Goal: Task Accomplishment & Management: Complete application form

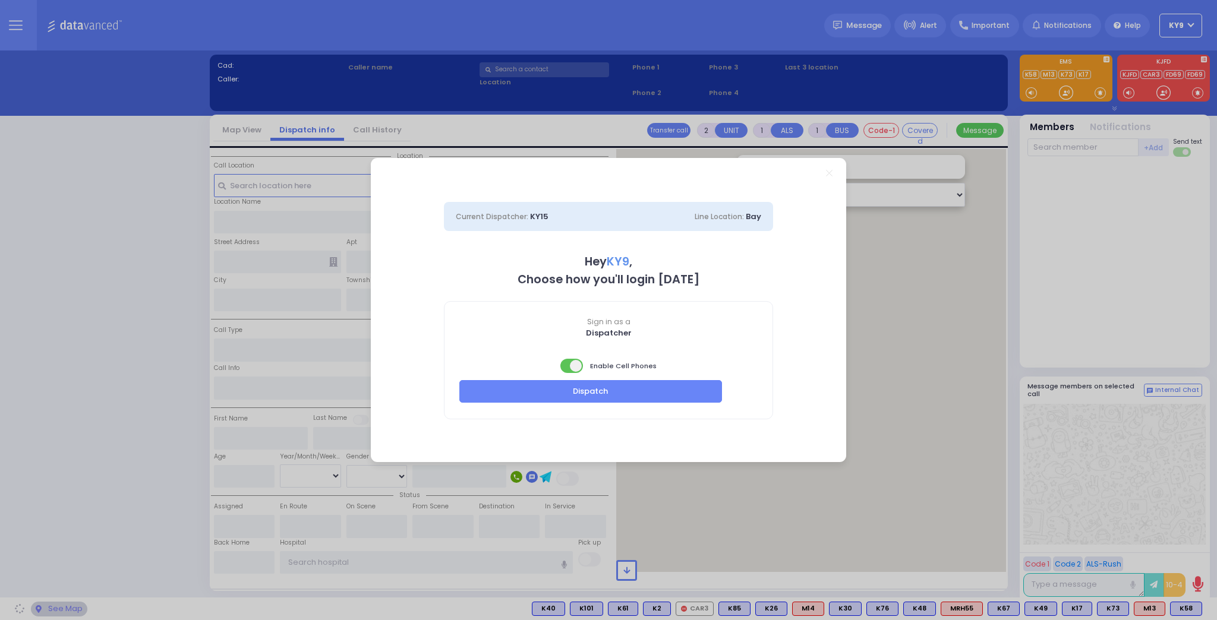
select select "15"
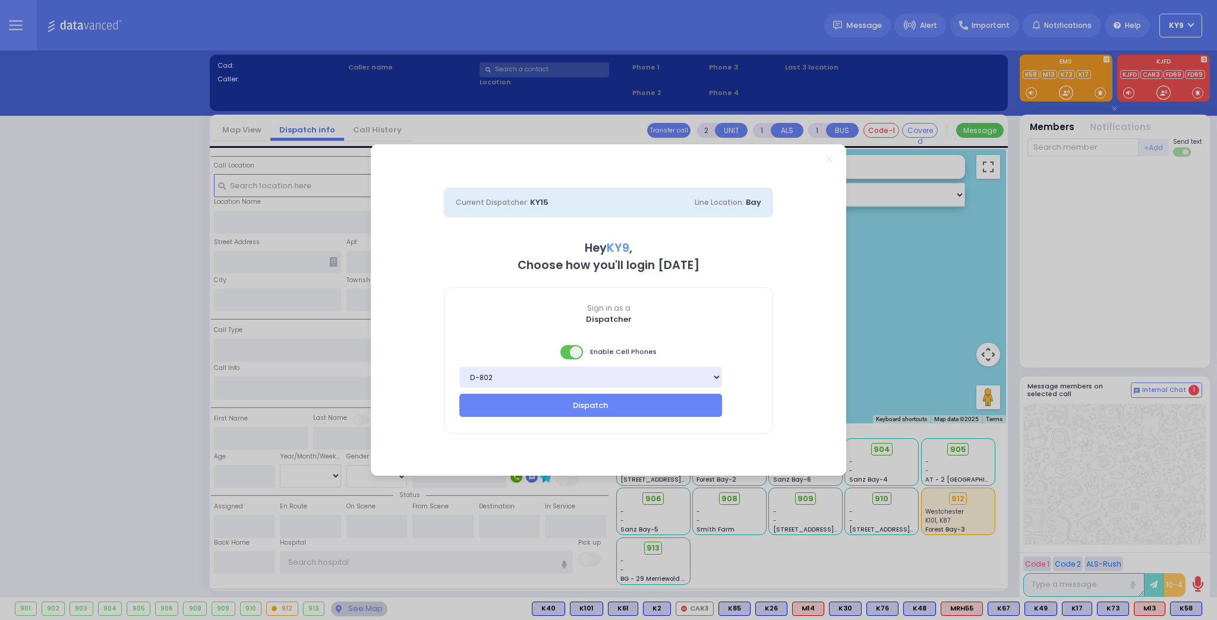
click at [566, 348] on span at bounding box center [572, 352] width 24 height 14
click at [614, 400] on button "Dispatch" at bounding box center [590, 405] width 263 height 23
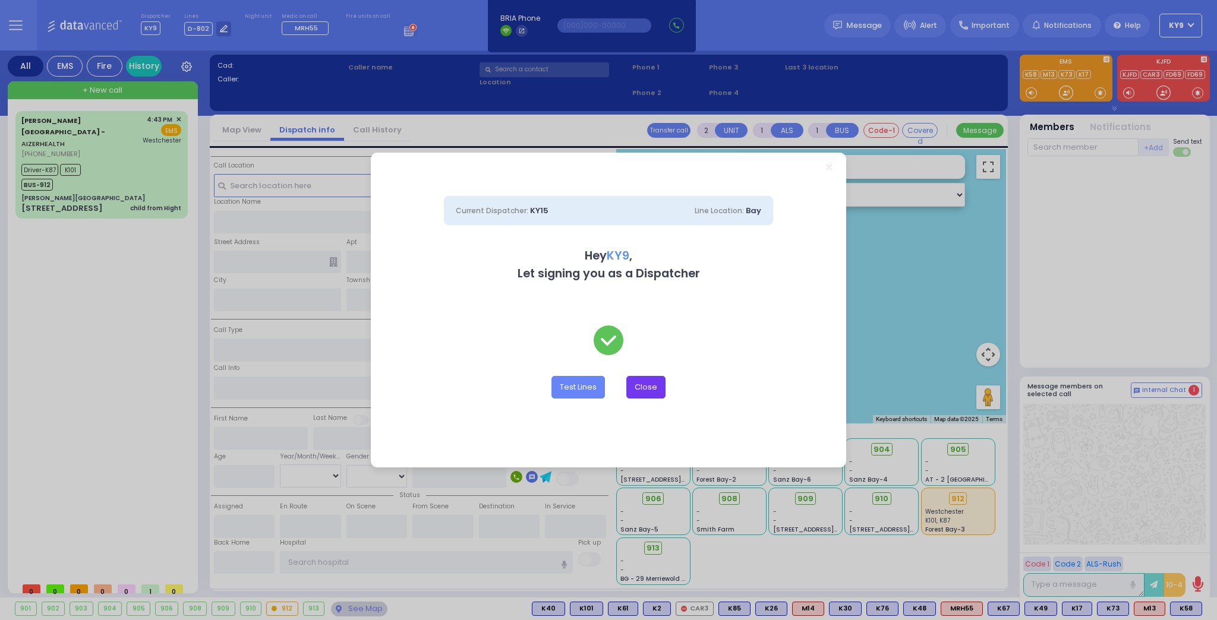
click at [646, 384] on button "Close" at bounding box center [645, 387] width 39 height 23
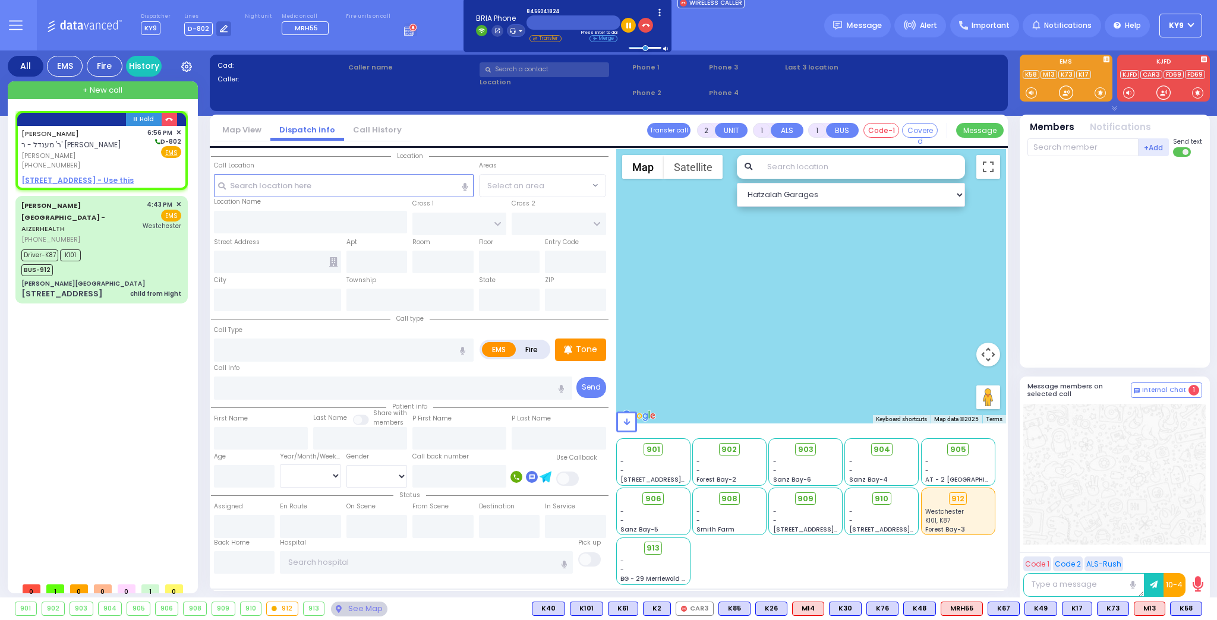
select select
radio input "true"
type input "AVRUM"
type input "WEISS"
select select
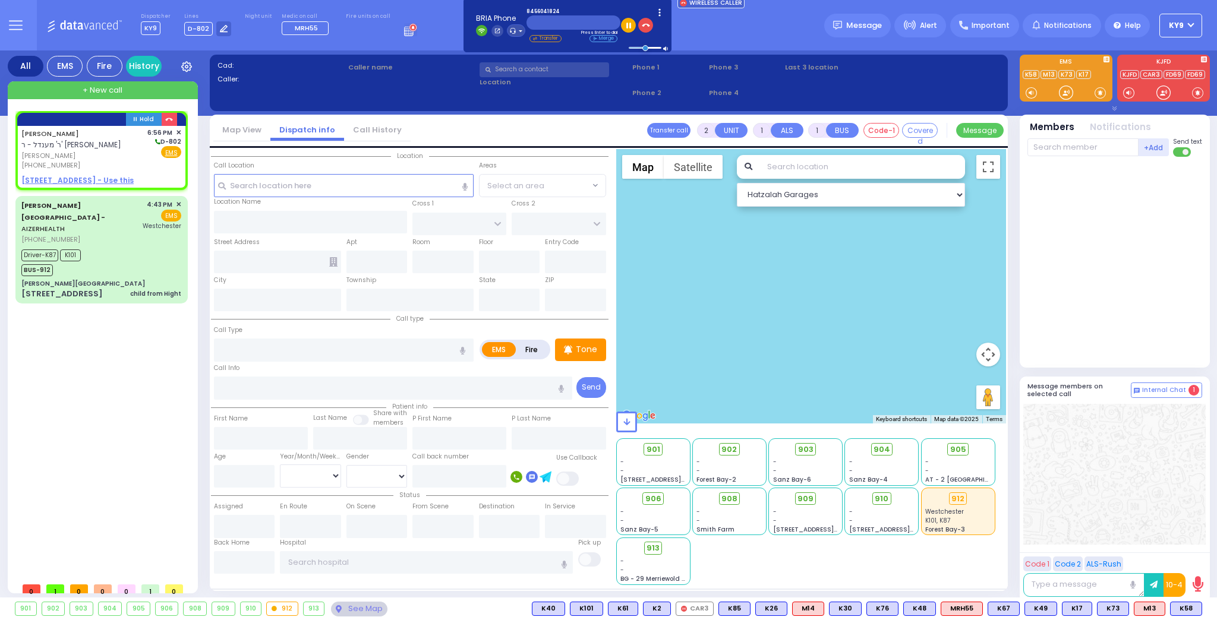
type input "18:56"
select select "Hatzalah Garages"
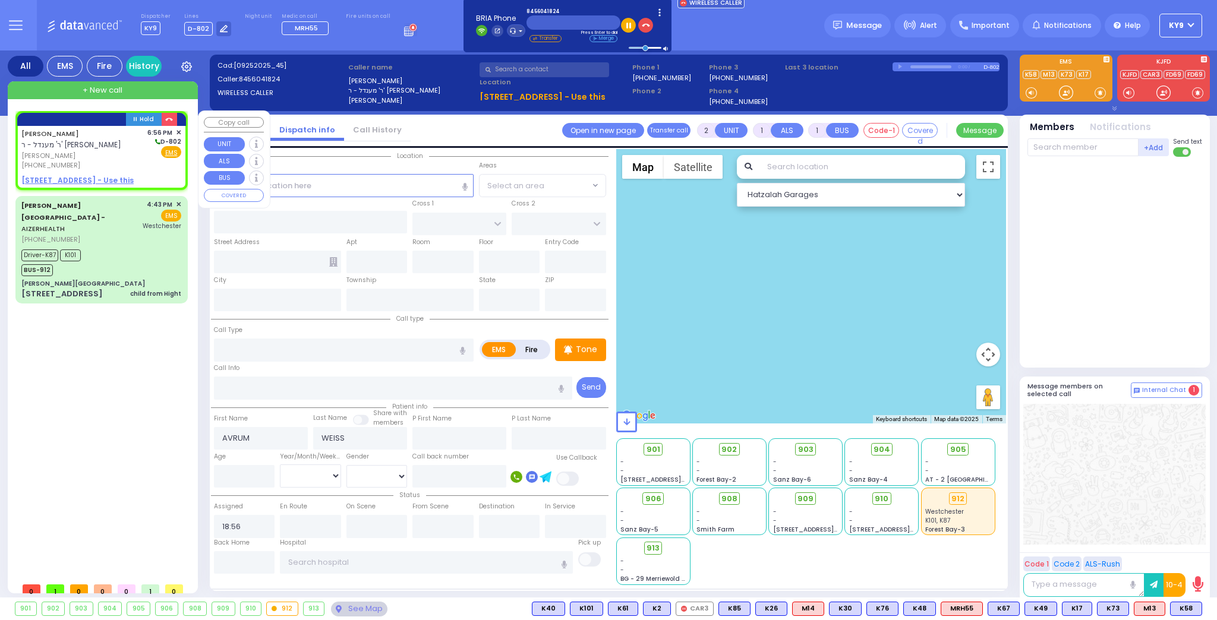
click at [98, 176] on u "39 CHEVRON RD 101 - Use this" at bounding box center [77, 180] width 112 height 10
select select
radio input "true"
select select
select select "Hatzalah Garages"
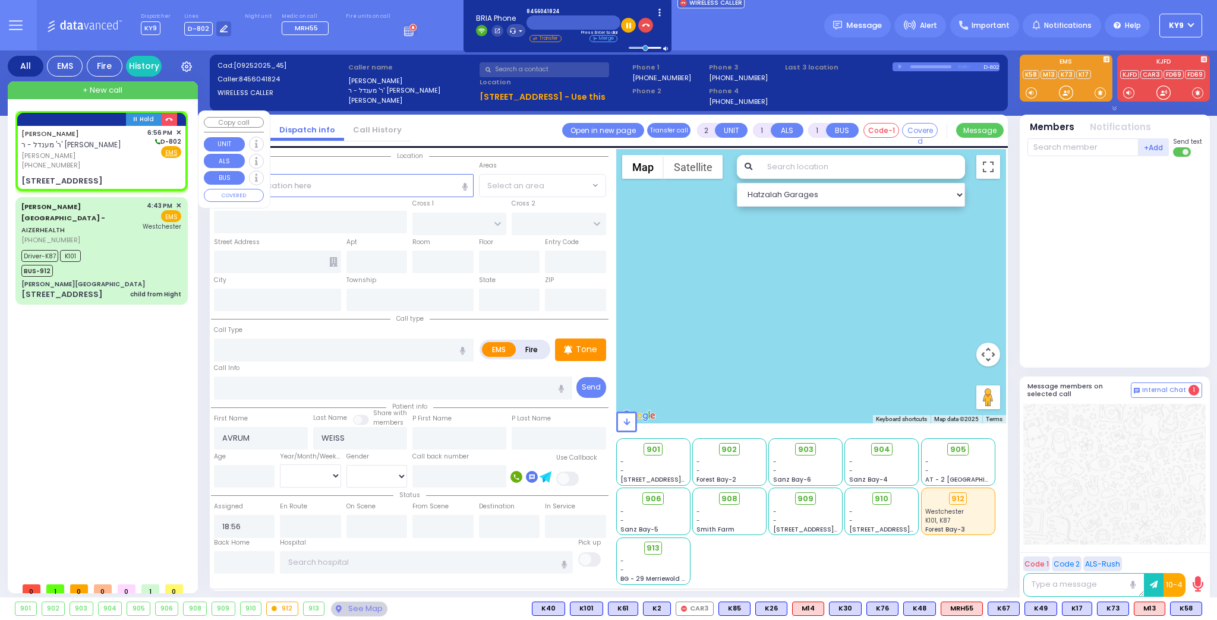
select select
radio input "true"
select select
select select "Hatzalah Garages"
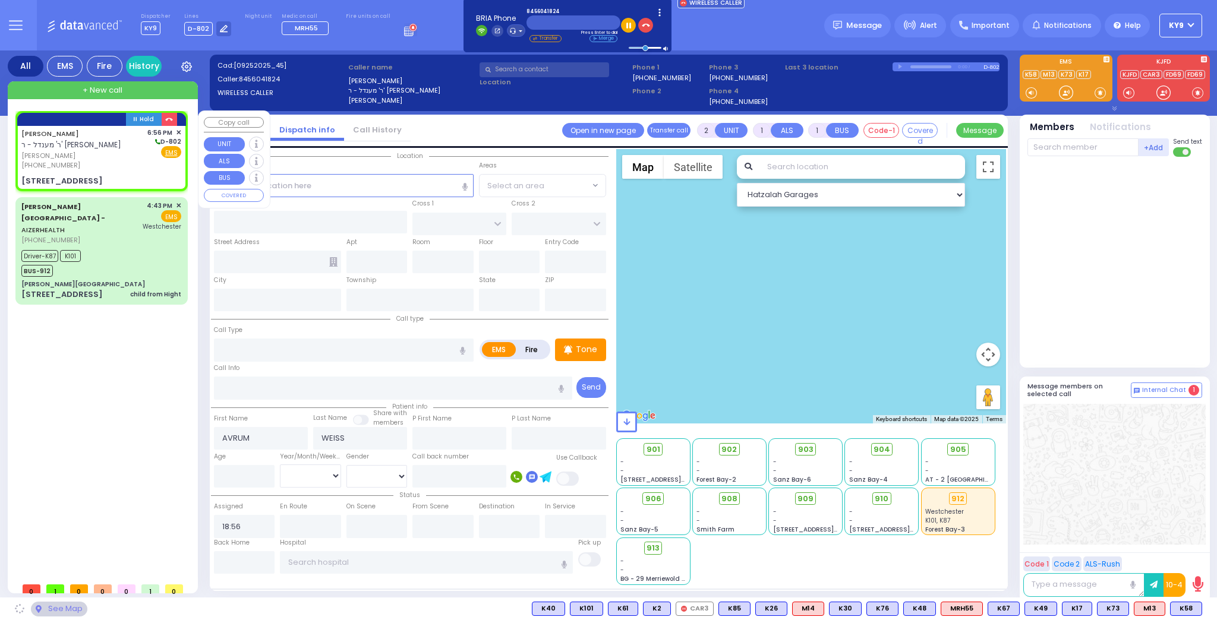
type input "ROVNA COURT"
type input "39 CHEVRON RD"
type input "101"
type input "[PERSON_NAME]"
type input "[US_STATE]"
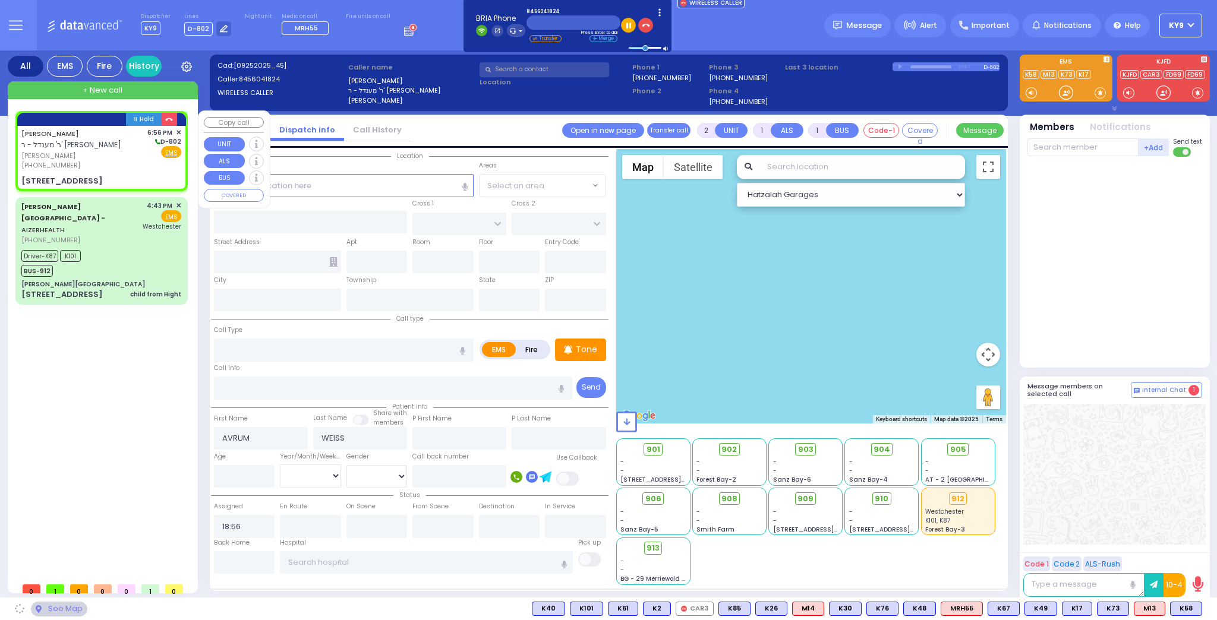
type input "10950"
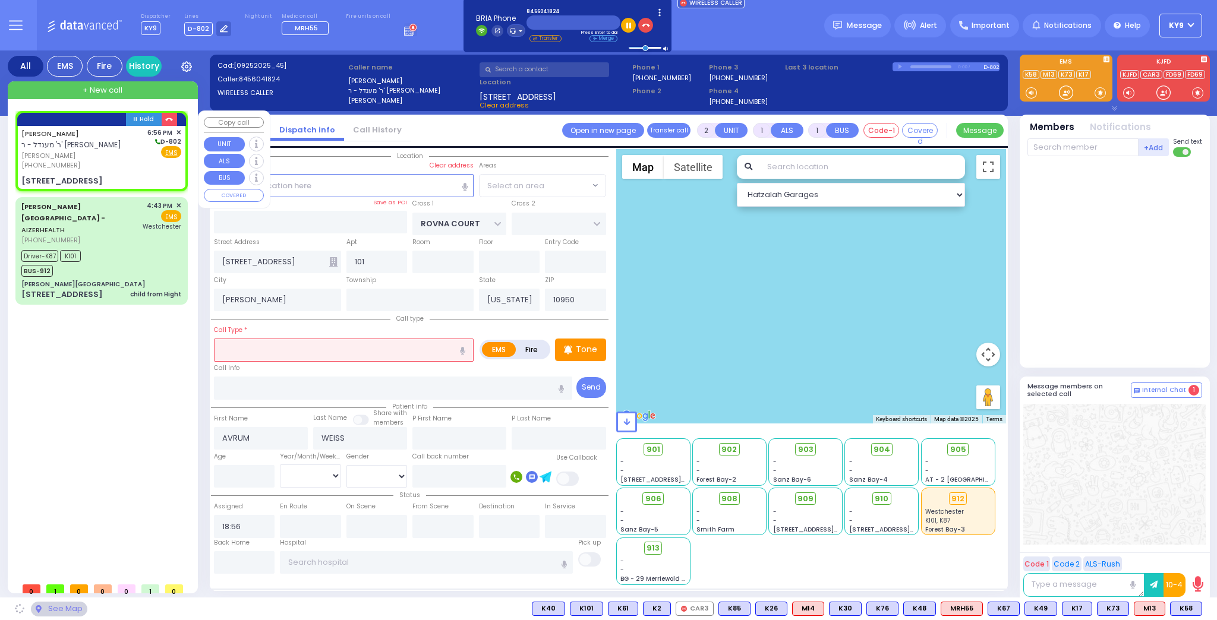
select select "SECTION 5"
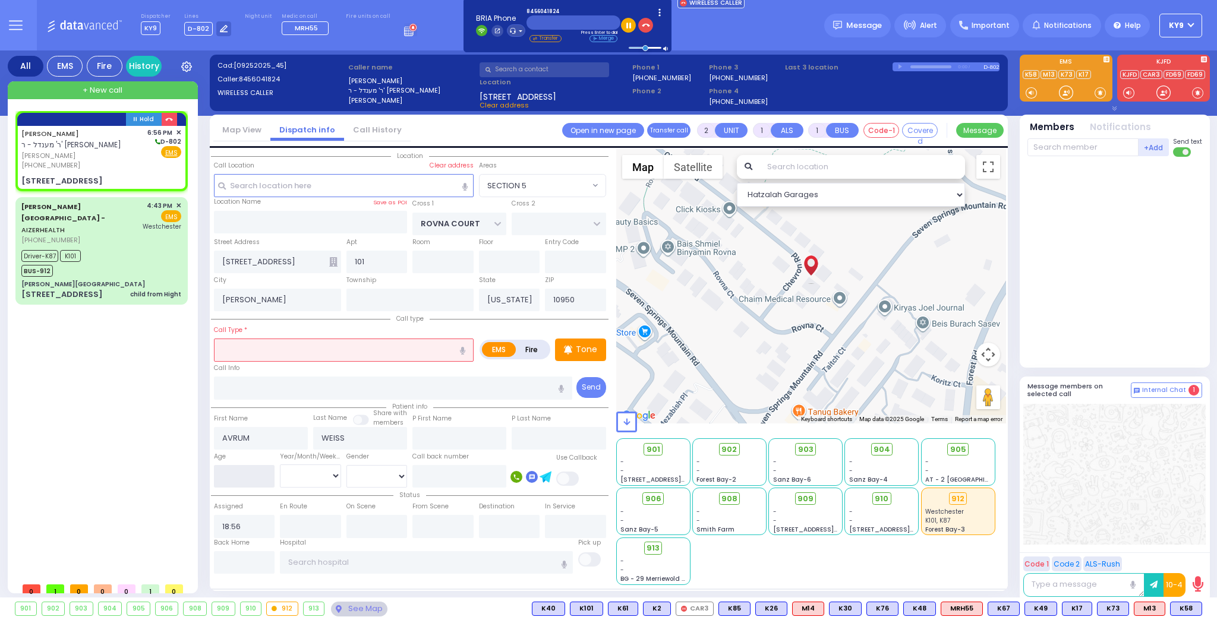
click at [255, 475] on input "number" at bounding box center [244, 476] width 61 height 23
type input "2"
click at [308, 479] on select "Year Month Week Day" at bounding box center [310, 476] width 61 height 23
select select "Year"
click at [280, 465] on select "Year Month Week Day" at bounding box center [310, 476] width 61 height 23
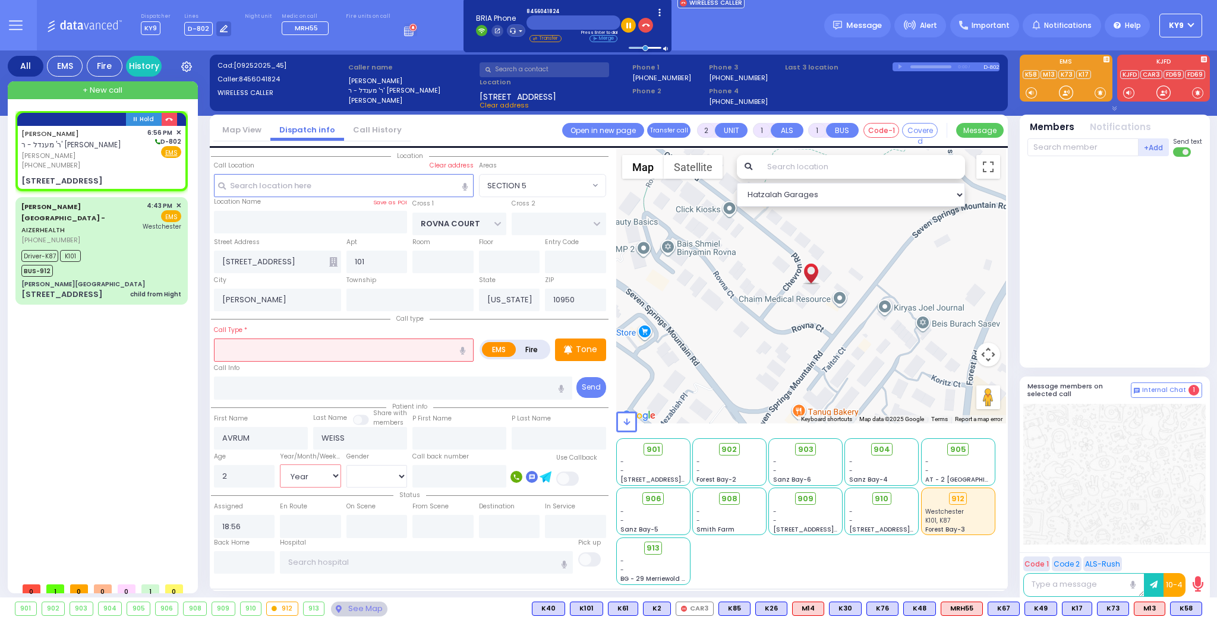
select select
radio input "true"
select select "Year"
select select "Hatzalah Garages"
click at [357, 476] on select "Male Female" at bounding box center [376, 476] width 61 height 23
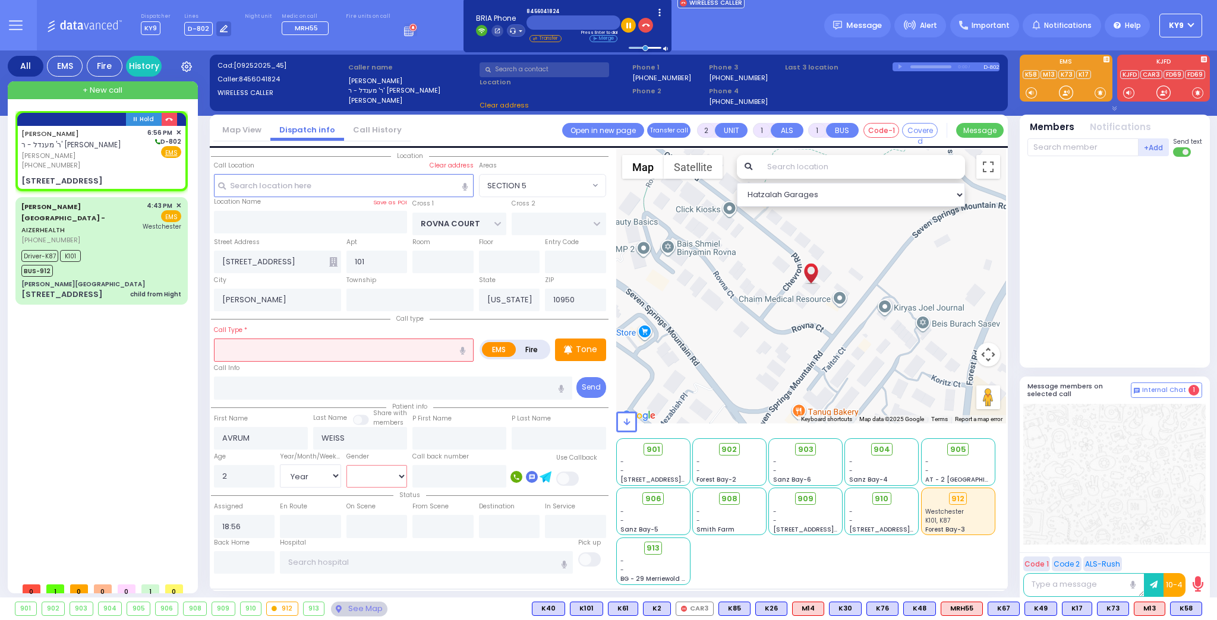
select select "[DEMOGRAPHIC_DATA]"
click at [346, 465] on select "Male Female" at bounding box center [376, 476] width 61 height 23
select select
radio input "true"
select select "Year"
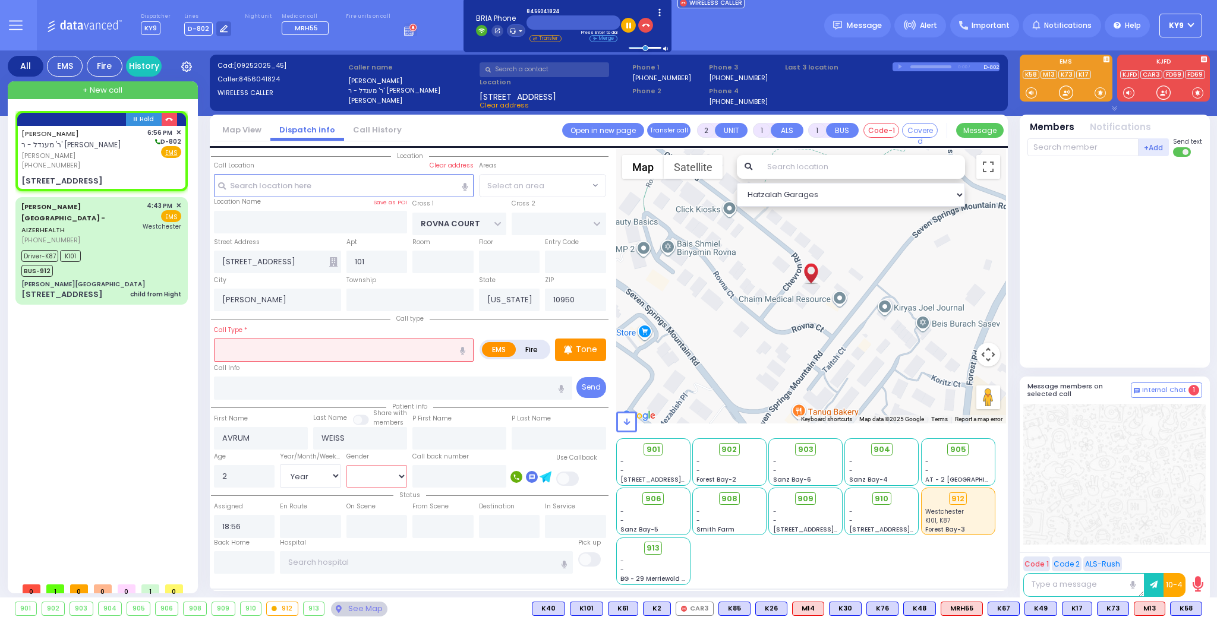
select select "[DEMOGRAPHIC_DATA]"
select select "SECTION 5"
select select "Hatzalah Garages"
select select
click at [291, 347] on input "text" at bounding box center [344, 350] width 260 height 23
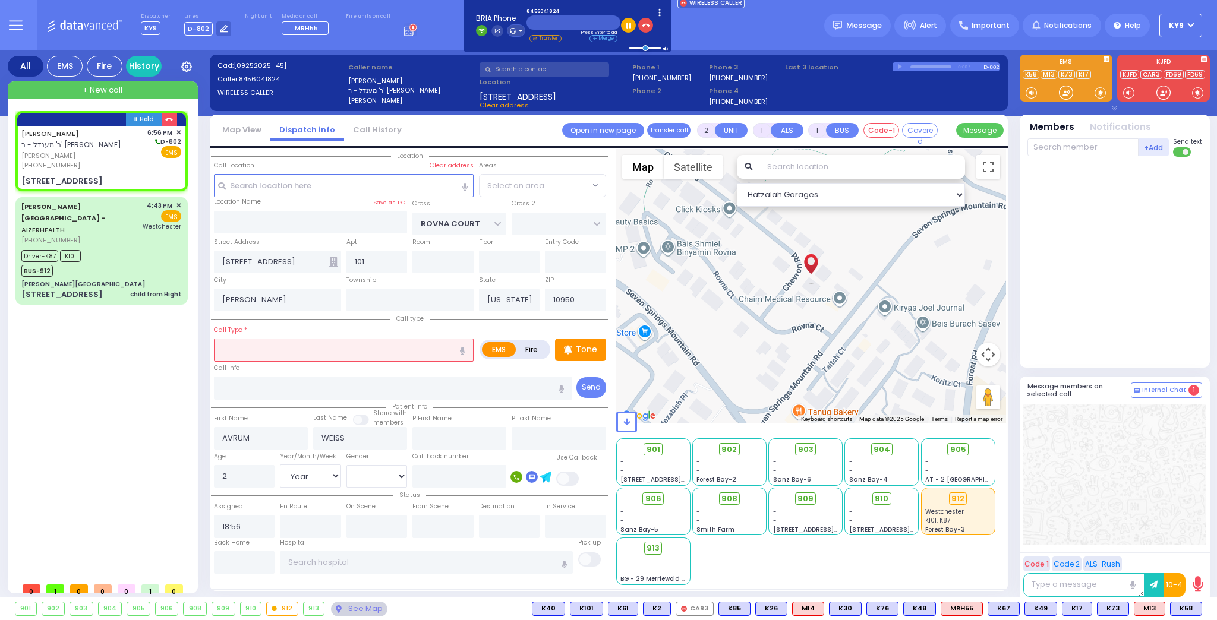
radio input "true"
select select "Year"
select select "[DEMOGRAPHIC_DATA]"
select select
select select "Hatzalah Garages"
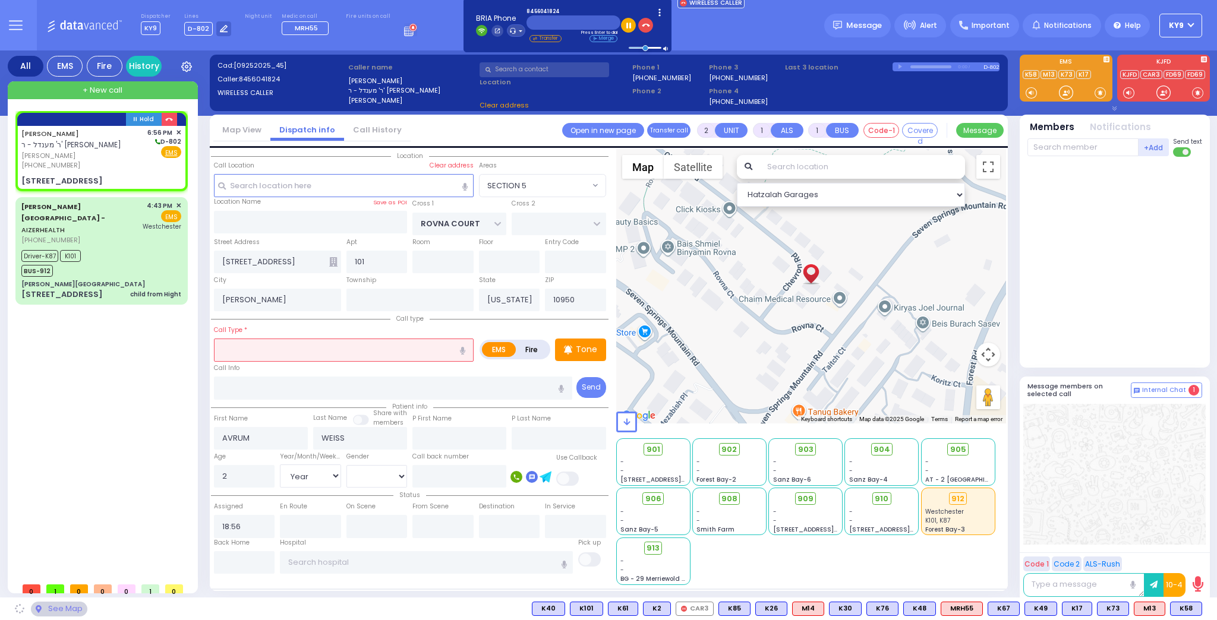
select select "SECTION 5"
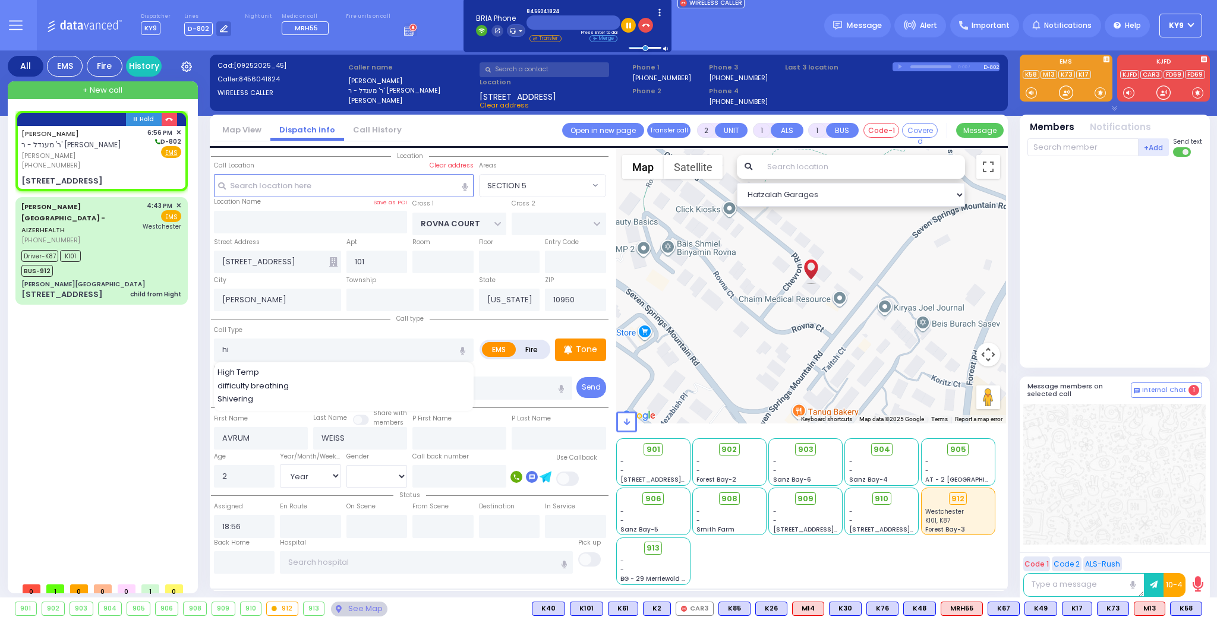
click at [279, 367] on div "High Temp" at bounding box center [344, 373] width 254 height 12
type input "High Temp"
type input "1"
type input "0"
select select
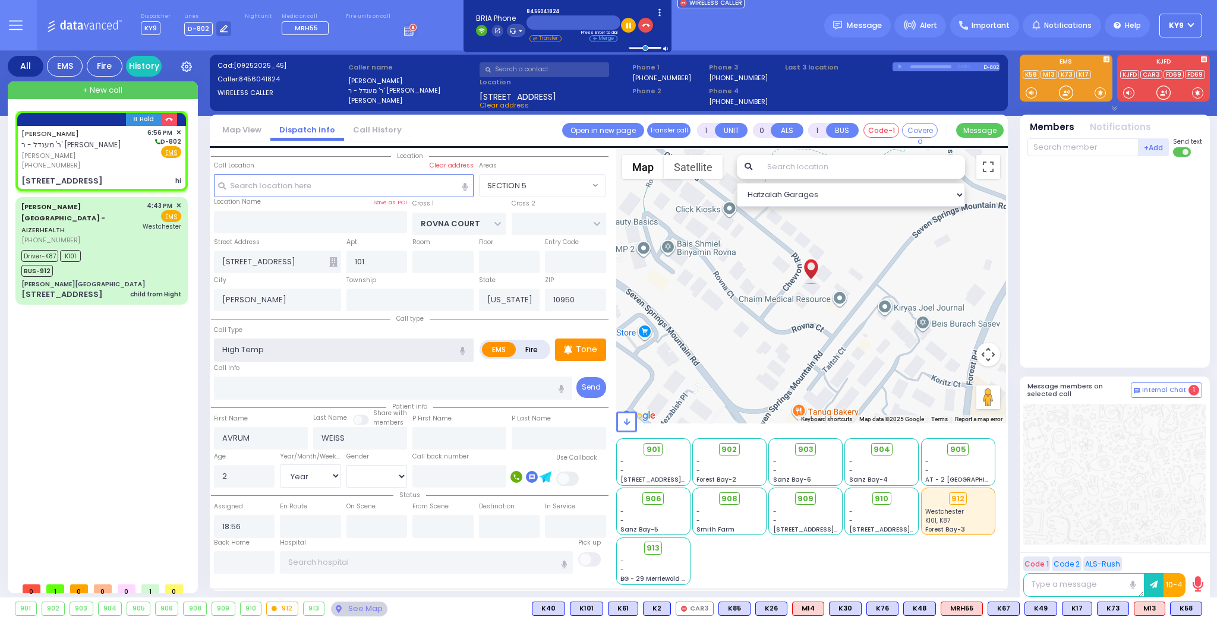
radio input "true"
select select "Year"
select select "[DEMOGRAPHIC_DATA]"
select select "Hatzalah Garages"
select select "SECTION 5"
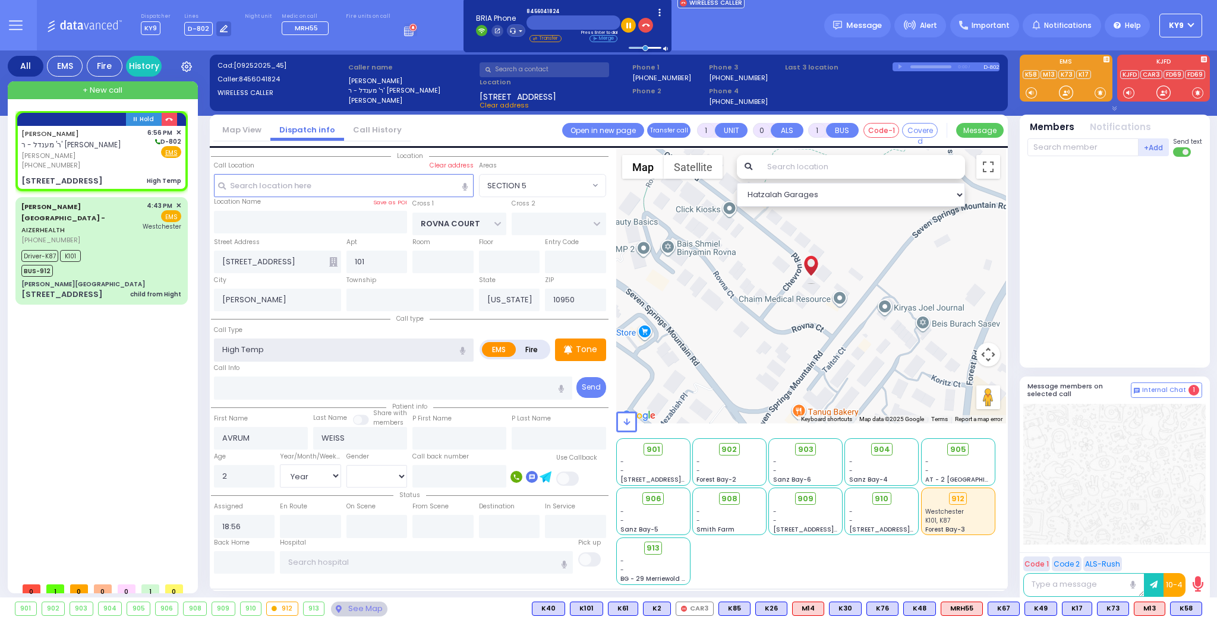
select select
radio input "true"
select select "Year"
select select "[DEMOGRAPHIC_DATA]"
select select "Hatzalah Garages"
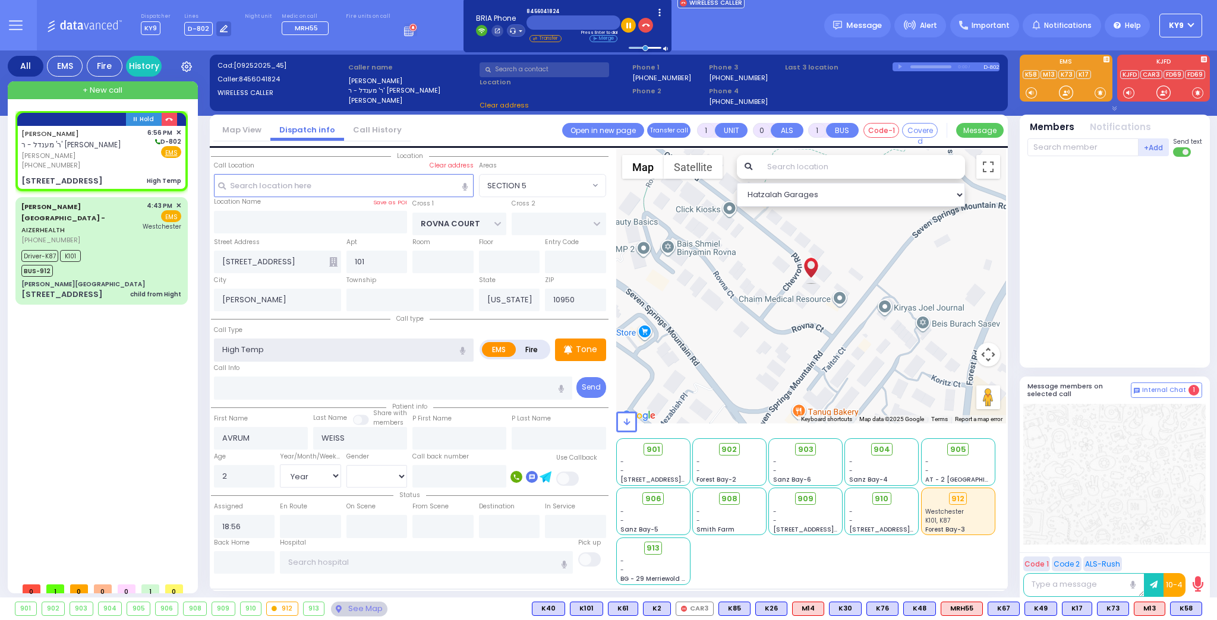
select select "SECTION 5"
click at [290, 181] on input "text" at bounding box center [344, 185] width 260 height 23
type input "4"
select select
radio input "true"
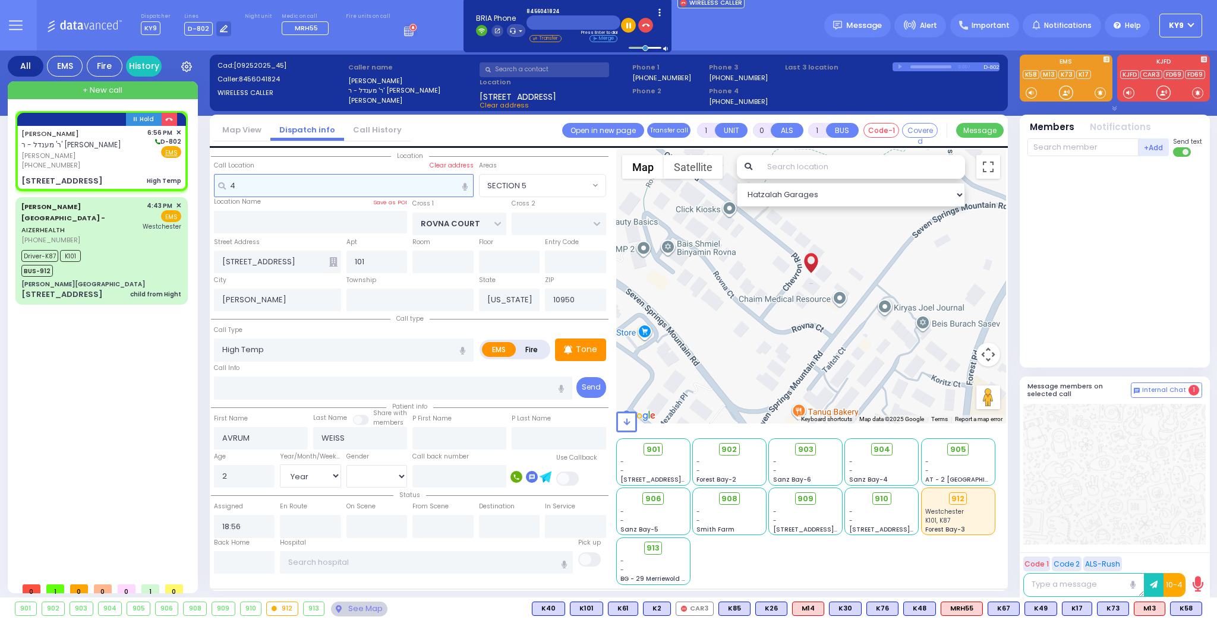
select select "Year"
select select "[DEMOGRAPHIC_DATA]"
type input "4"
select select "Hatzalah Garages"
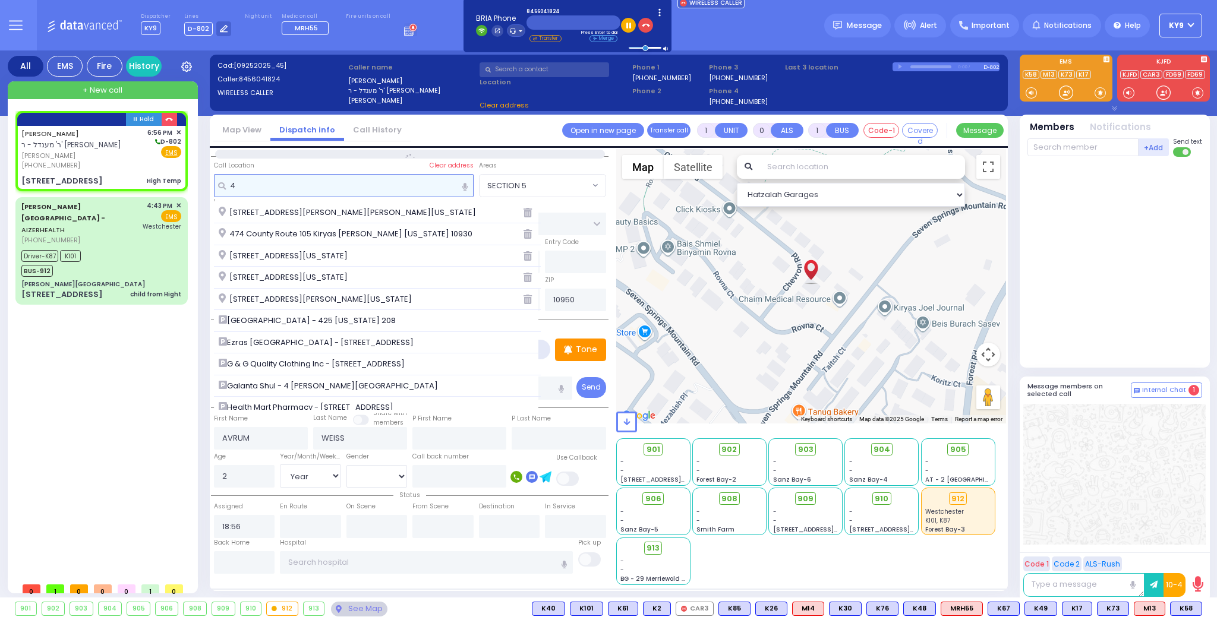
type input "4 m"
select select "SECTION 5"
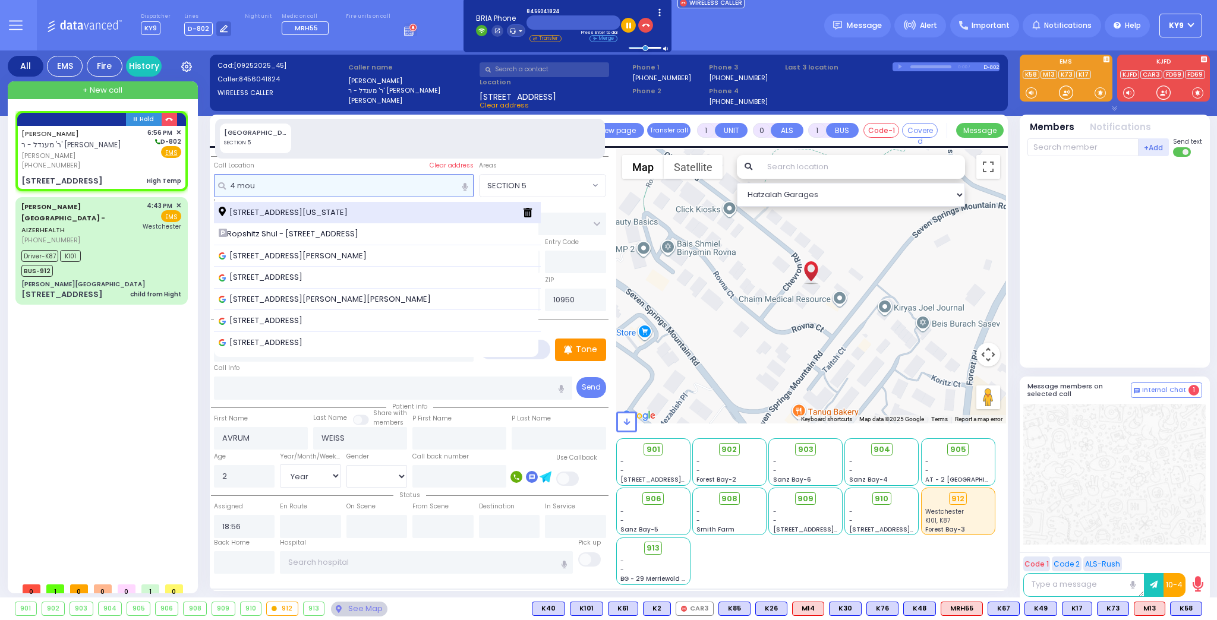
type input "4 mou"
click at [307, 207] on span "[STREET_ADDRESS][US_STATE]" at bounding box center [285, 213] width 133 height 12
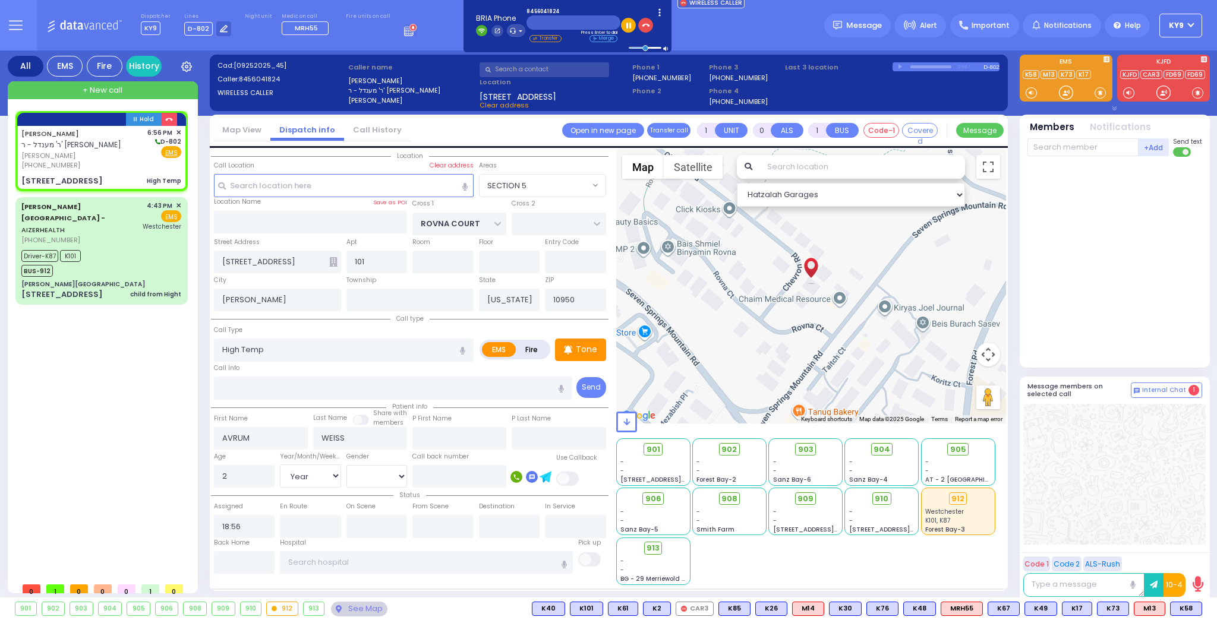
select select
radio input "true"
select select "Year"
select select "[DEMOGRAPHIC_DATA]"
select select "Hatzalah Garages"
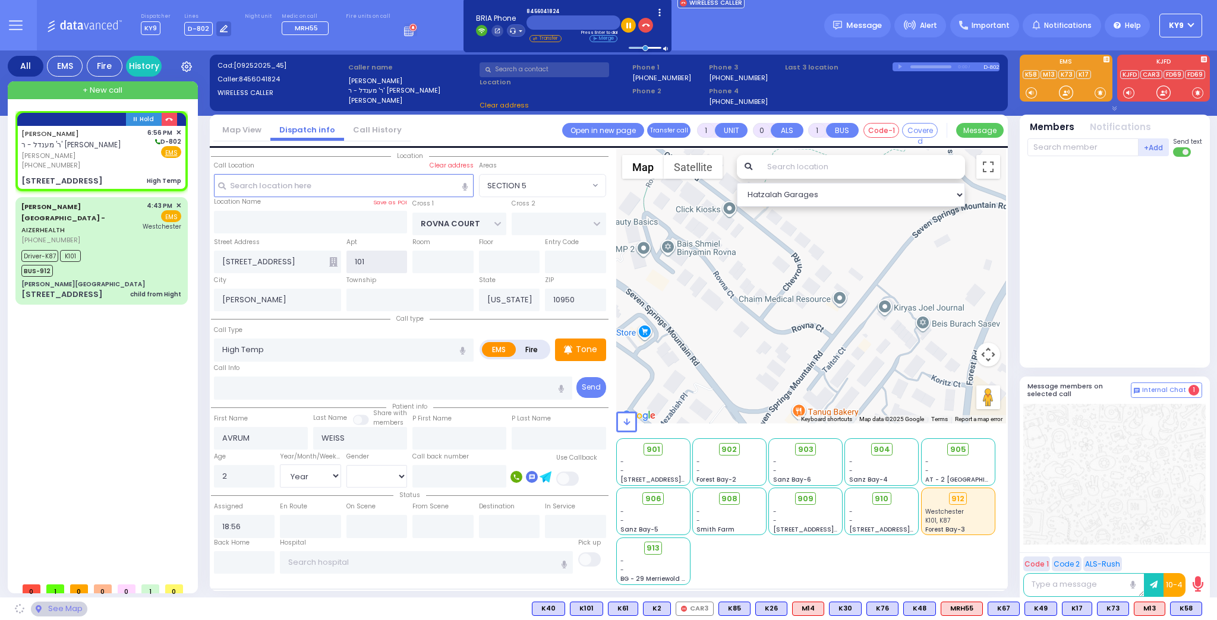
type input "STATE ROUTE 208"
type input "SLEEPY HOLLOW RD"
type input "4 Mountain Road"
type input "Monroe"
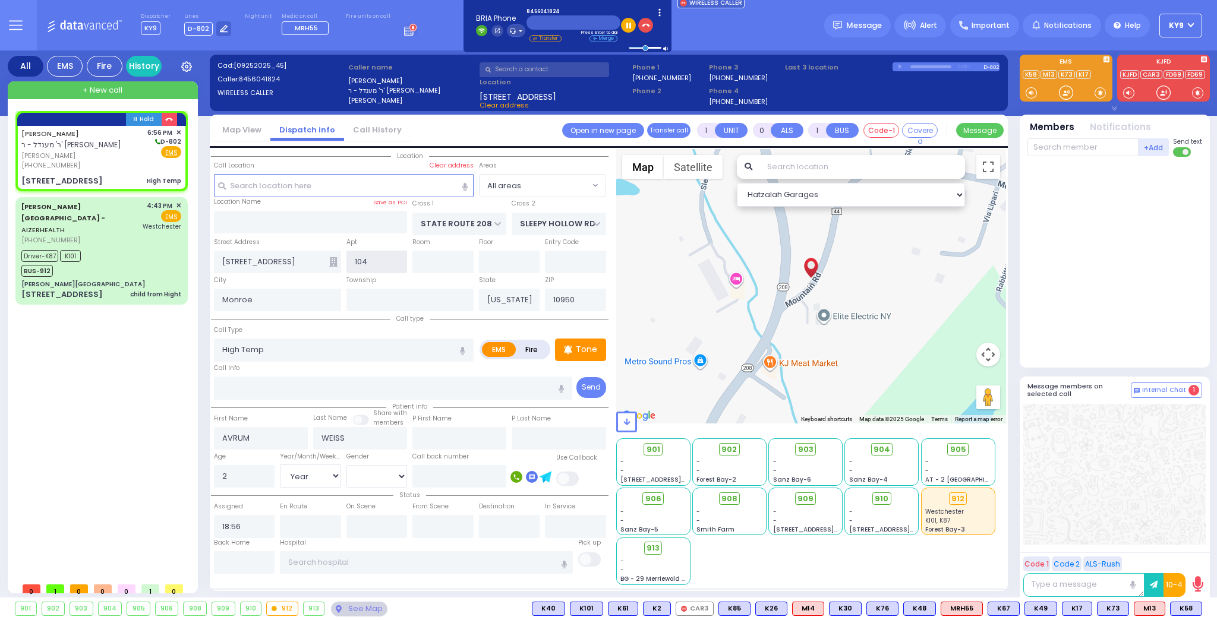
type input "104"
click at [350, 389] on input "text" at bounding box center [393, 388] width 359 height 23
select select
radio input "true"
select select "Year"
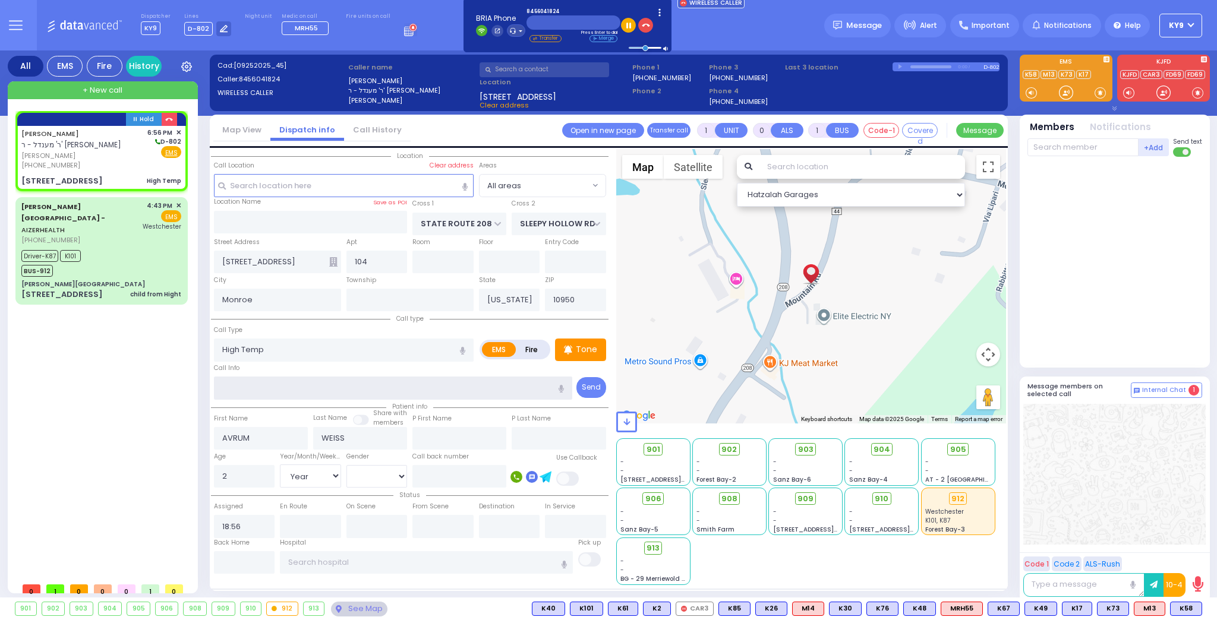
select select "[DEMOGRAPHIC_DATA]"
select select "Hatzalah Garages"
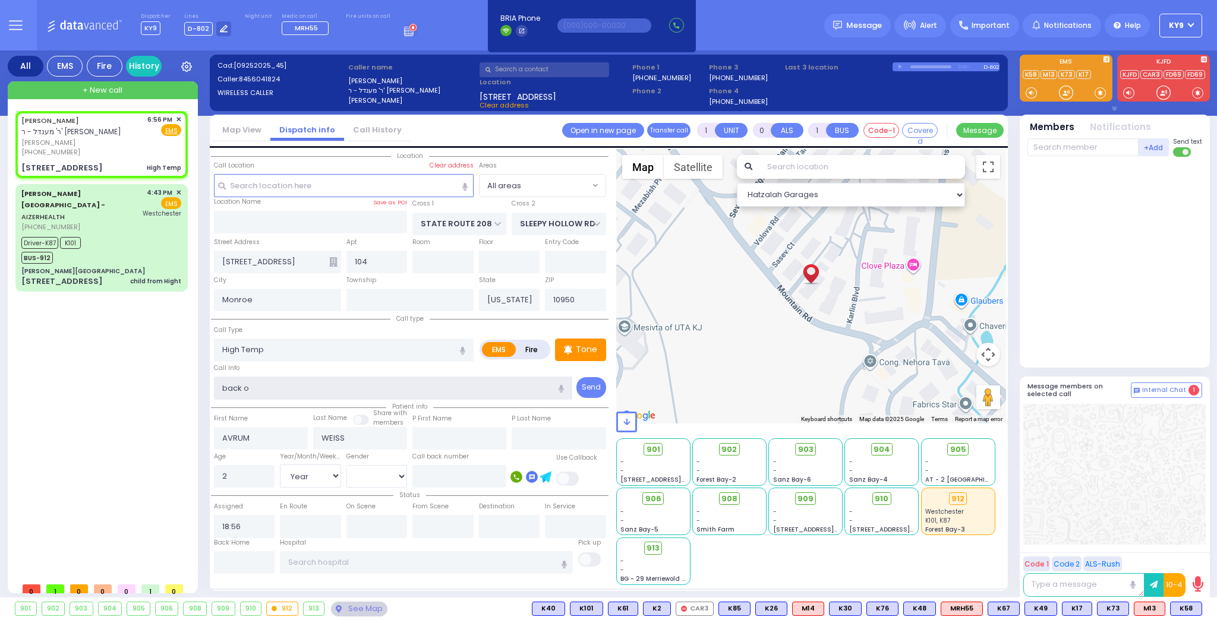
type input "back of"
select select
radio input "true"
select select "Year"
select select "[DEMOGRAPHIC_DATA]"
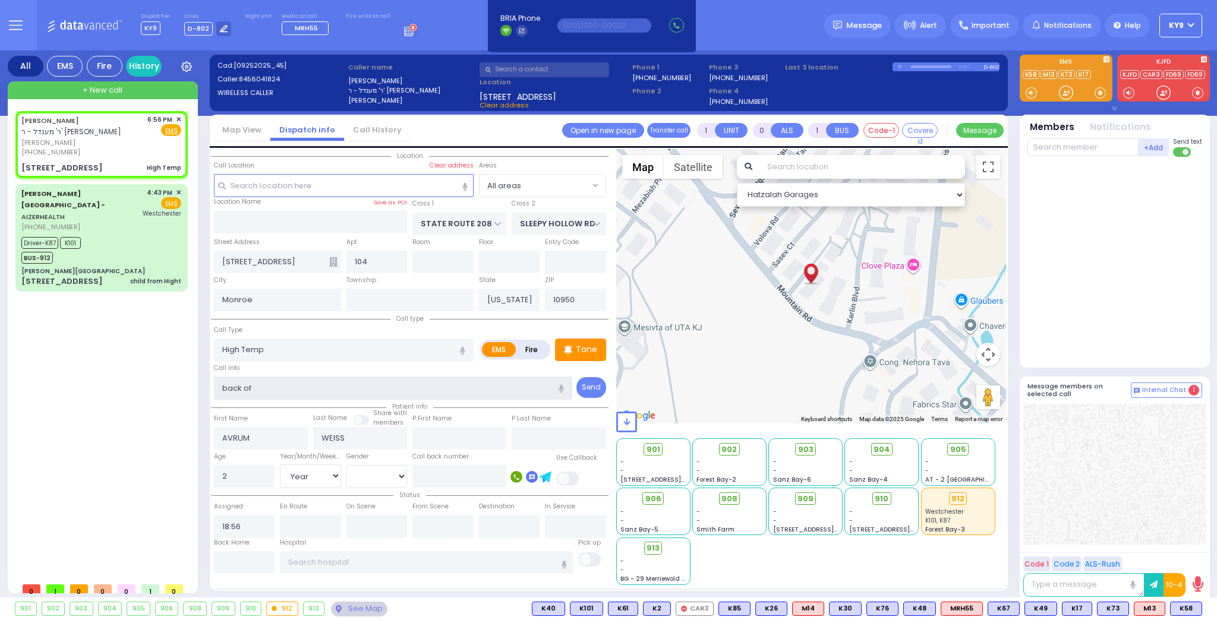
type input "back of"
select select "Hatzalah Garages"
type input "back of bul"
click at [571, 350] on icon at bounding box center [568, 349] width 8 height 9
select select
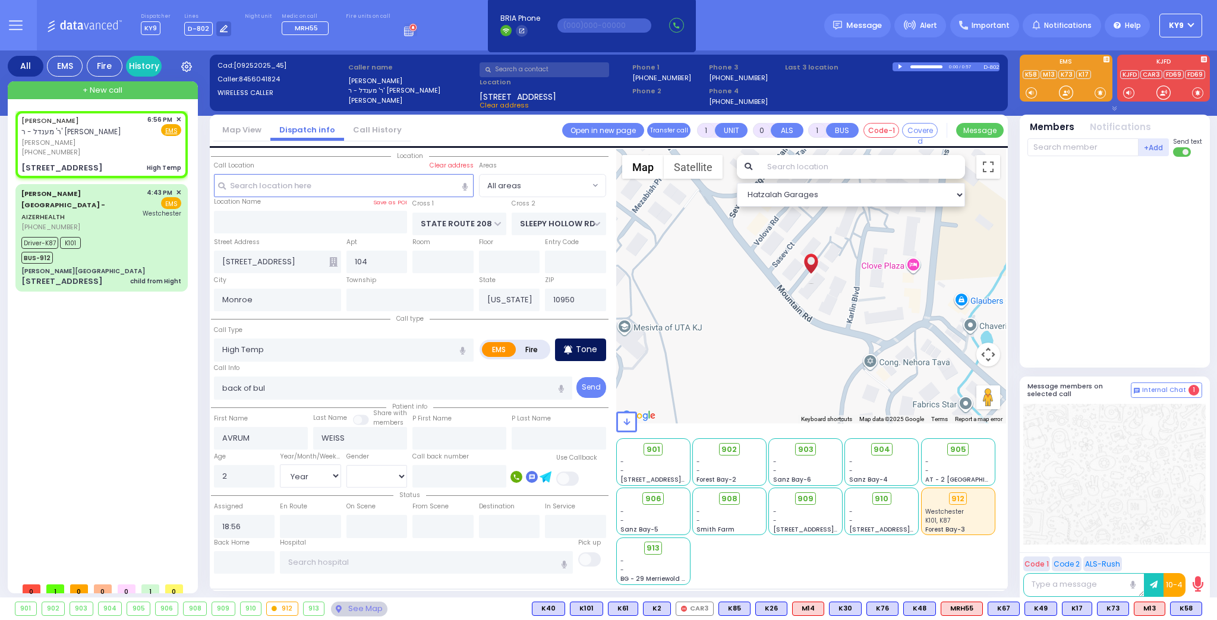
radio input "true"
select select "Year"
select select "[DEMOGRAPHIC_DATA]"
select select "Hatzalah Garages"
click at [1065, 90] on div at bounding box center [1066, 93] width 12 height 12
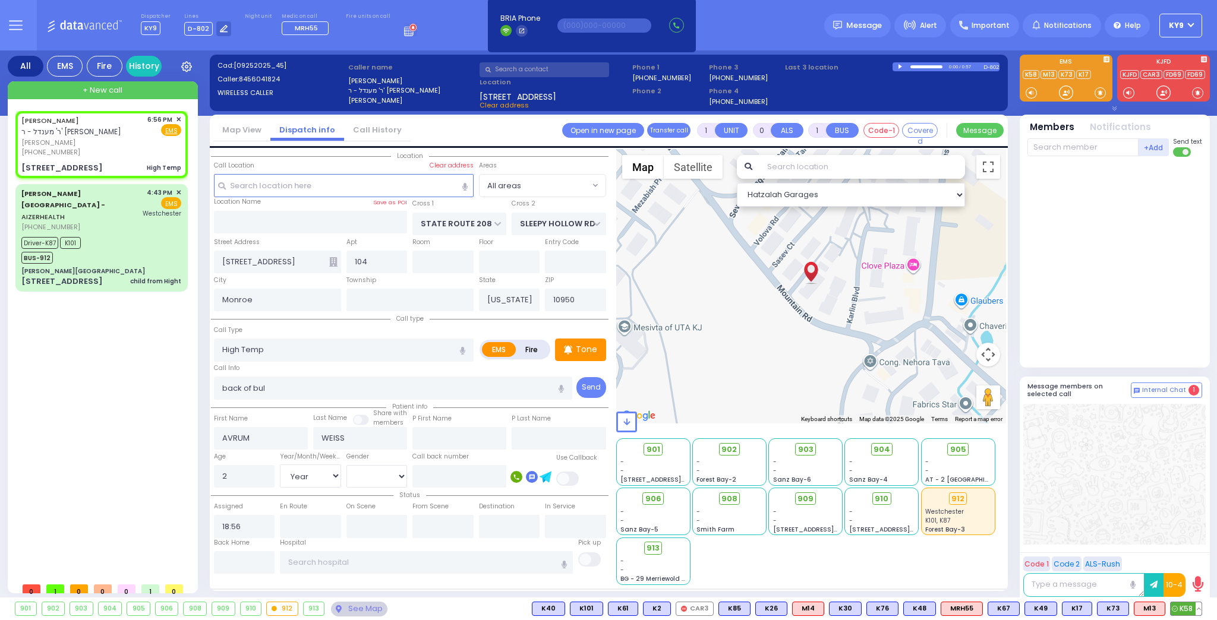
click at [1201, 607] on button at bounding box center [1198, 608] width 6 height 13
click at [1185, 554] on icon at bounding box center [1189, 556] width 12 height 12
click at [1189, 556] on icon at bounding box center [1189, 556] width 12 height 12
click at [1097, 95] on span at bounding box center [1099, 93] width 11 height 12
click at [1069, 91] on div at bounding box center [1066, 93] width 12 height 12
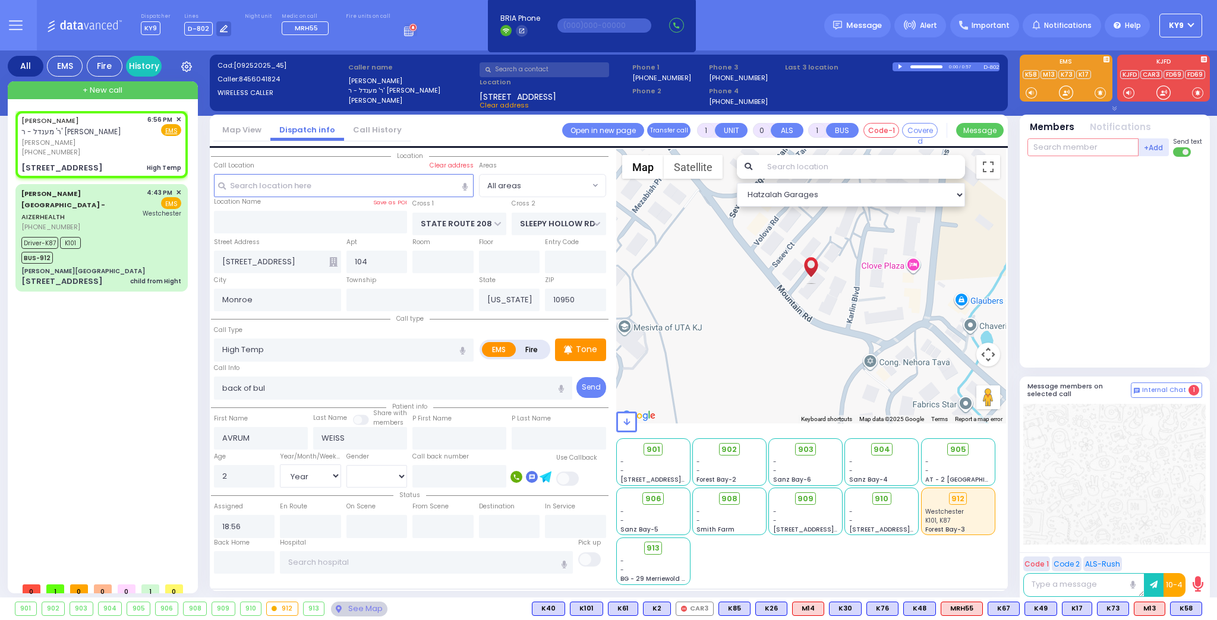
click at [1072, 150] on input "text" at bounding box center [1082, 147] width 111 height 18
click at [1066, 90] on div at bounding box center [1066, 93] width 12 height 12
click at [1182, 605] on span "K101" at bounding box center [1185, 608] width 32 height 13
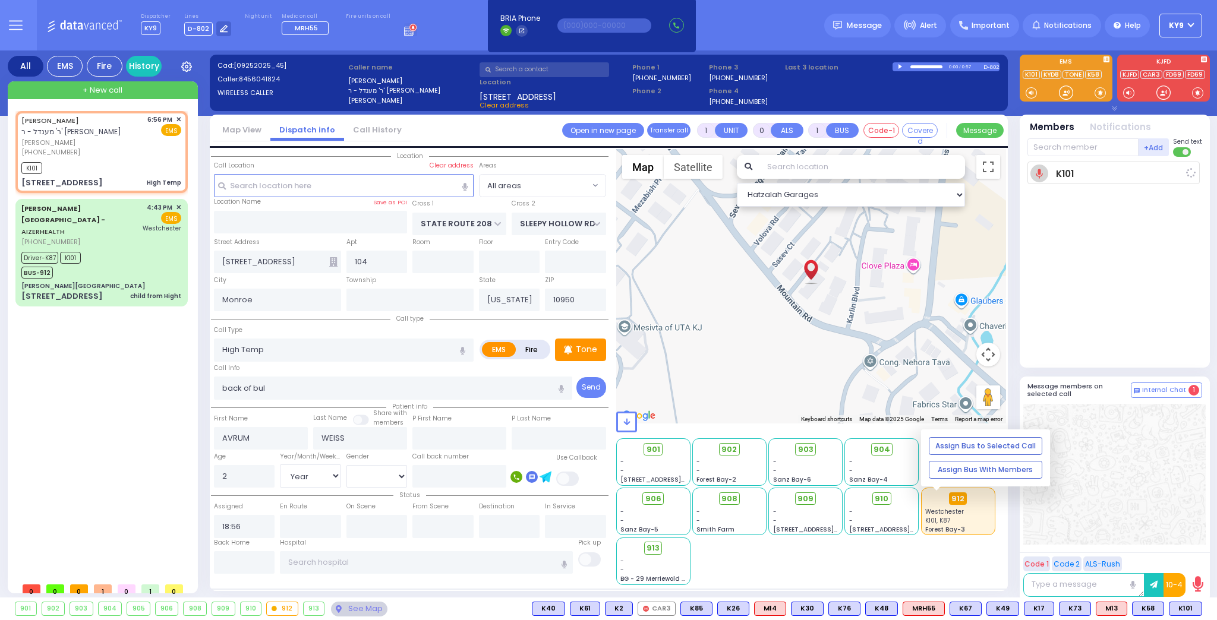
select select
radio input "true"
select select "Year"
select select "[DEMOGRAPHIC_DATA]"
type input "18:58"
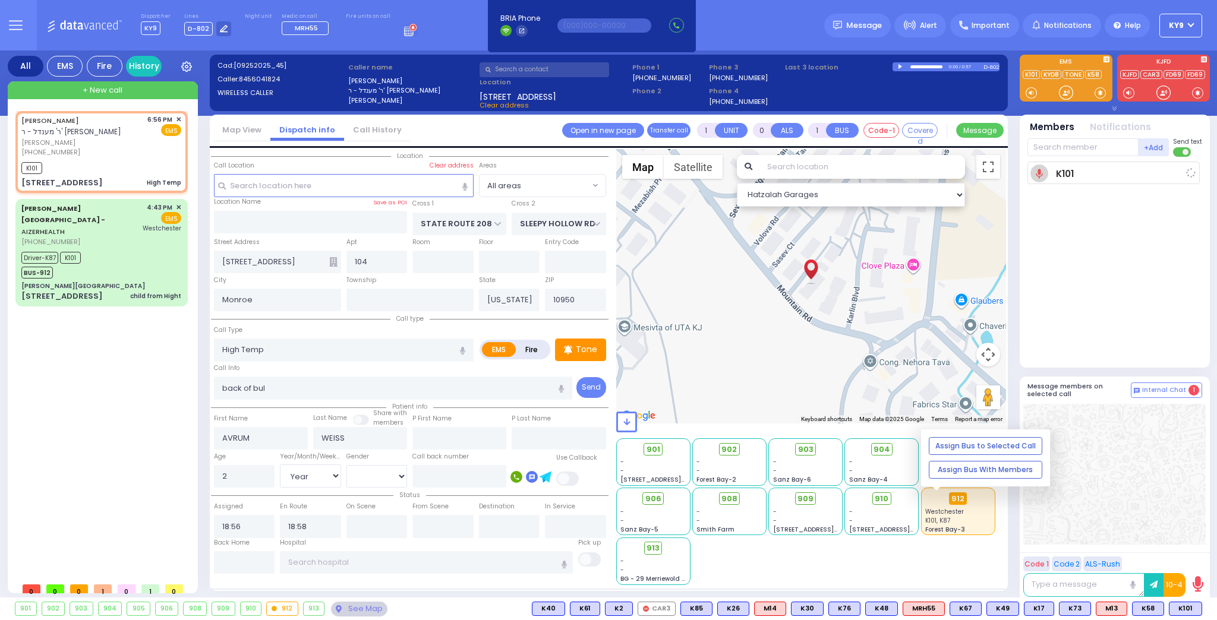
select select "Hatzalah Garages"
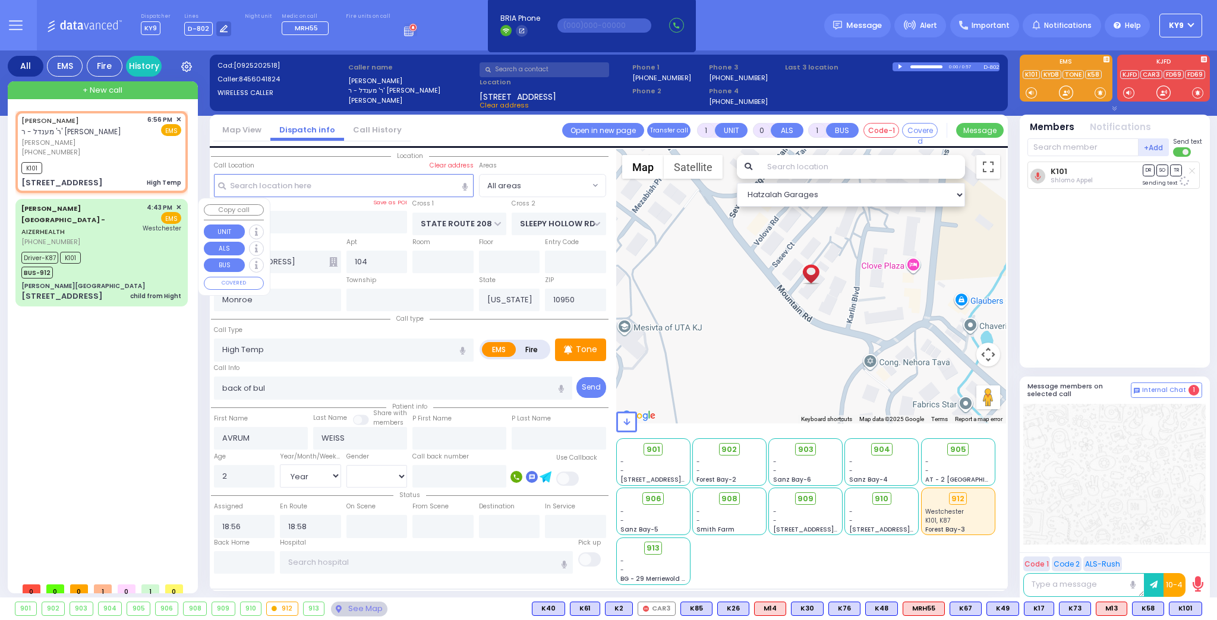
click at [121, 263] on div "Driver-K87 K101 BUS-912" at bounding box center [101, 264] width 160 height 30
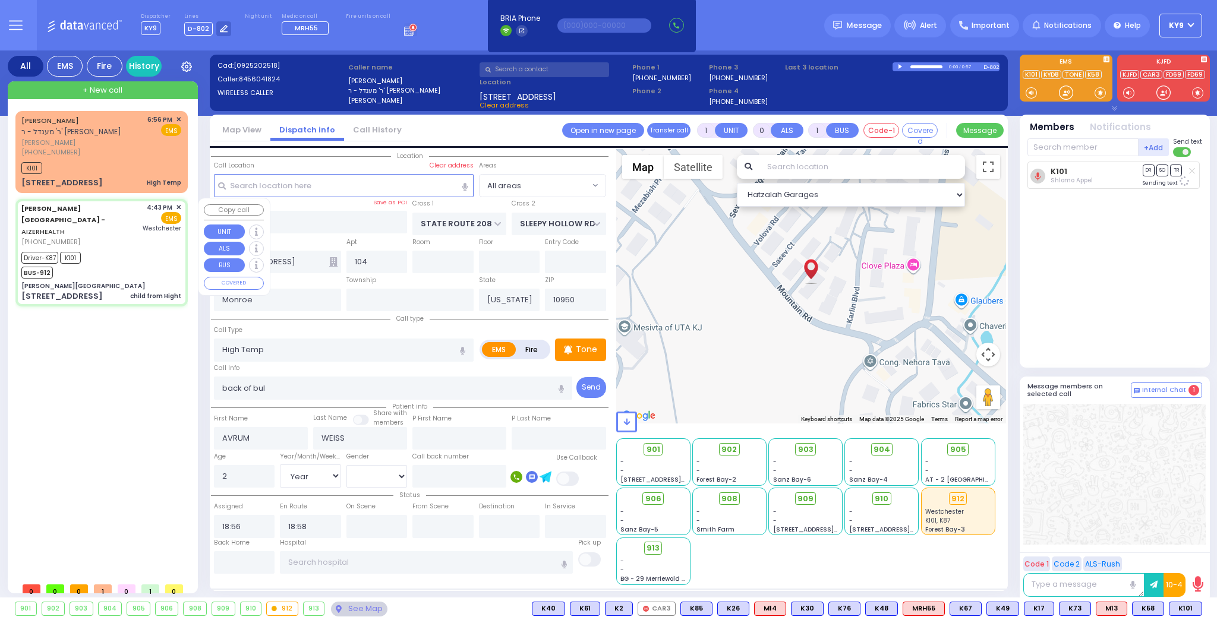
type input "6"
select select
type input "child from Hight"
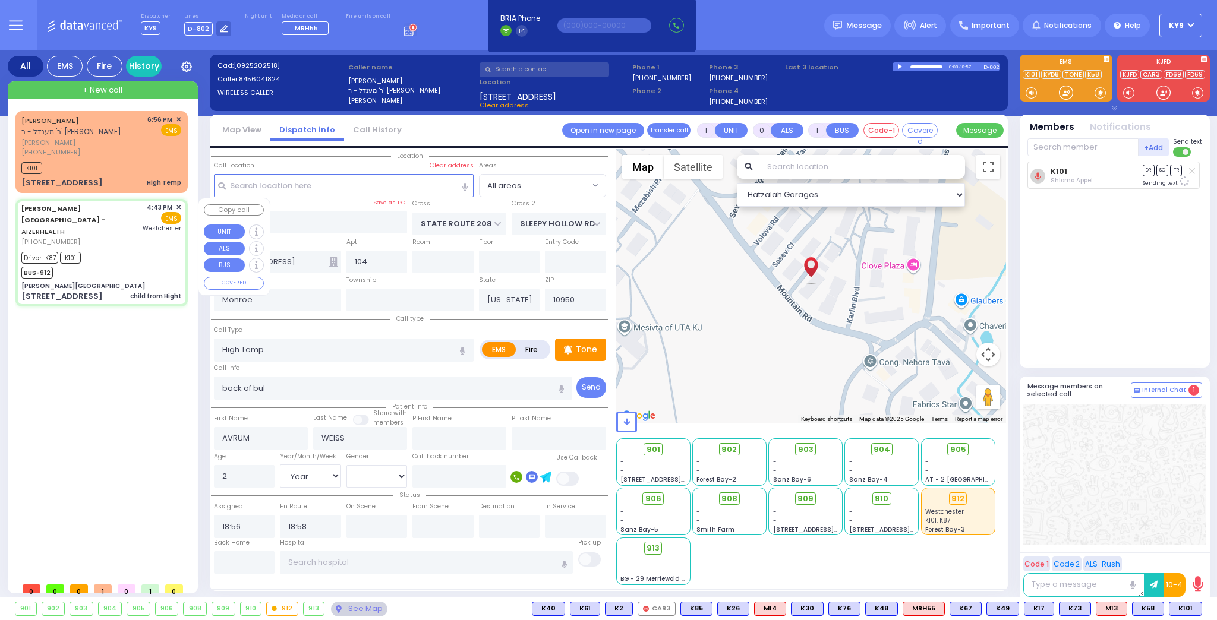
radio input "true"
type input "Chaim"
type input "Werzberger"
type input "16"
select select "Year"
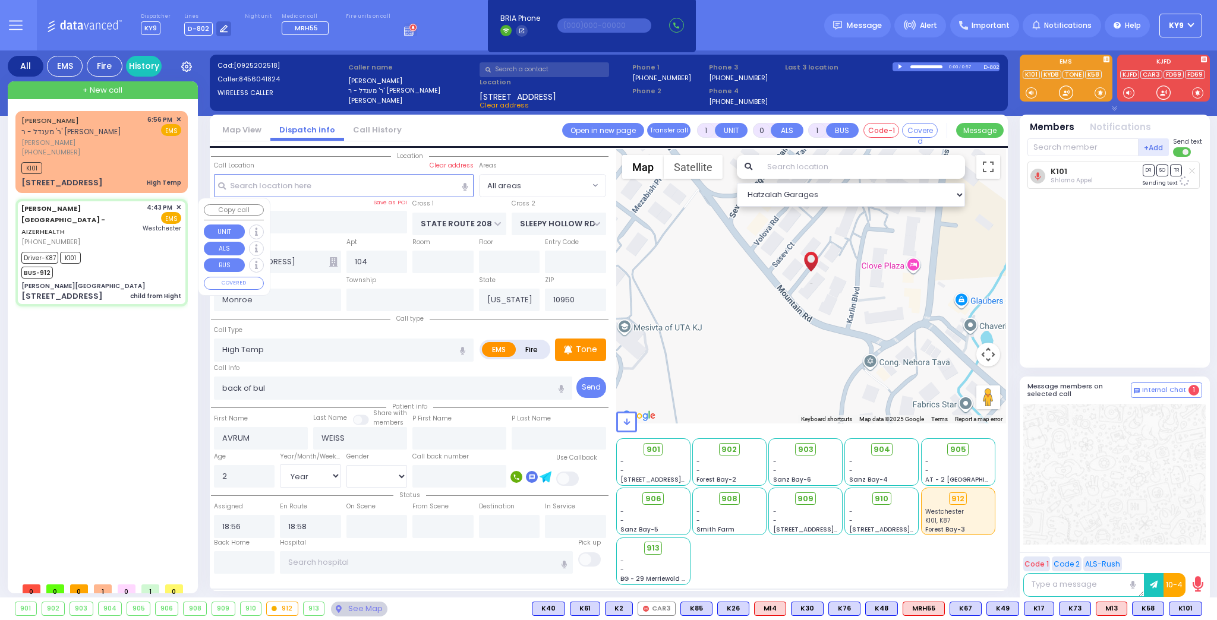
select select "[DEMOGRAPHIC_DATA]"
type input "16:43"
type input "16:45"
type input "16:46"
type input "17:02"
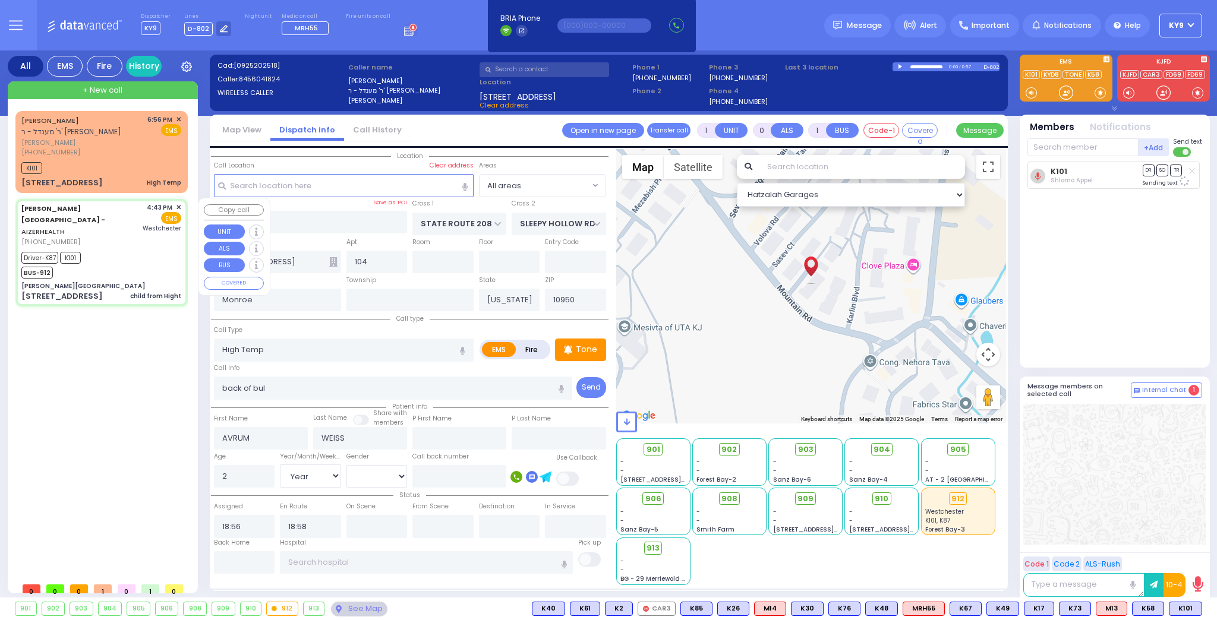
type input "17:43"
type input "Westchester Medical Center-Woods Road"
select select "Hatzalah Garages"
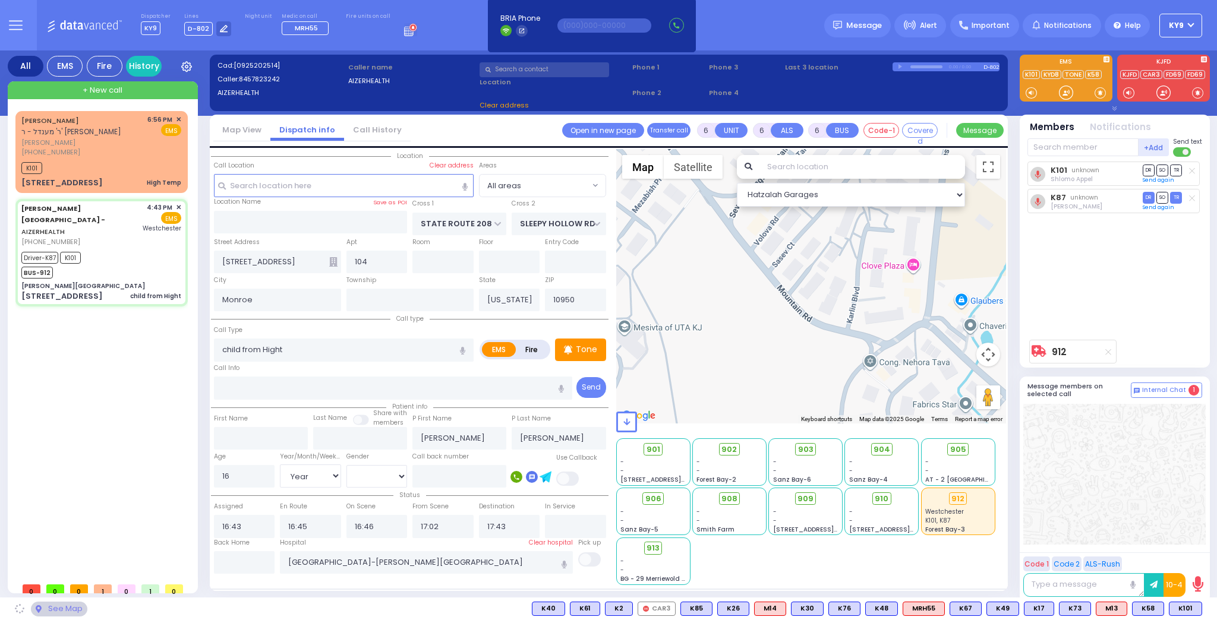
type input "Aizer Health Center"
type input "VAN BUREN DR"
type input "CARTER LN"
type input "49 Forest Road"
type input "[PERSON_NAME]"
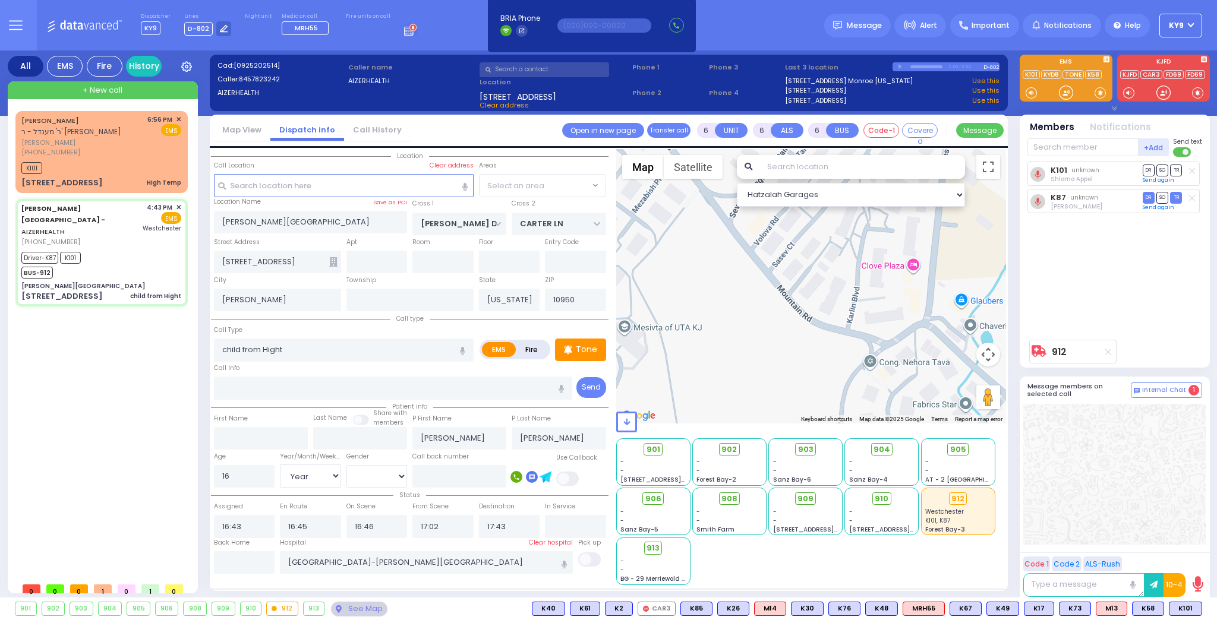
select select "SECTION 2"
click at [269, 567] on input "text" at bounding box center [244, 562] width 61 height 23
type input "18:58"
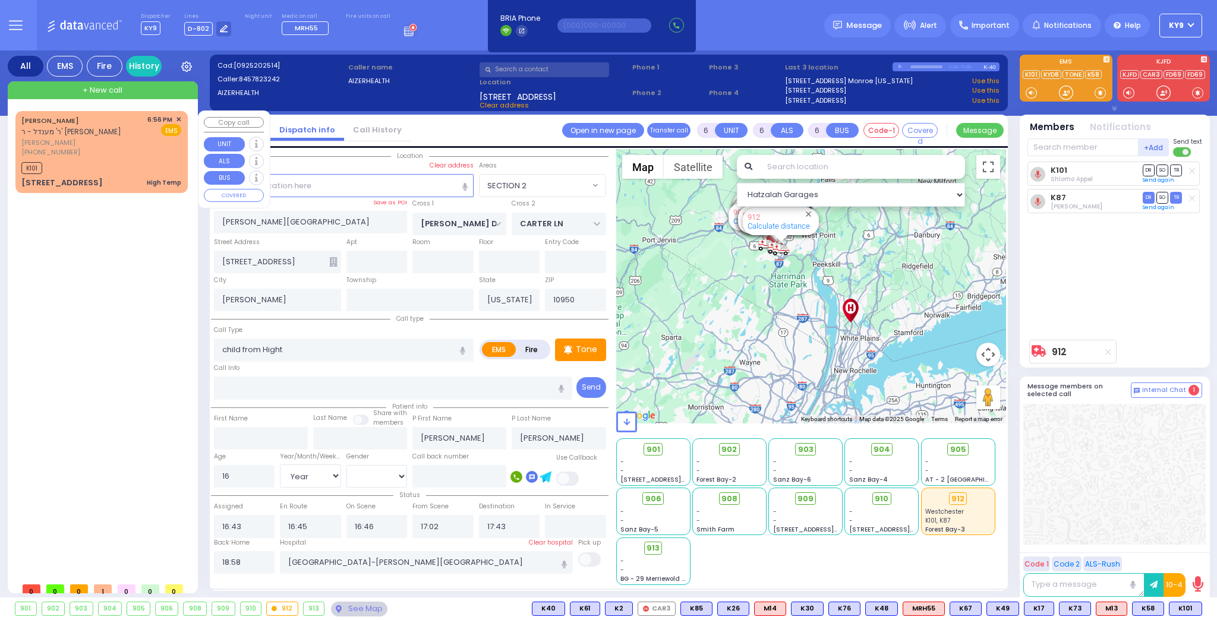
click at [132, 167] on div "K101" at bounding box center [101, 166] width 160 height 15
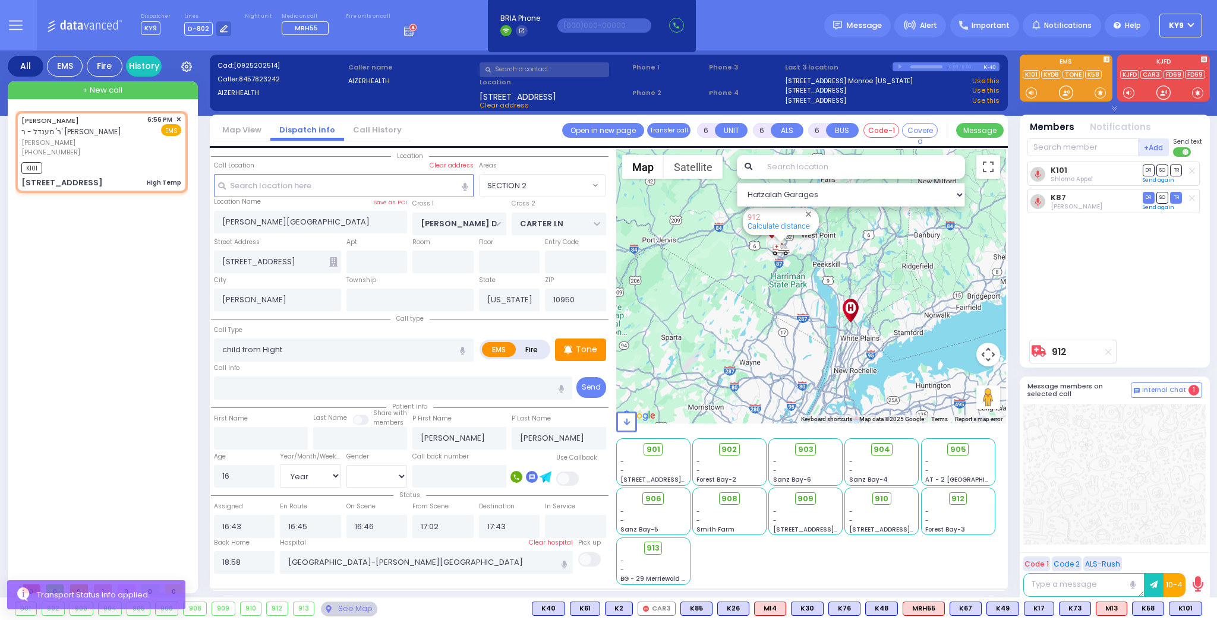
type input "1"
type input "0"
type input "1"
select select
type input "High Temp"
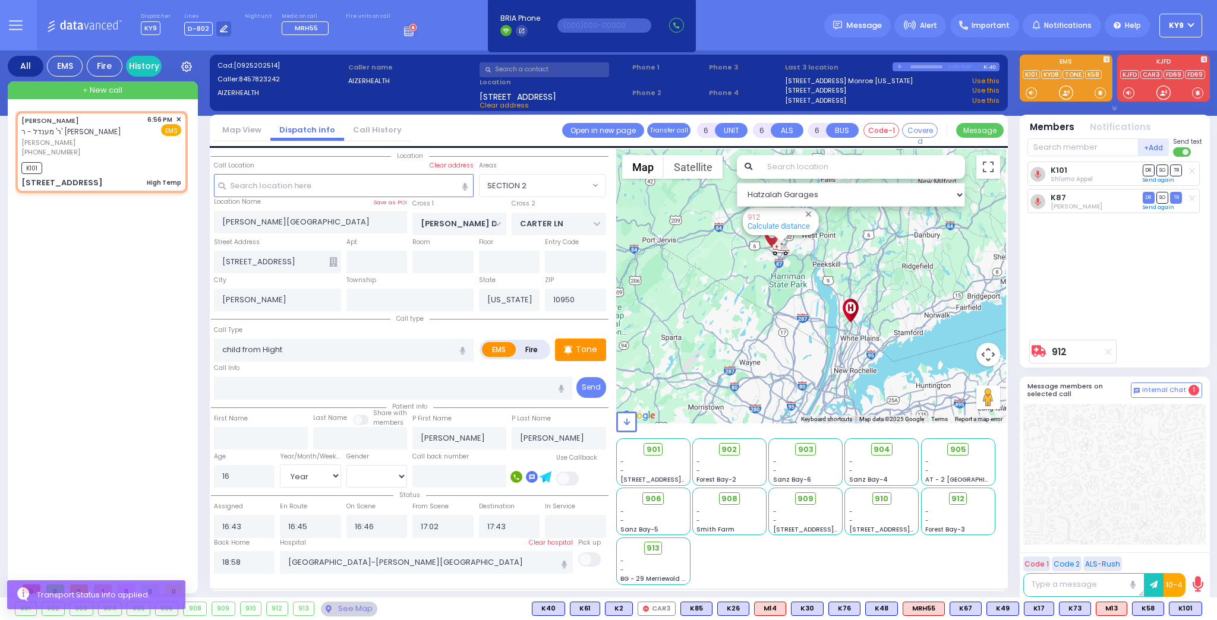
radio input "true"
type input "back of bul"
type input "AVRUM"
type input "WEISS"
type input "2"
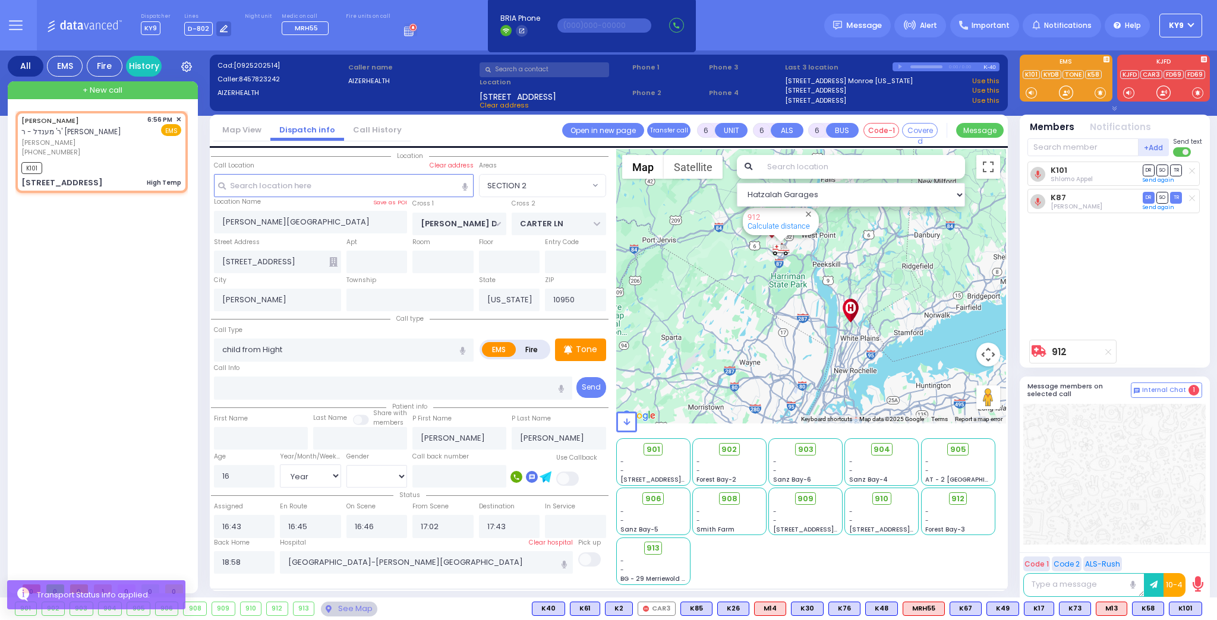
select select "Year"
select select "[DEMOGRAPHIC_DATA]"
type input "18:56"
type input "18:58"
select select "Hatzalah Garages"
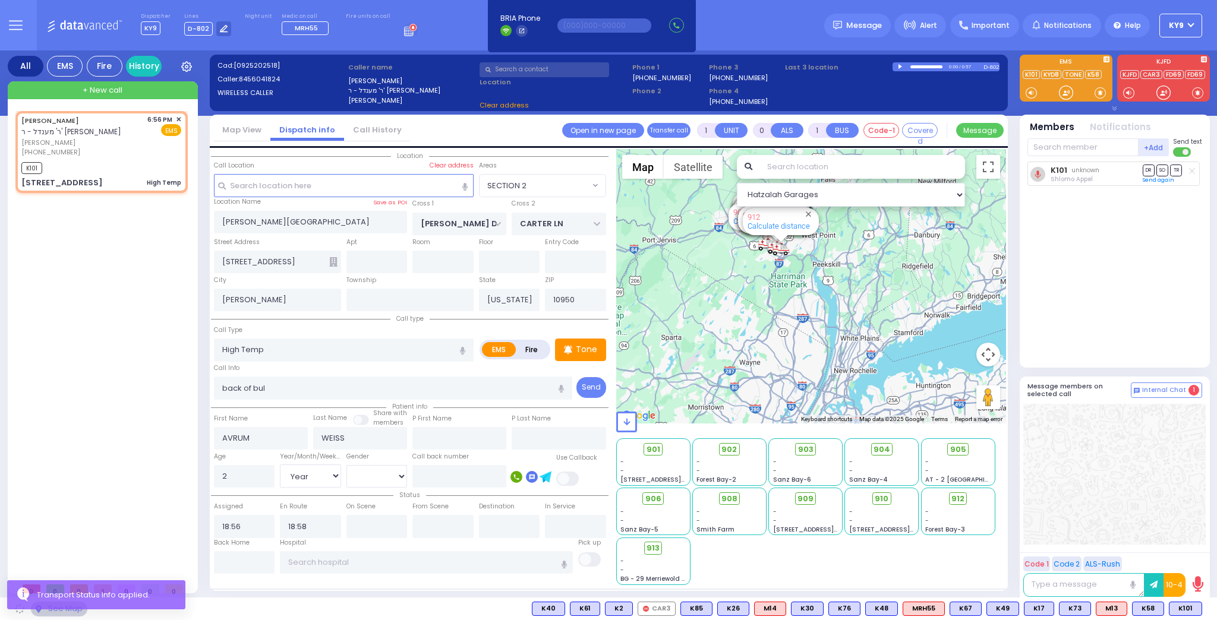
type input "STATE ROUTE 208"
type input "SLEEPY HOLLOW RD"
type input "4 Mountain Road"
type input "104"
type input "Monroe"
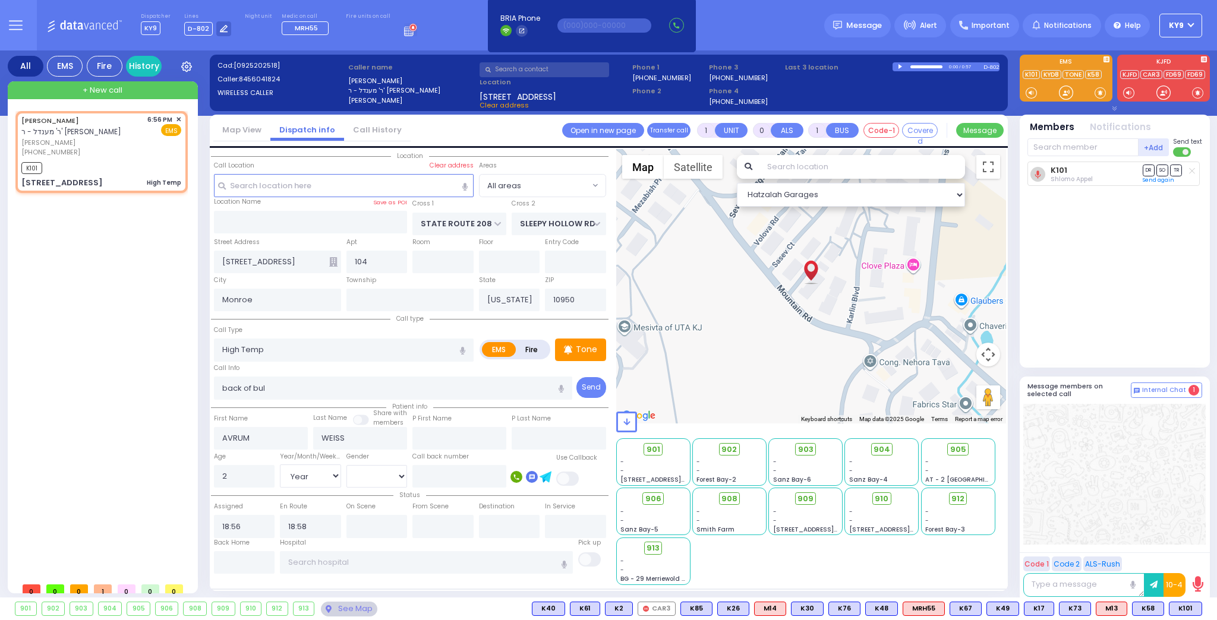
drag, startPoint x: 1063, startPoint y: 91, endPoint x: 1070, endPoint y: 125, distance: 34.6
click at [1067, 89] on icon at bounding box center [1066, 93] width 14 height 14
click at [1076, 150] on input "text" at bounding box center [1082, 147] width 111 height 18
type input "87"
click at [1056, 176] on div "KY87" at bounding box center [1066, 172] width 59 height 12
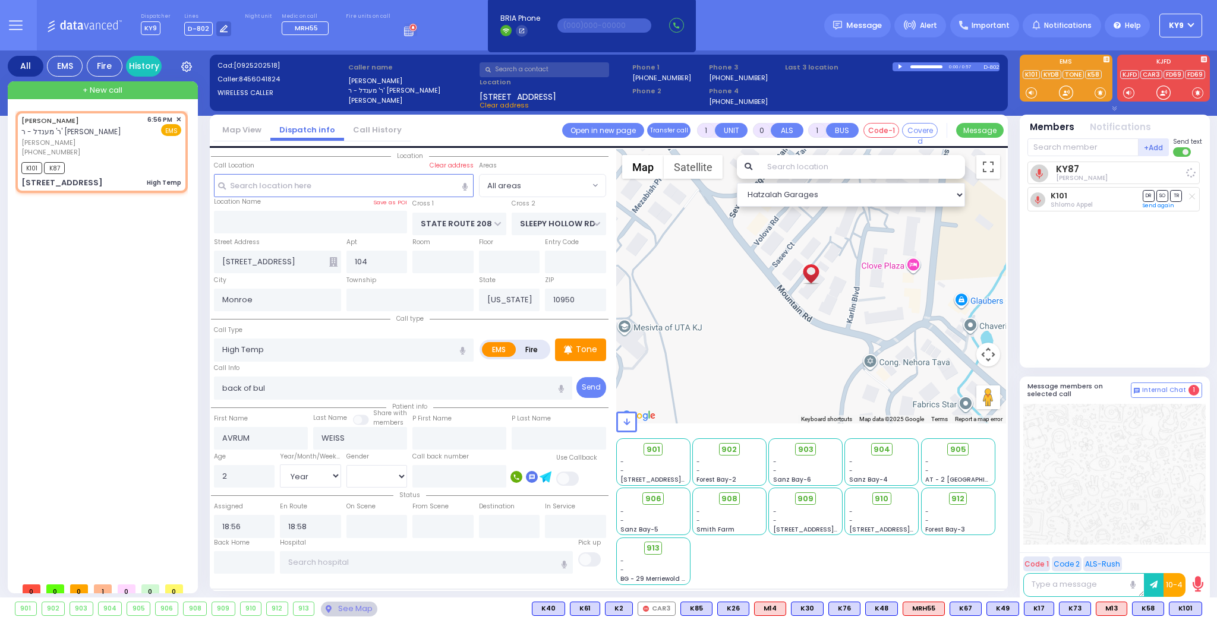
select select
radio input "true"
select select "Year"
select select "[DEMOGRAPHIC_DATA]"
select select "Hatzalah Garages"
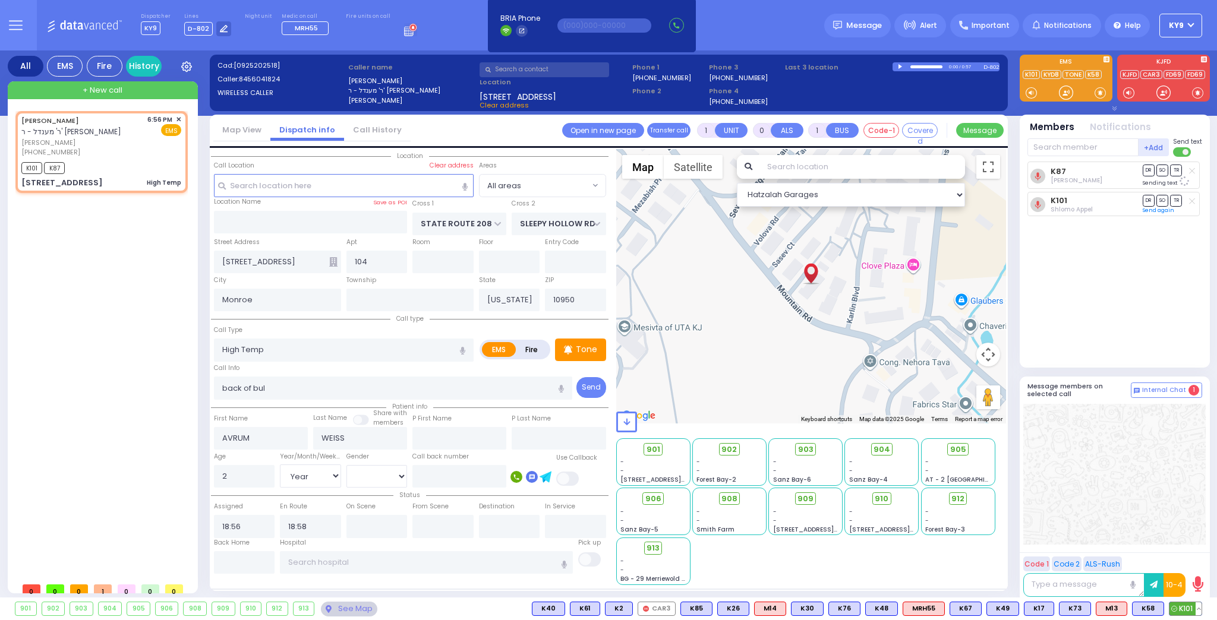
click at [1199, 604] on button at bounding box center [1198, 608] width 6 height 13
click at [1190, 526] on icon at bounding box center [1189, 523] width 12 height 12
click at [1127, 318] on div "K87 Shimon Schonfeld DR SO TR Sending text K101" at bounding box center [1115, 260] width 177 height 196
click at [956, 498] on span "912" at bounding box center [962, 499] width 13 height 12
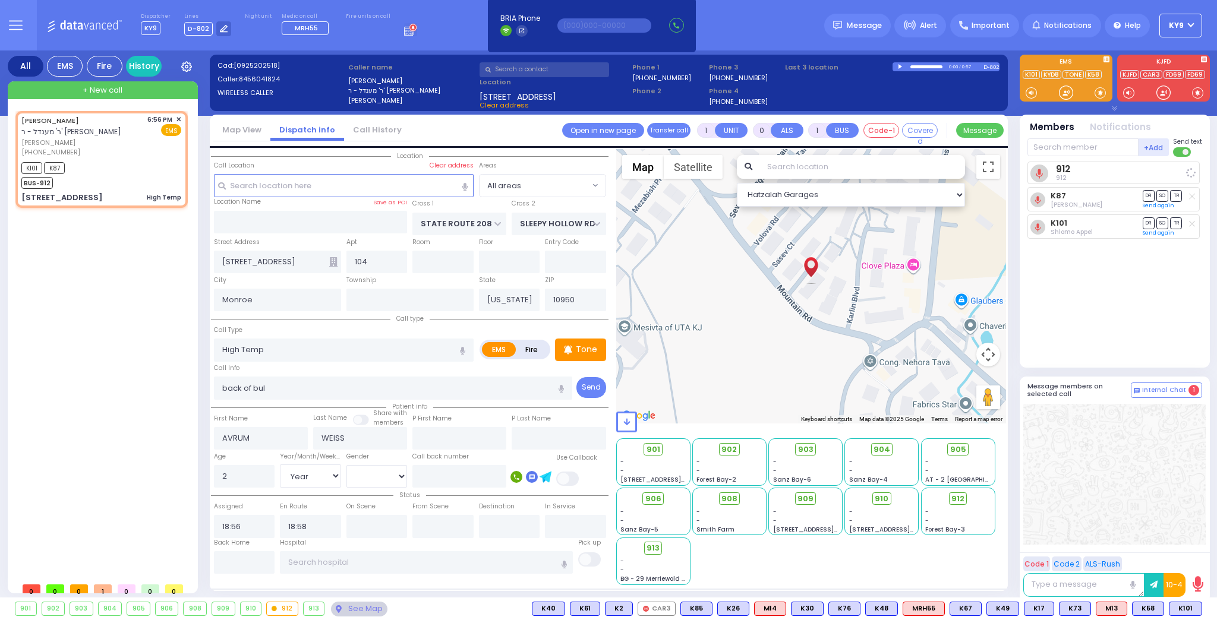
select select
radio input "true"
select select "Year"
select select "[DEMOGRAPHIC_DATA]"
select select "Hatzalah Garages"
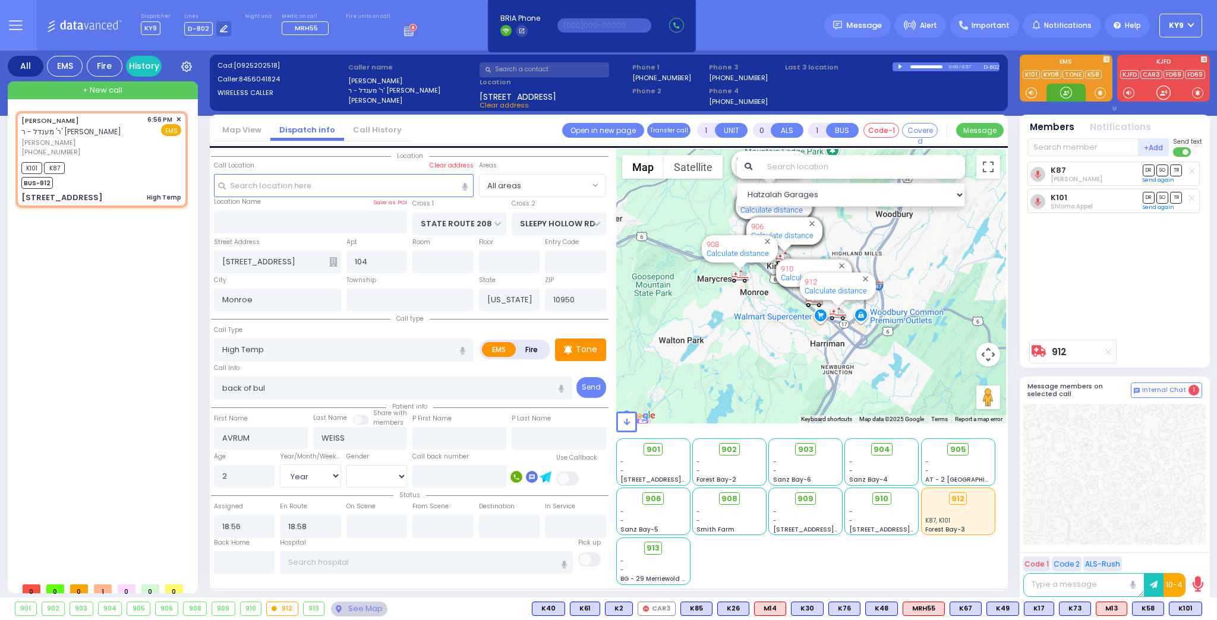
click at [1064, 97] on div at bounding box center [1066, 93] width 12 height 12
click at [1063, 93] on div at bounding box center [1066, 93] width 12 height 12
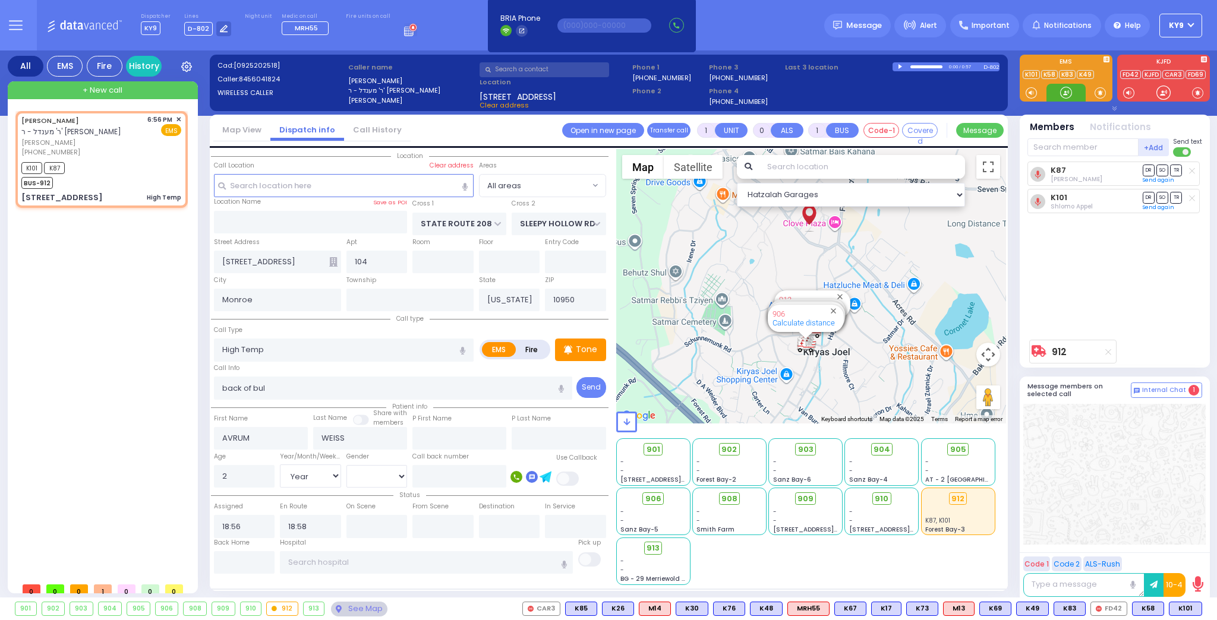
click at [1067, 90] on div at bounding box center [1066, 93] width 12 height 12
click at [258, 565] on input "text" at bounding box center [244, 562] width 61 height 23
click at [259, 565] on input "text" at bounding box center [244, 562] width 61 height 23
type input "19:14"
select select
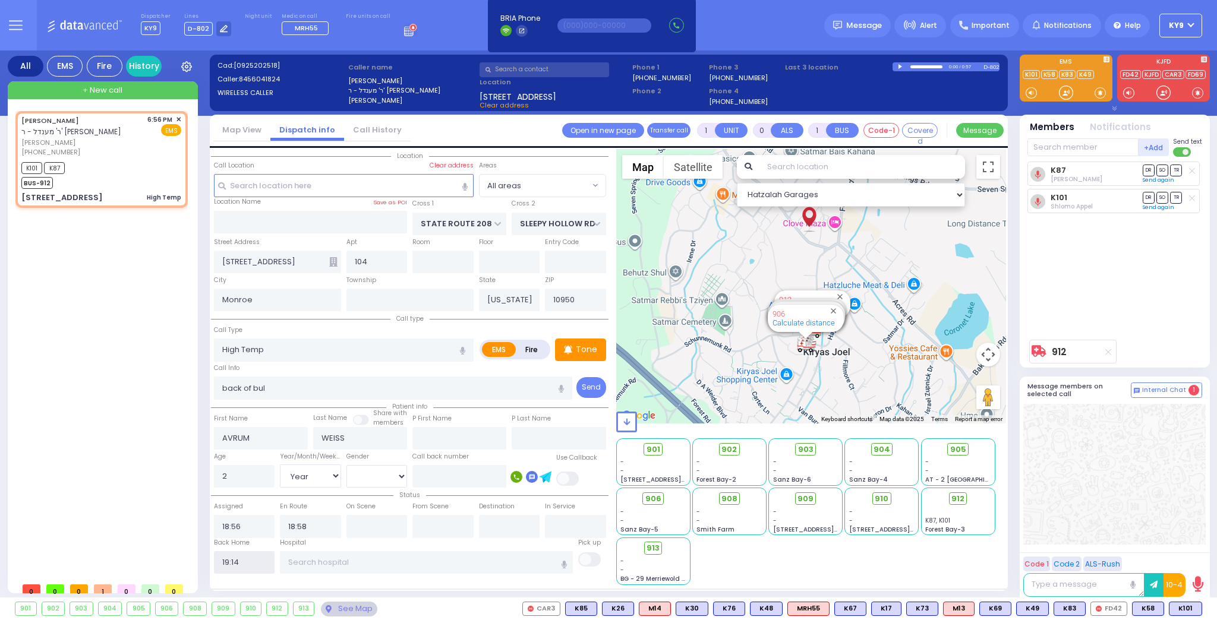
radio input "true"
select select
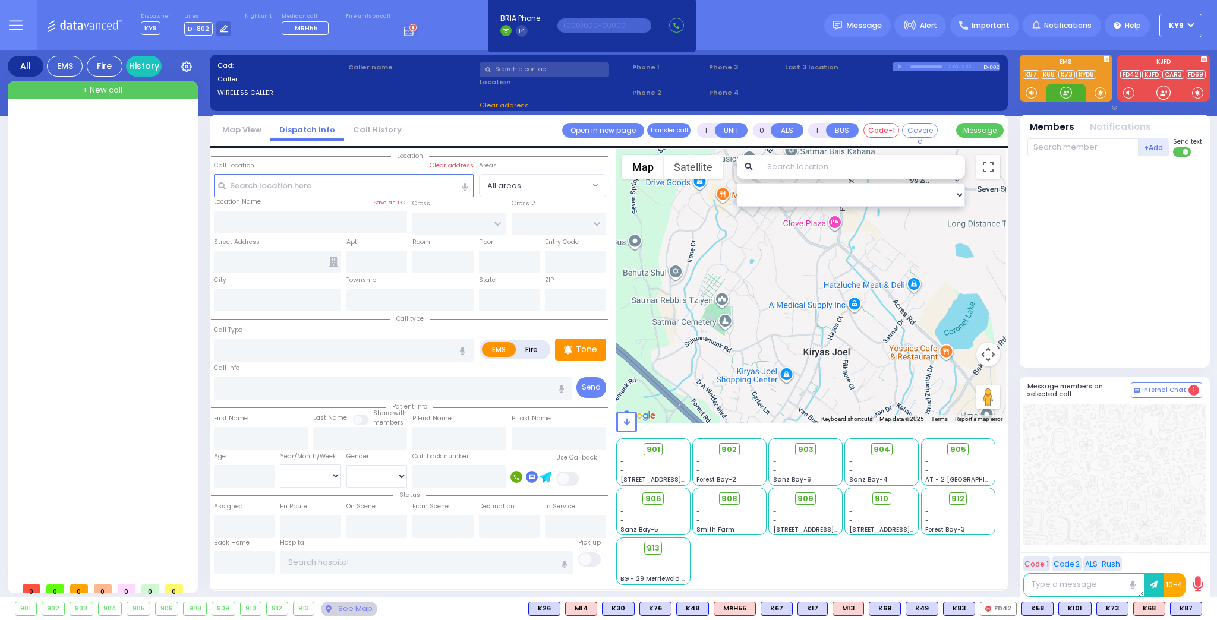
drag, startPoint x: 1069, startPoint y: 91, endPoint x: 1084, endPoint y: 99, distance: 16.2
click at [1068, 91] on div at bounding box center [1066, 93] width 12 height 12
click at [1199, 609] on button at bounding box center [1198, 608] width 6 height 13
click at [1190, 554] on icon at bounding box center [1189, 556] width 12 height 12
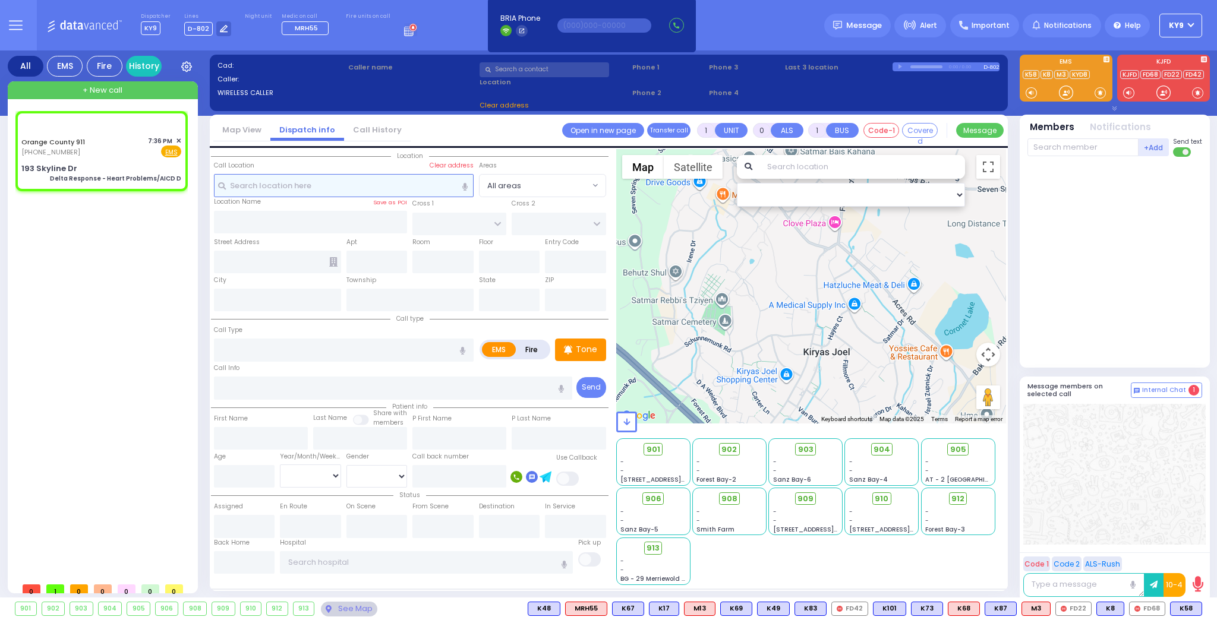
type input "6"
select select
type input "Delta Response - Heart Problems/AICD D"
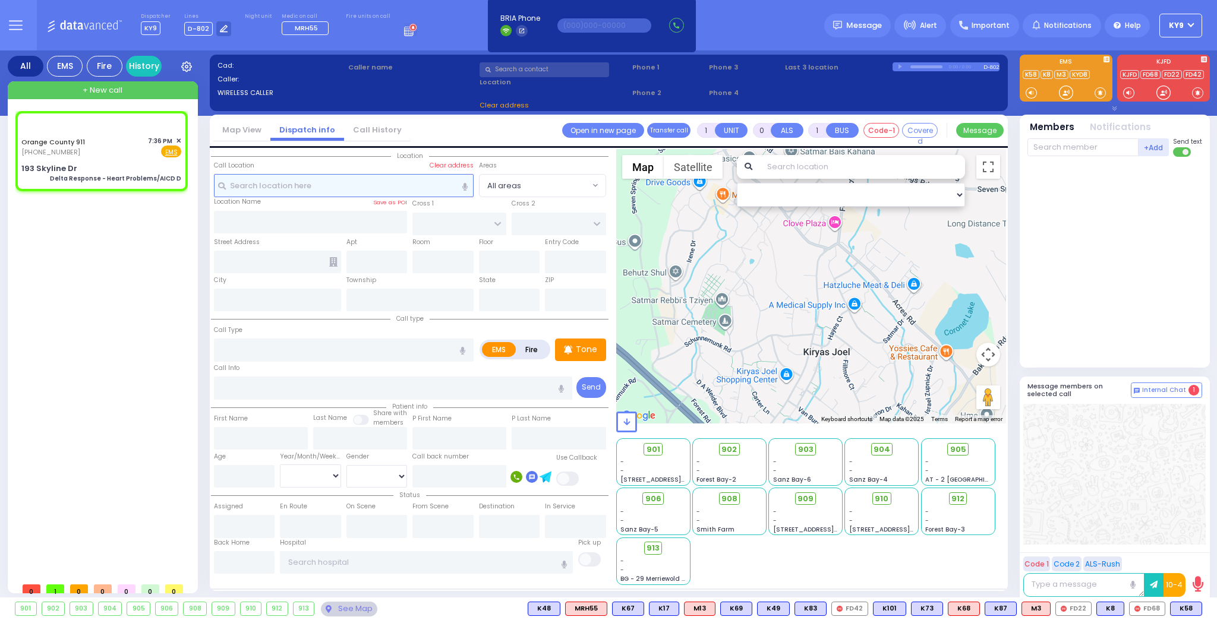
radio input "true"
type input "Nature: : Delta Response - Heart Problems/AICD D Address: : 193 Skyline Dr, 109…"
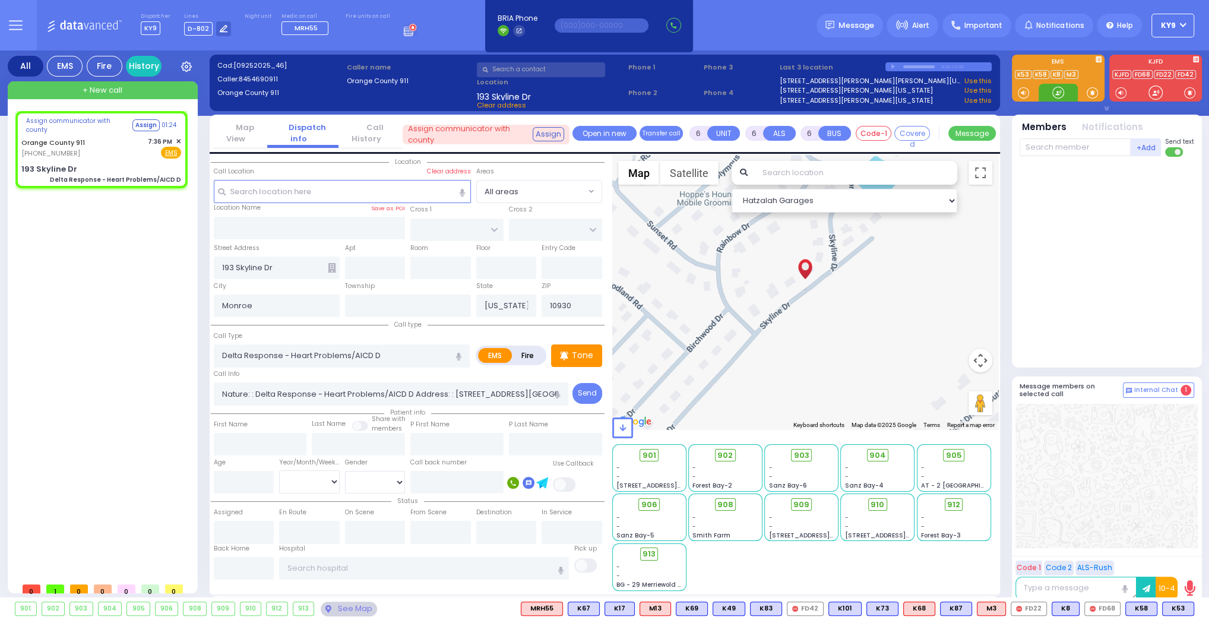
click at [1055, 93] on div at bounding box center [1059, 93] width 12 height 12
click at [1091, 90] on span at bounding box center [1092, 93] width 11 height 12
click at [1060, 93] on div at bounding box center [1059, 93] width 12 height 12
click at [1053, 94] on div at bounding box center [1059, 93] width 12 height 12
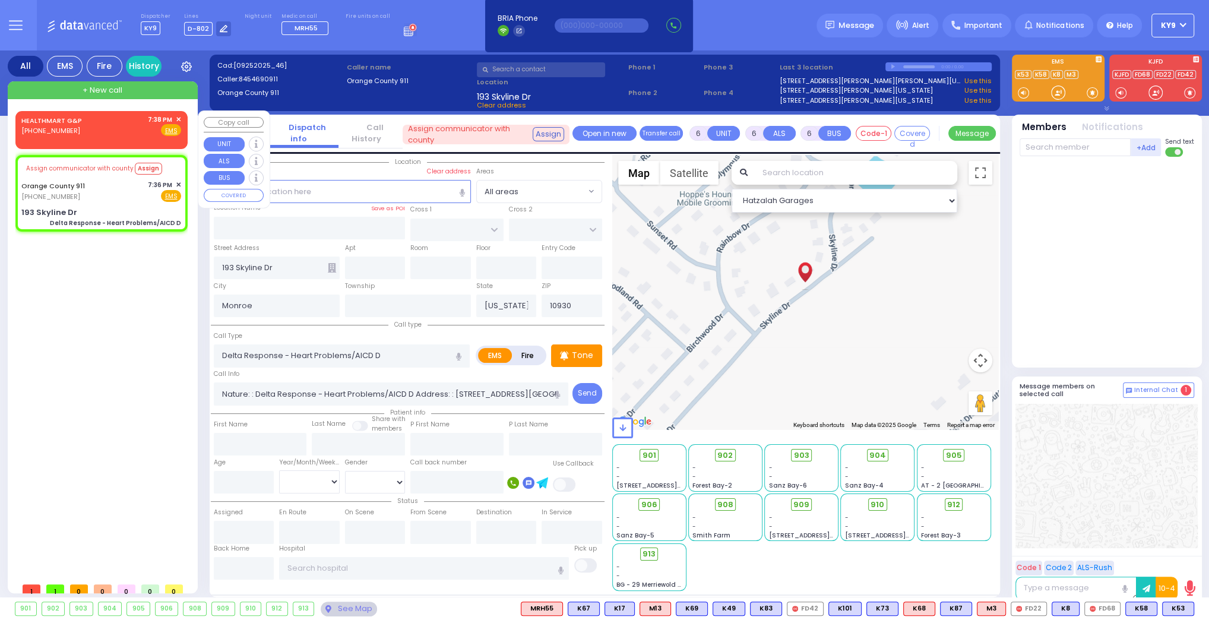
click at [178, 118] on span "✕" at bounding box center [178, 120] width 5 height 10
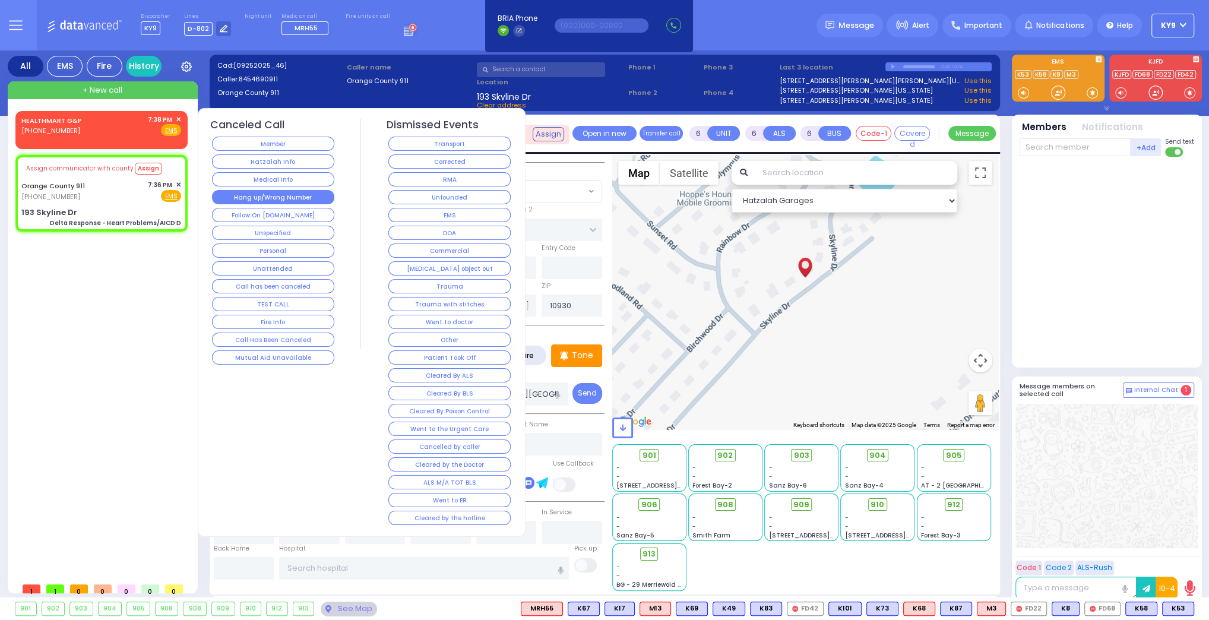
click at [234, 191] on button "Hang up/Wrong Number" at bounding box center [273, 197] width 122 height 14
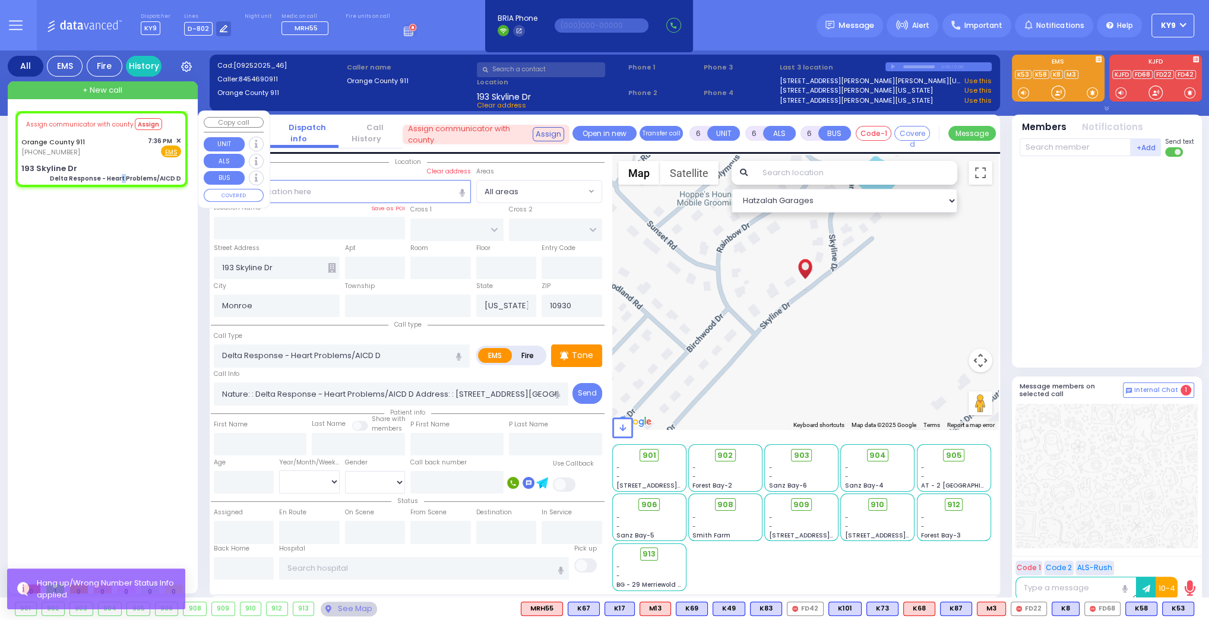
click at [126, 160] on div "Assign communicator with county Assign Orange County 911 (845) 469-0911 7:36 PM…" at bounding box center [102, 149] width 168 height 72
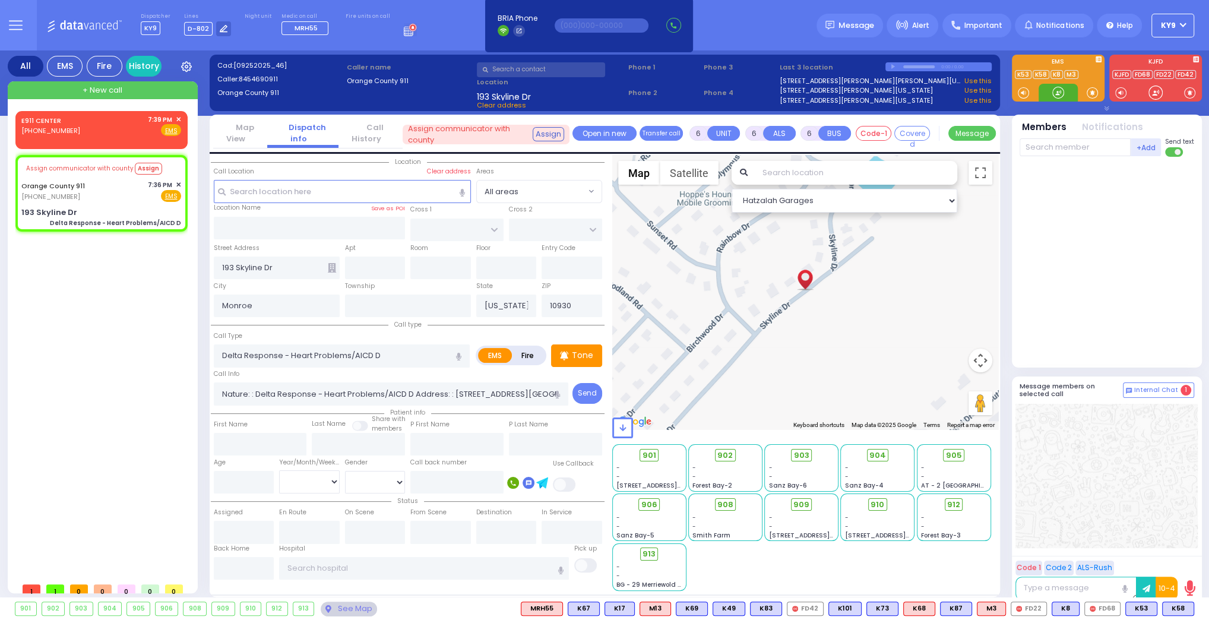
click at [1056, 94] on div at bounding box center [1059, 93] width 12 height 12
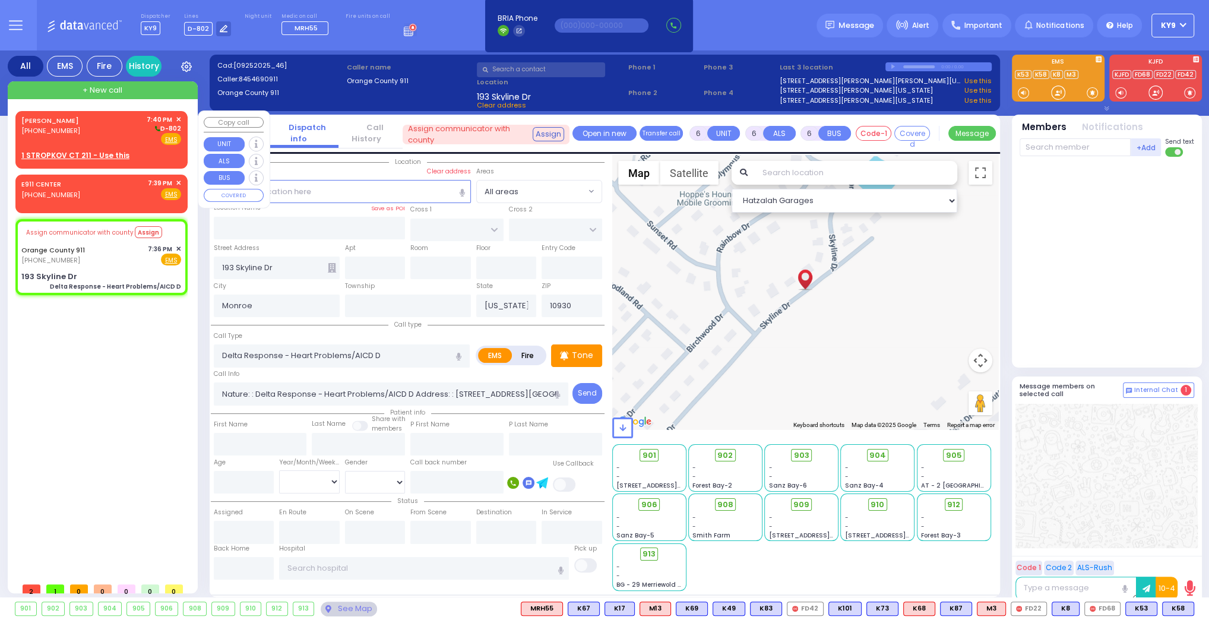
click at [127, 128] on div "MORDCHE SCHWARTZ (845) 372-2821 7:40 PM ✕ D-802 EMS" at bounding box center [101, 130] width 160 height 31
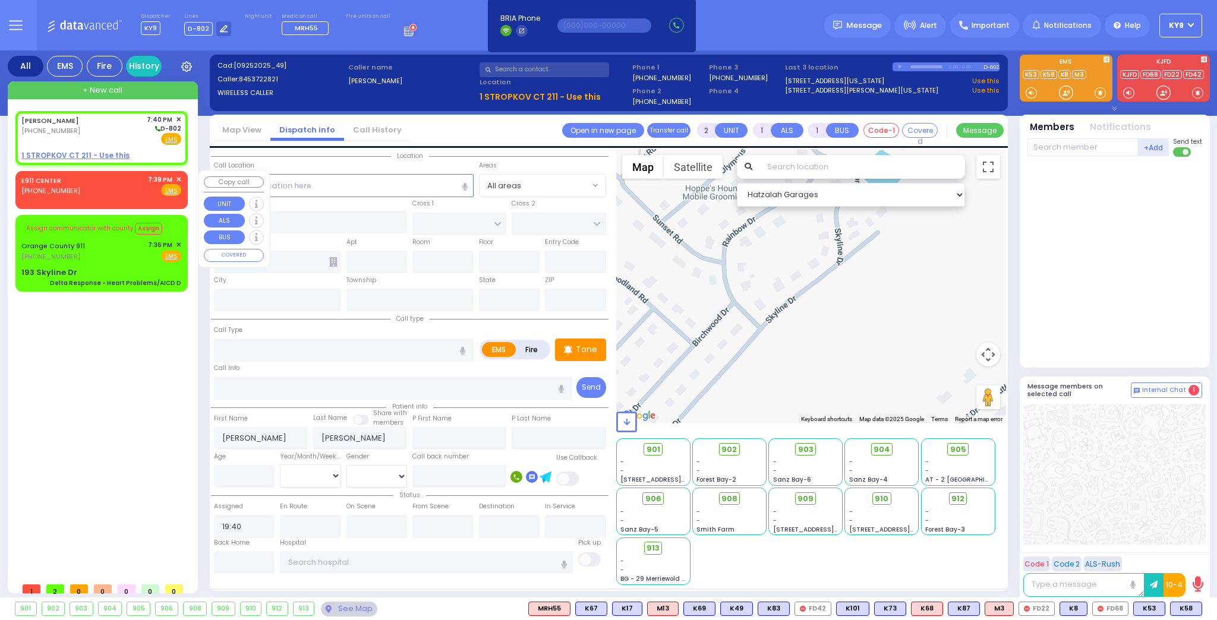
click at [179, 176] on span "✕" at bounding box center [178, 180] width 5 height 10
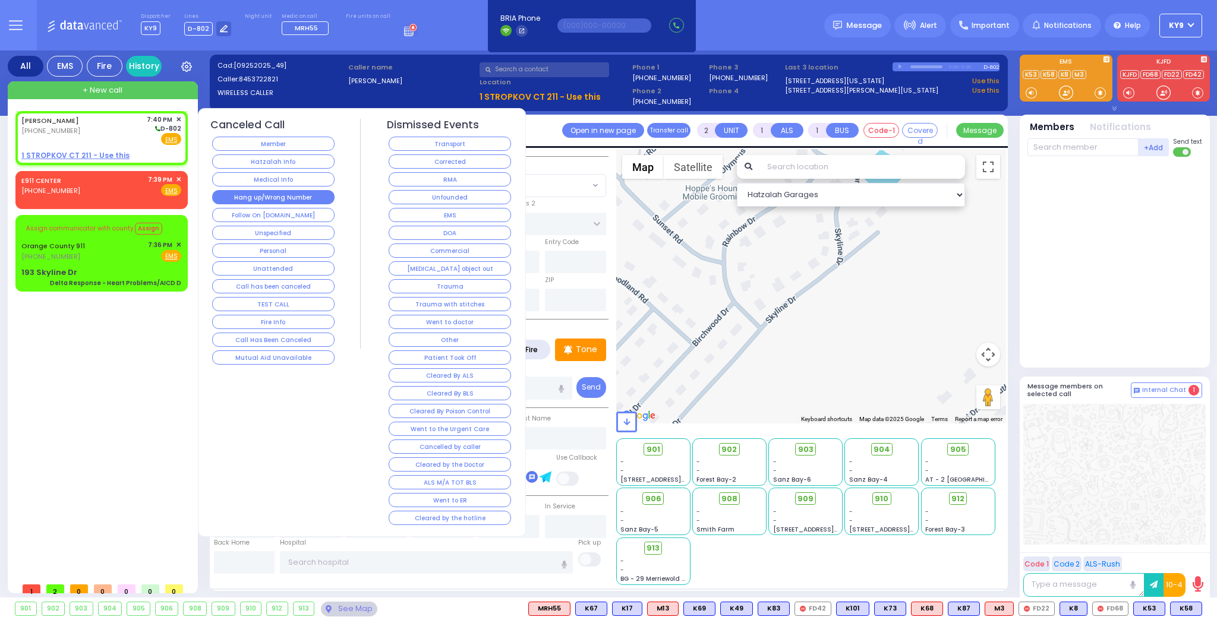
click at [226, 192] on button "Hang up/Wrong Number" at bounding box center [273, 197] width 122 height 14
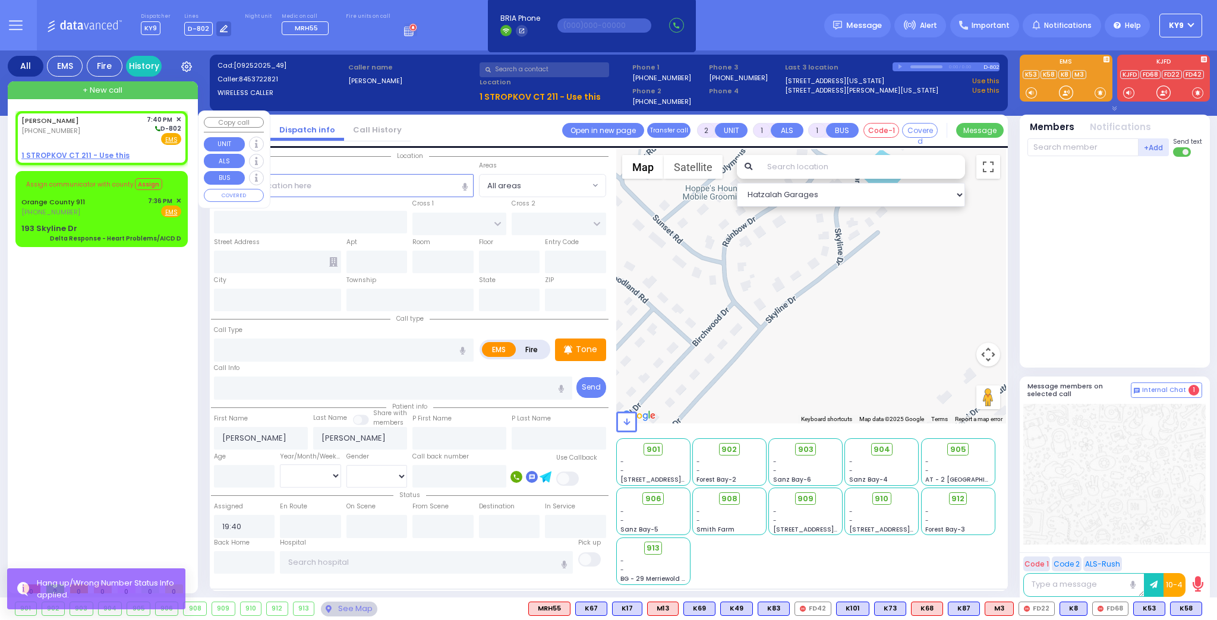
click at [107, 154] on u "1 STROPKOV CT 211 - Use this" at bounding box center [75, 155] width 108 height 10
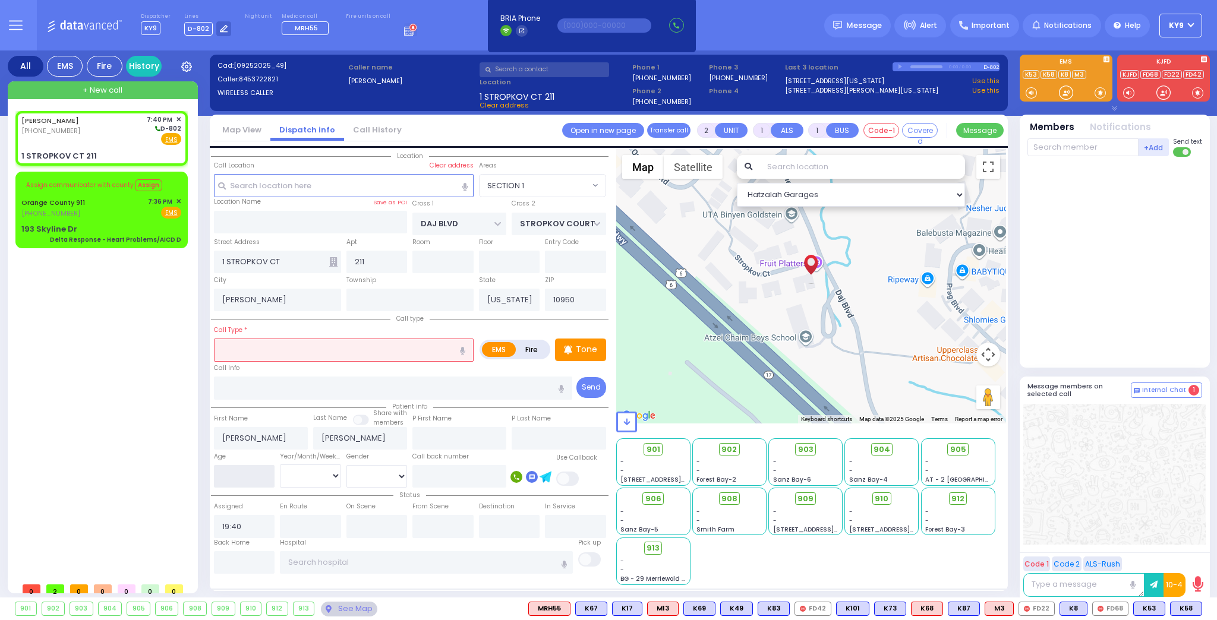
click at [229, 473] on input "number" at bounding box center [244, 476] width 61 height 23
click at [301, 474] on select "Year Month Week Day" at bounding box center [310, 476] width 61 height 23
click at [280, 465] on select "Year Month Week Day" at bounding box center [310, 476] width 61 height 23
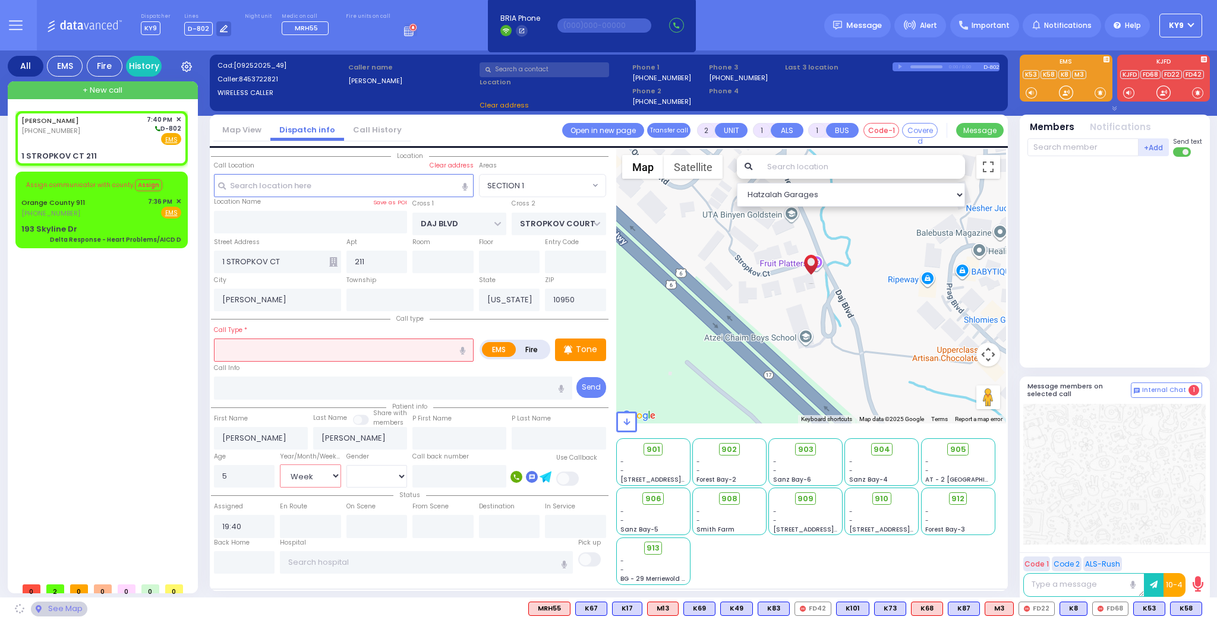
click at [311, 478] on select "Year Month Week Day" at bounding box center [310, 476] width 61 height 23
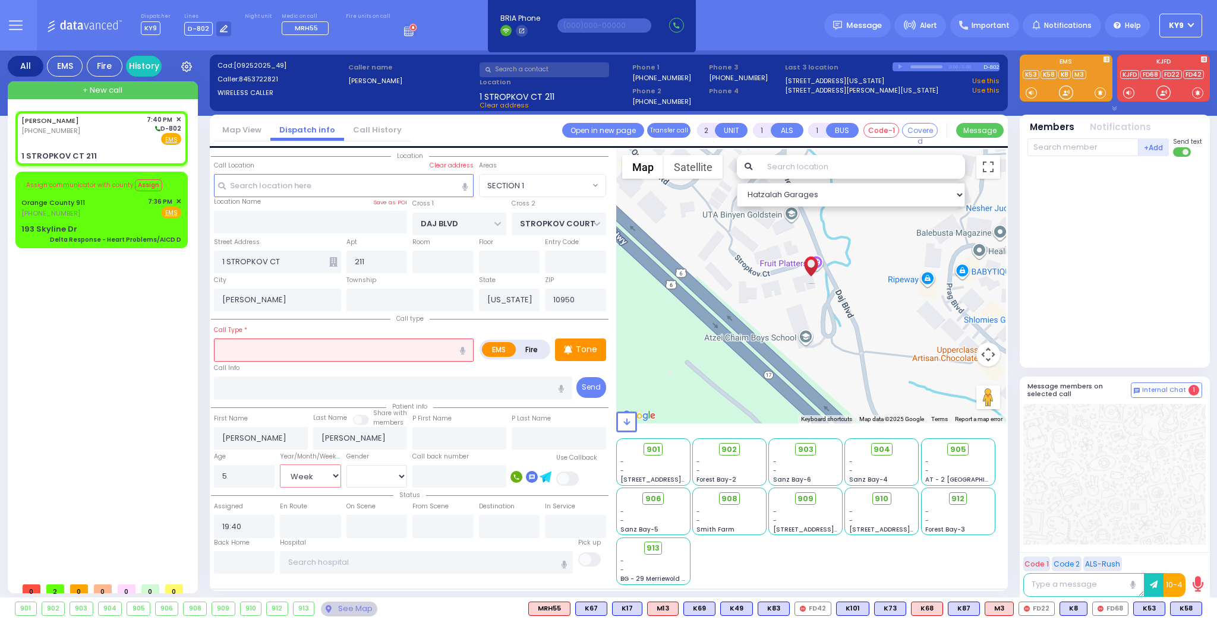
click at [280, 465] on select "Year Month Week Day" at bounding box center [310, 476] width 61 height 23
click at [356, 480] on select "Male Female" at bounding box center [376, 476] width 61 height 23
click at [346, 465] on select "Male Female" at bounding box center [376, 476] width 61 height 23
click at [330, 352] on input "text" at bounding box center [344, 350] width 260 height 23
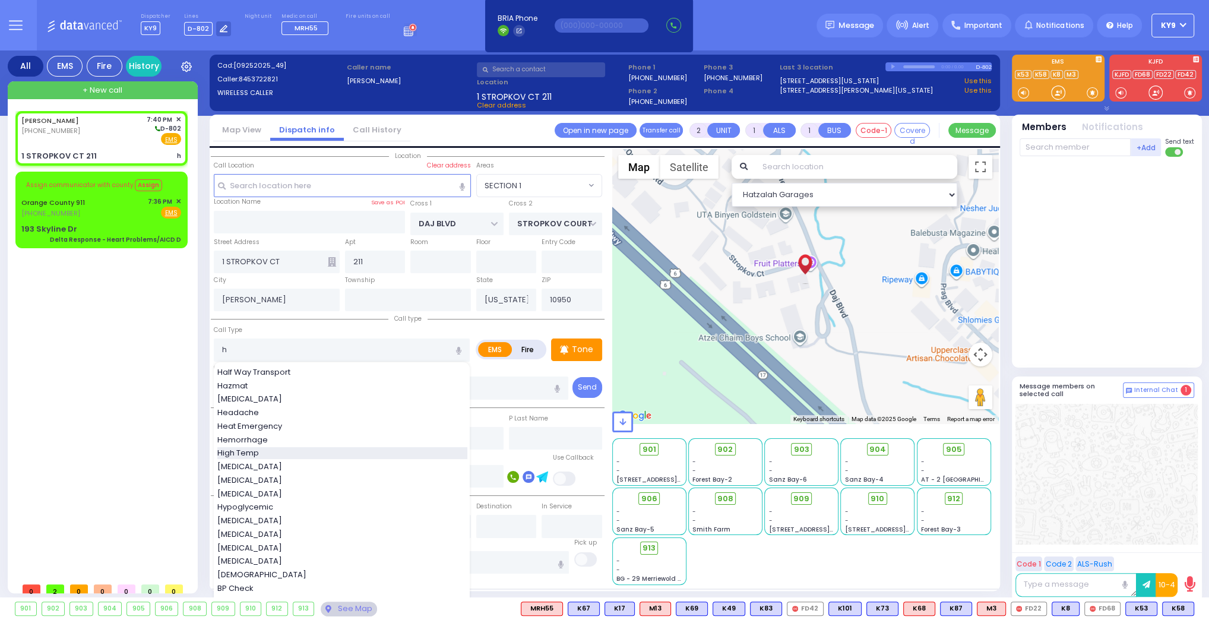
click at [282, 447] on div "High Temp" at bounding box center [342, 453] width 250 height 12
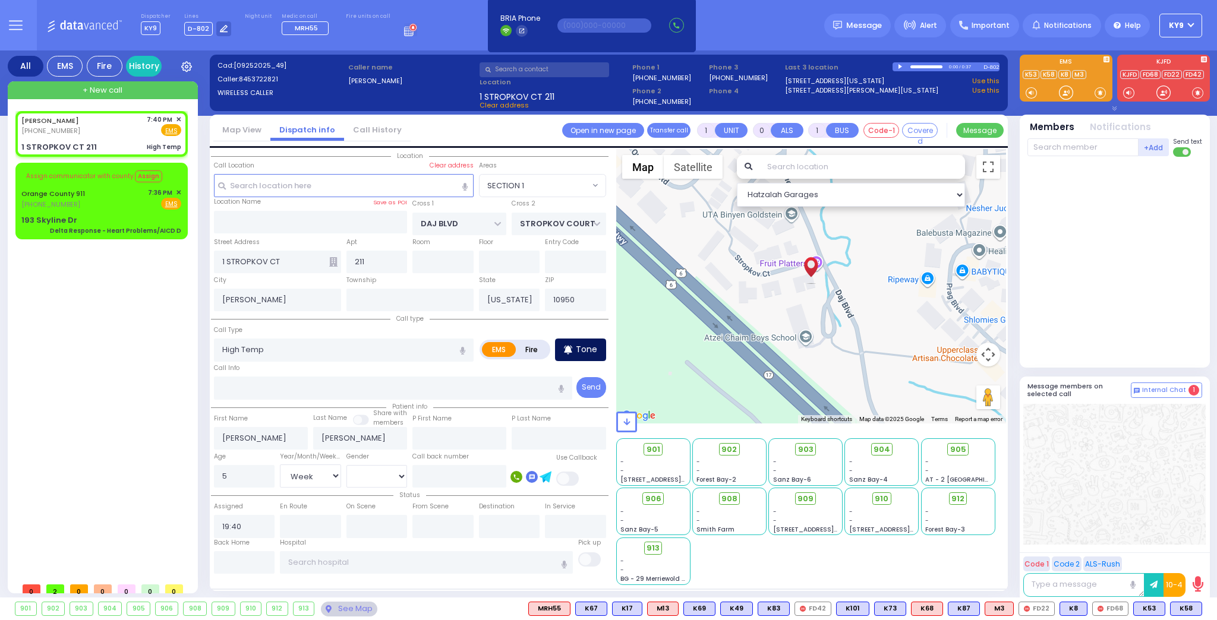
click at [597, 351] on div "Tone" at bounding box center [580, 350] width 51 height 23
click at [1068, 94] on div at bounding box center [1066, 93] width 12 height 12
click at [178, 191] on span "✕" at bounding box center [178, 193] width 5 height 10
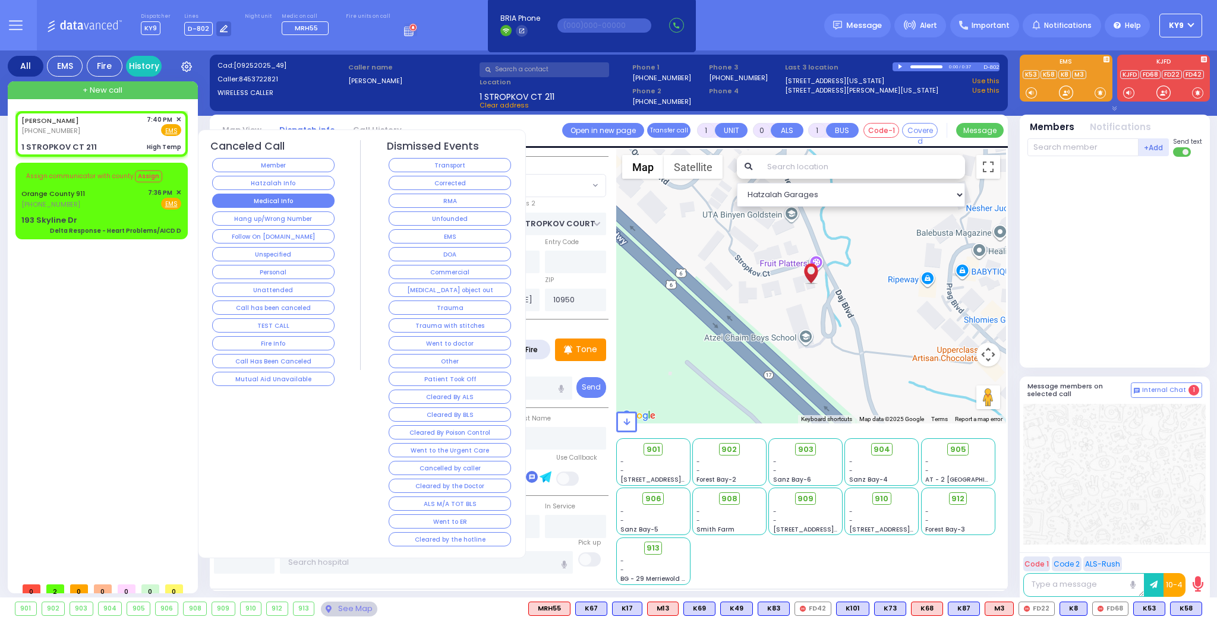
click at [286, 204] on button "Medical Info" at bounding box center [273, 201] width 122 height 14
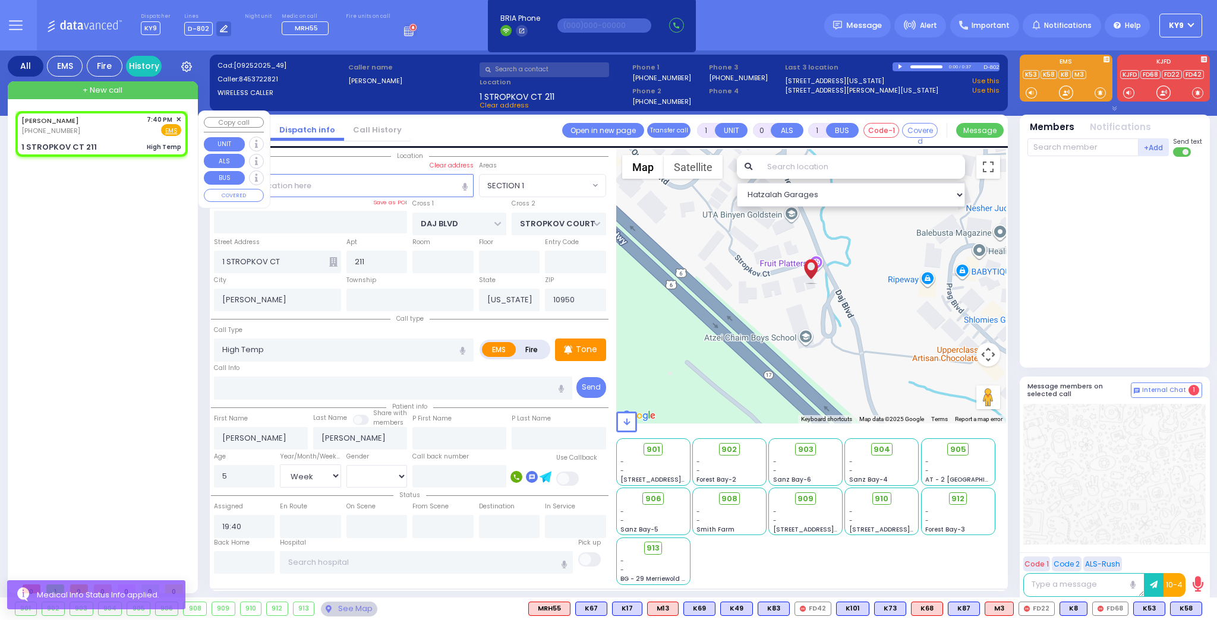
click at [126, 138] on div "MORDCHE SCHWARTZ (845) 372-2821 7:40 PM ✕ Fire EMS" at bounding box center [102, 134] width 168 height 42
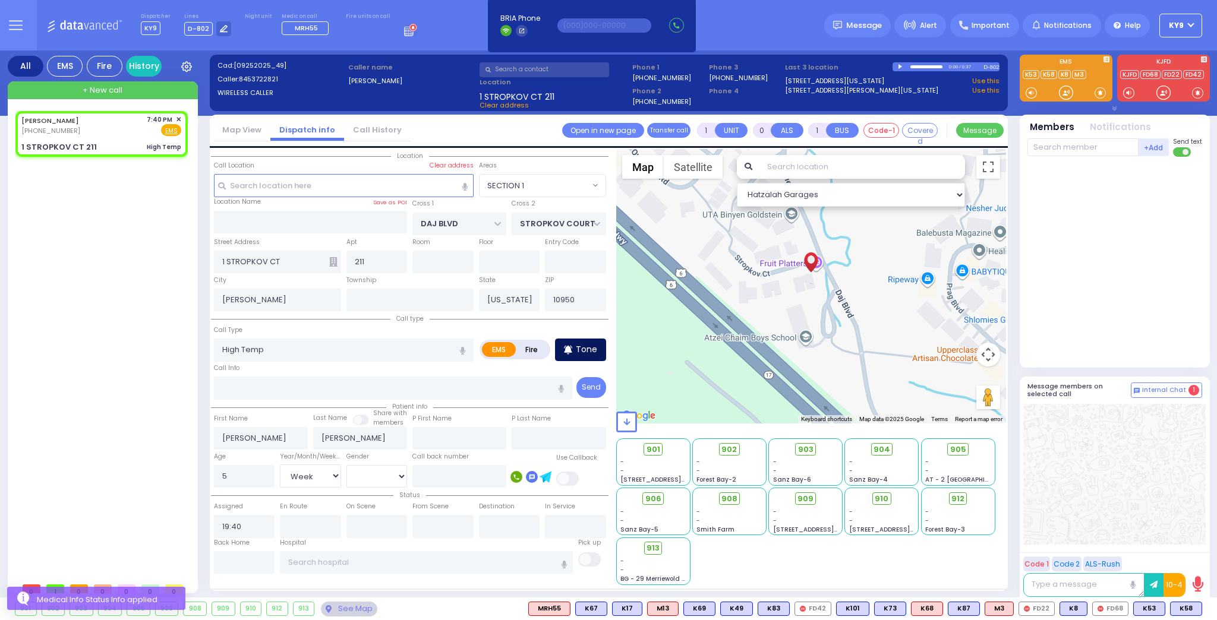
click at [601, 346] on div "Tone" at bounding box center [580, 350] width 51 height 23
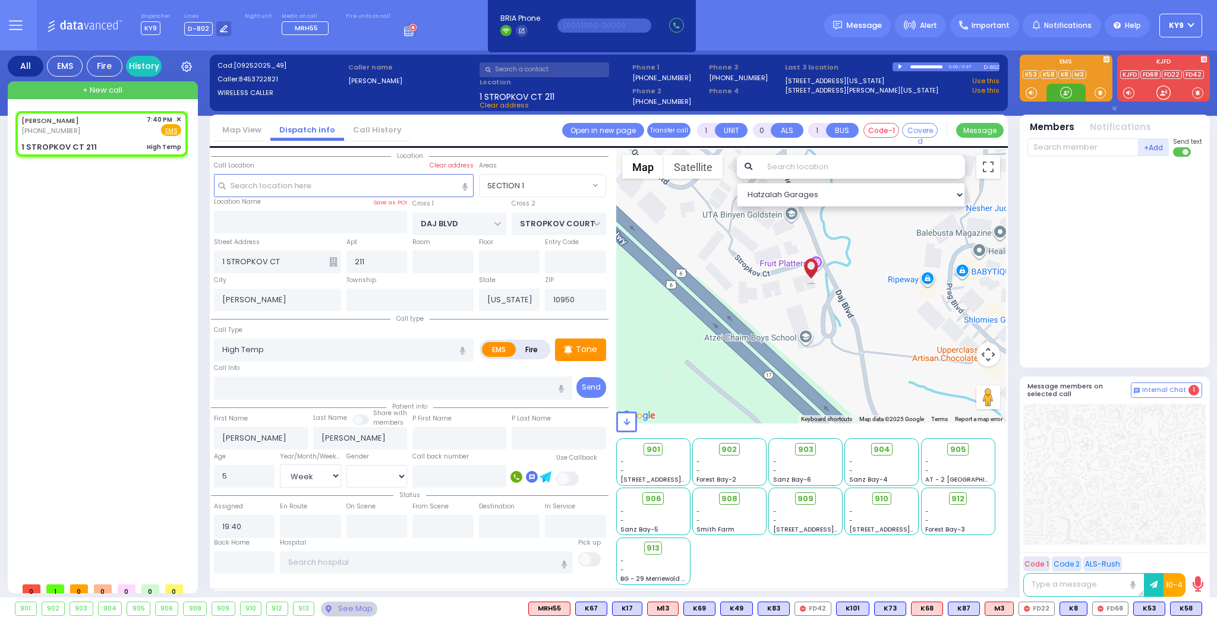
click at [1065, 92] on div at bounding box center [1066, 93] width 12 height 12
click at [579, 351] on p "Tone" at bounding box center [586, 349] width 21 height 12
click at [1065, 98] on div at bounding box center [1066, 93] width 12 height 12
click at [1063, 93] on div at bounding box center [1066, 93] width 12 height 12
click at [1062, 94] on div at bounding box center [1066, 93] width 12 height 12
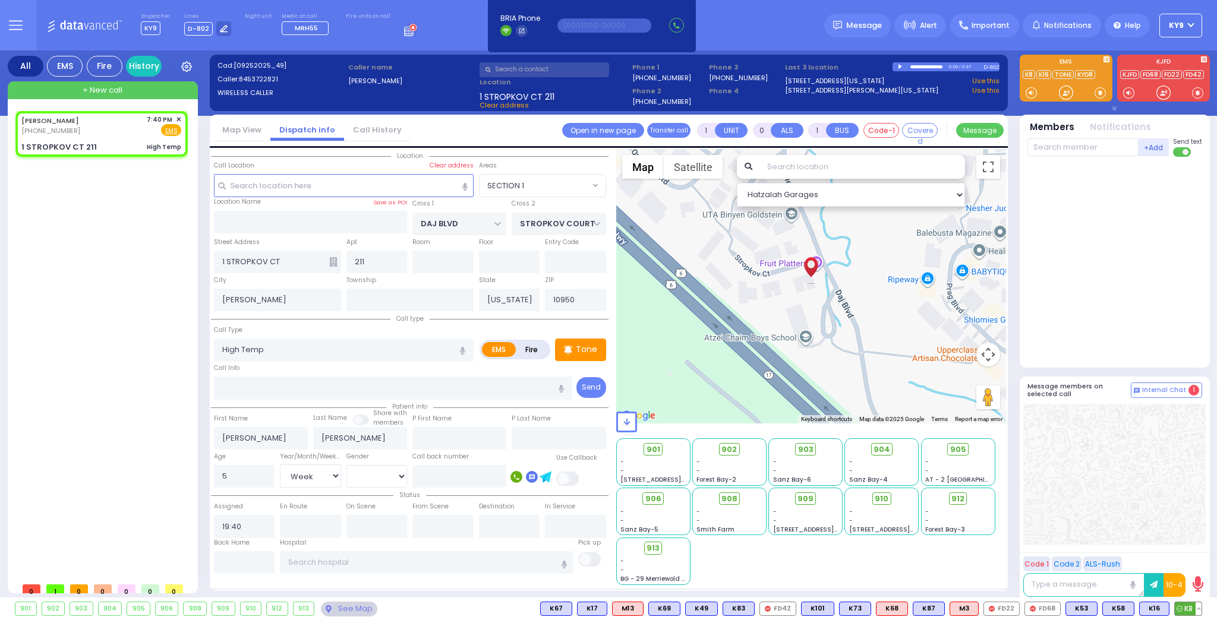
click at [1186, 607] on span "K8" at bounding box center [1187, 608] width 27 height 13
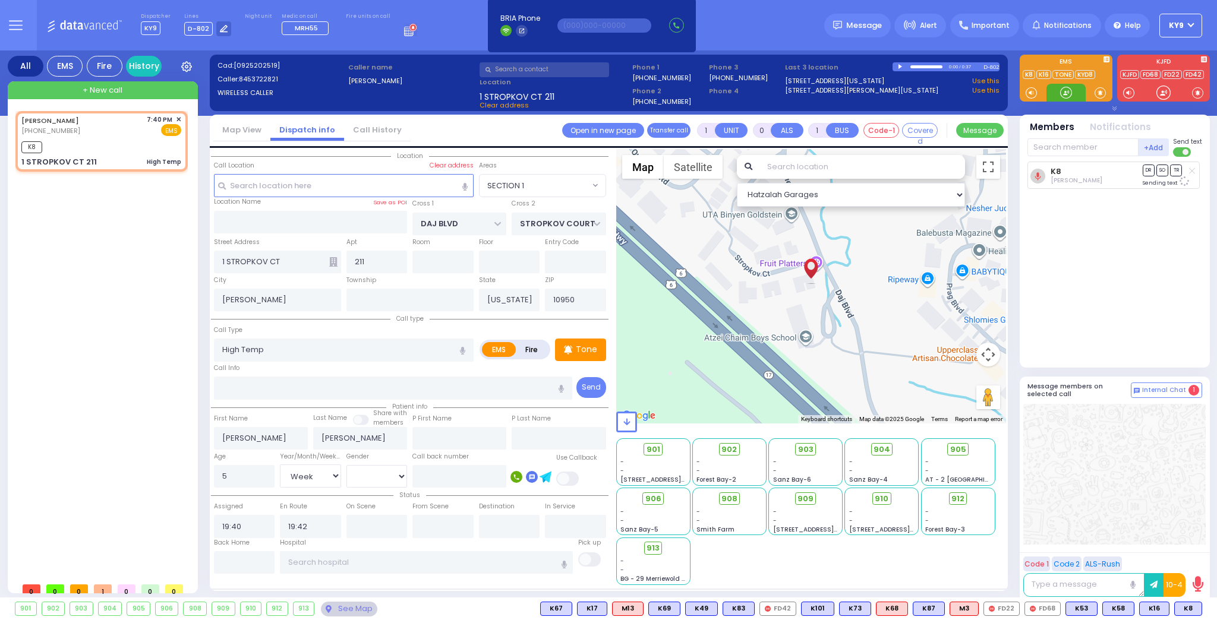
drag, startPoint x: 1067, startPoint y: 89, endPoint x: 1053, endPoint y: 132, distance: 45.5
click at [1067, 90] on div at bounding box center [1066, 93] width 12 height 12
click at [1056, 150] on input "text" at bounding box center [1082, 147] width 111 height 18
click at [1070, 173] on div "KY62" at bounding box center [1066, 172] width 59 height 12
click at [1065, 94] on div at bounding box center [1066, 93] width 12 height 12
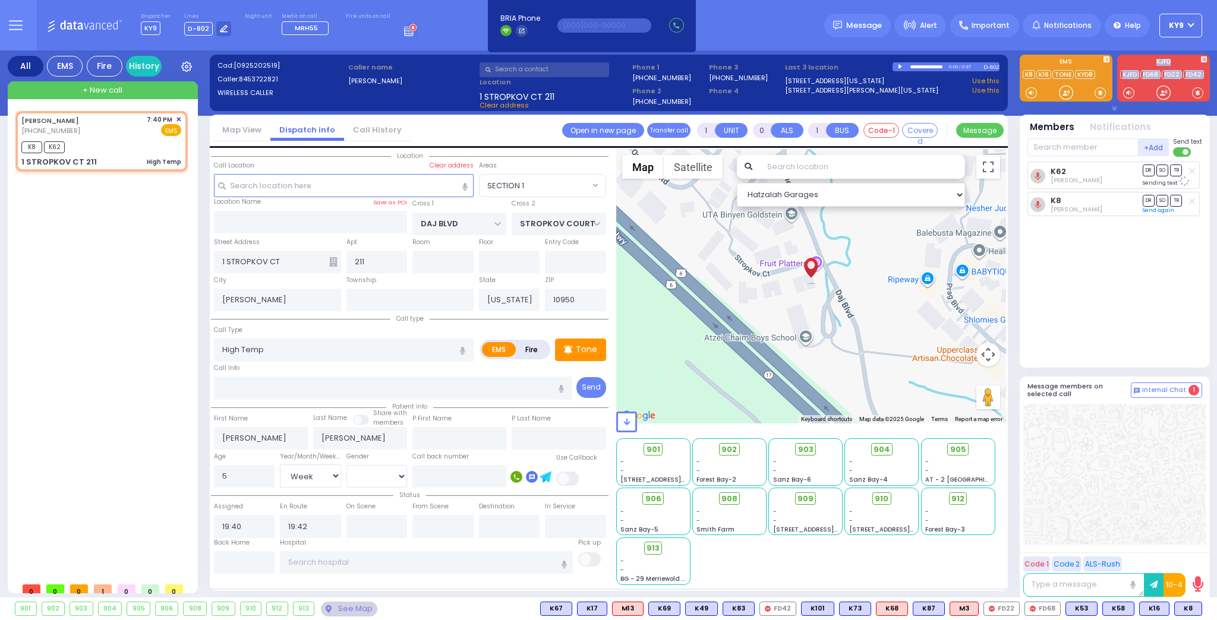
drag, startPoint x: 1072, startPoint y: 91, endPoint x: 1067, endPoint y: 100, distance: 10.4
click at [1067, 102] on div "EMS K8" at bounding box center [1115, 83] width 200 height 56
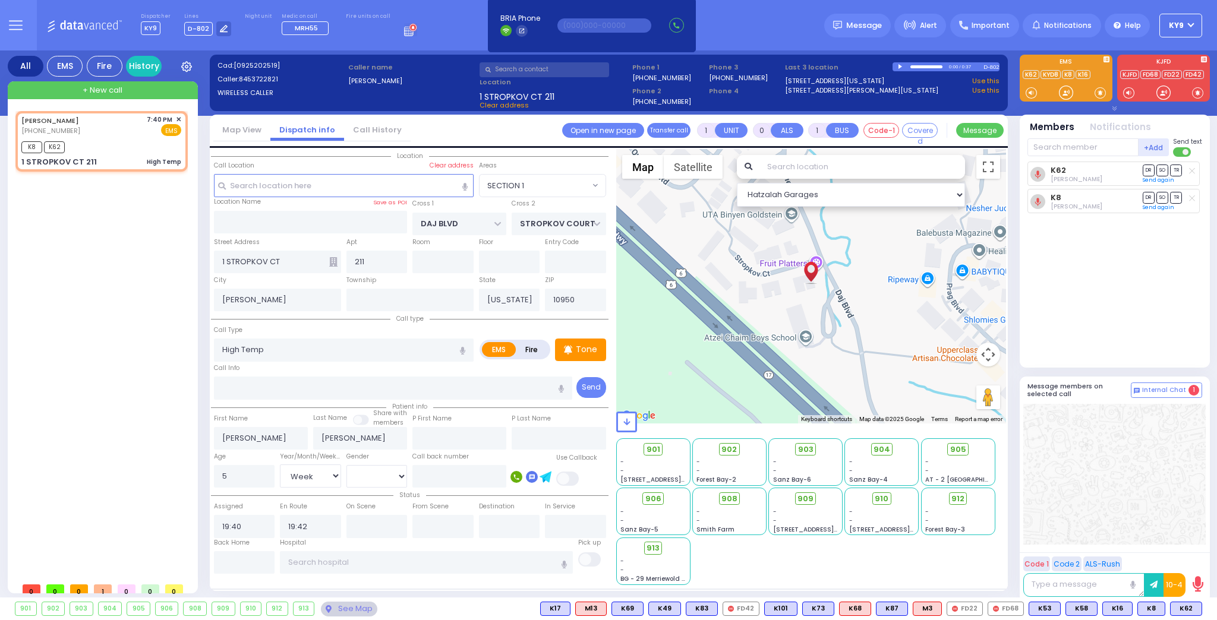
select select "SECTION 1"
select select "Week"
select select "[DEMOGRAPHIC_DATA]"
click at [1119, 307] on div "K62 [PERSON_NAME] DR SO TR" at bounding box center [1115, 260] width 177 height 196
click at [1066, 96] on div at bounding box center [1066, 93] width 12 height 12
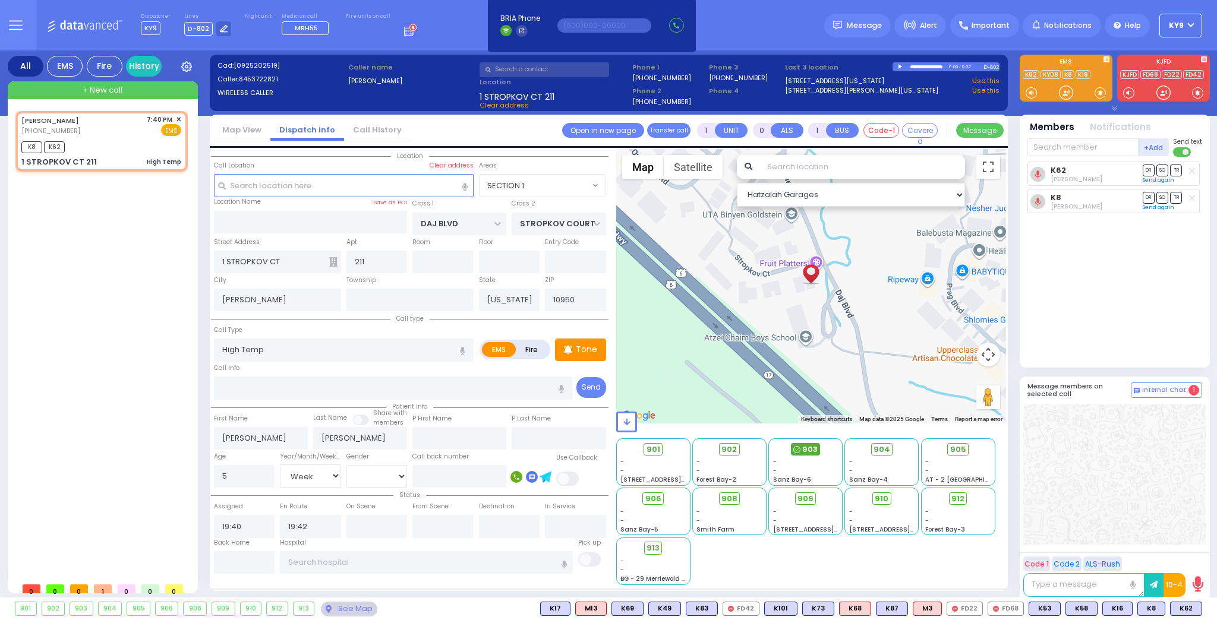
click at [811, 448] on span "903" at bounding box center [809, 450] width 15 height 12
select select
radio input "true"
select select "Week"
select select "[DEMOGRAPHIC_DATA]"
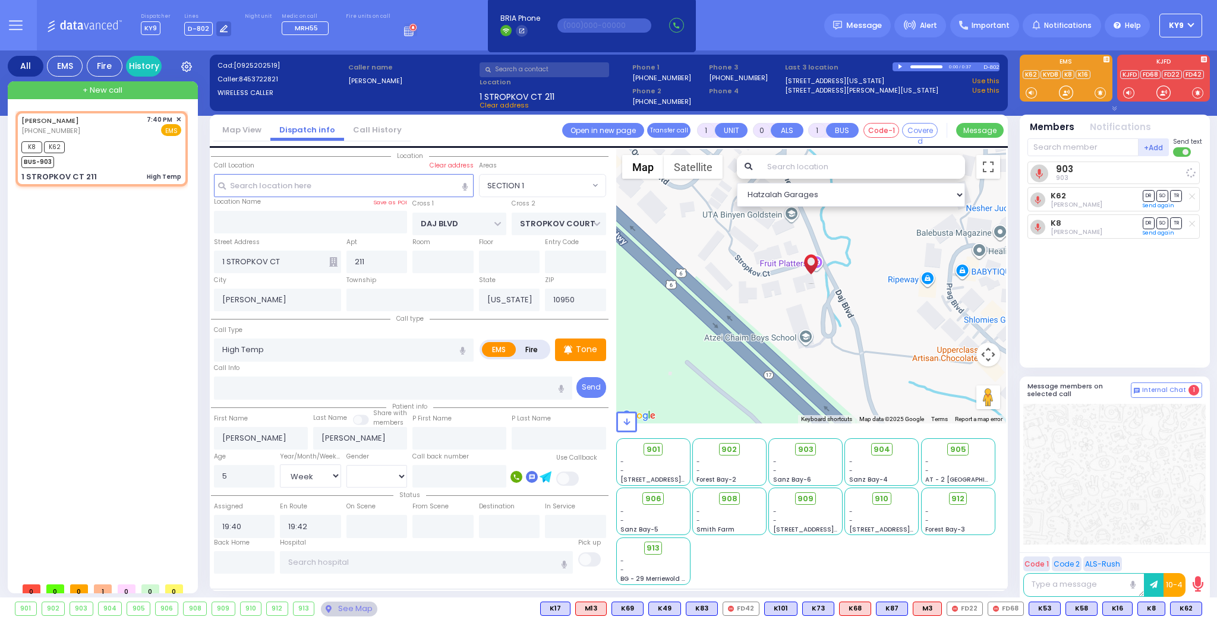
select select "Hatzalah Garages"
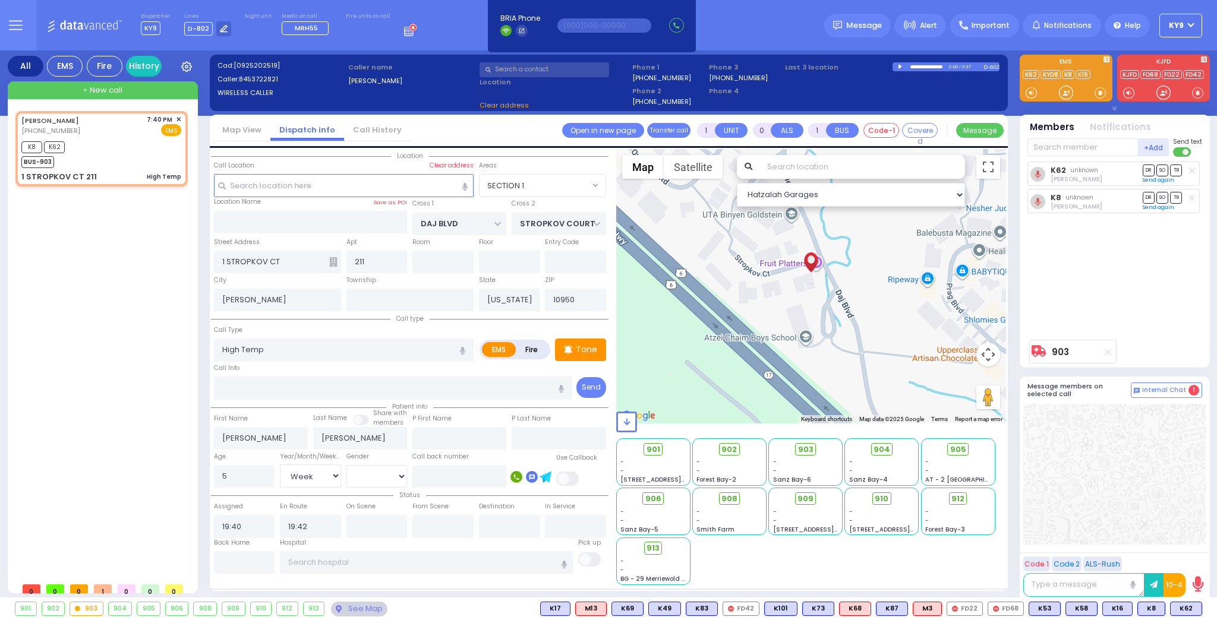
select select "SECTION 1"
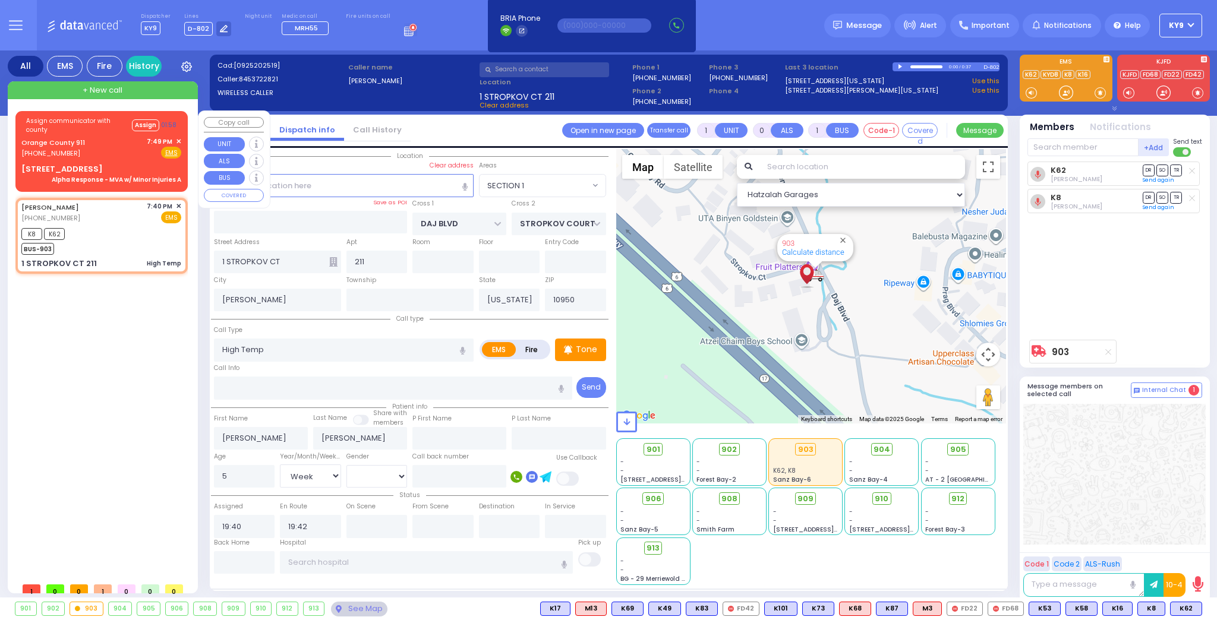
click at [114, 154] on div "Orange County 911 [PHONE_NUMBER] 7:49 PM ✕ Fire EMS" at bounding box center [101, 148] width 160 height 22
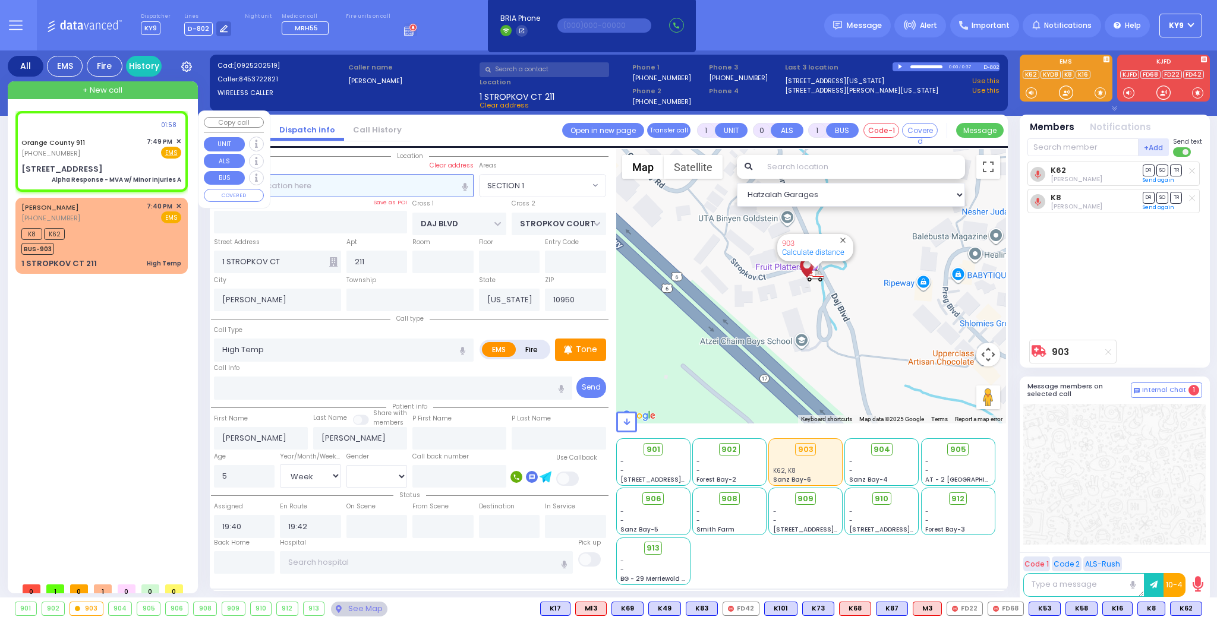
type input "6"
select select
type input "Alpha Response - MVA w/ Minor Injuries A"
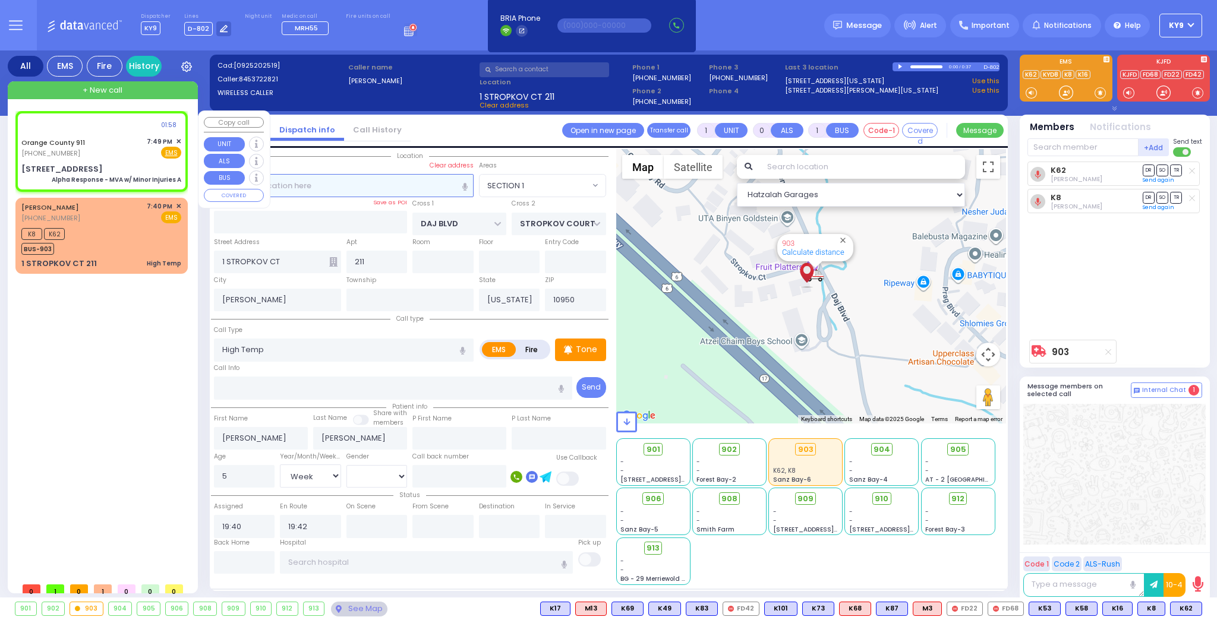
radio input "true"
type input "Nature: : Alpha Response - MVA w/ Minor Injuries A Address: : [STREET_ADDRESS]:…"
select select
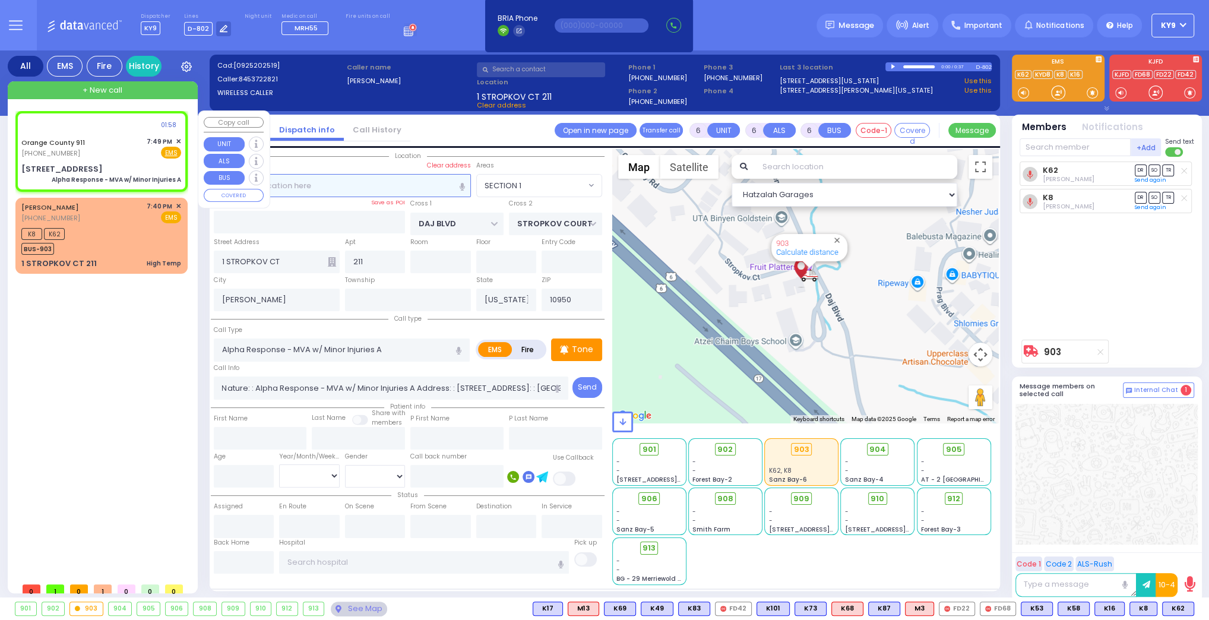
select select "Hatzalah Garages"
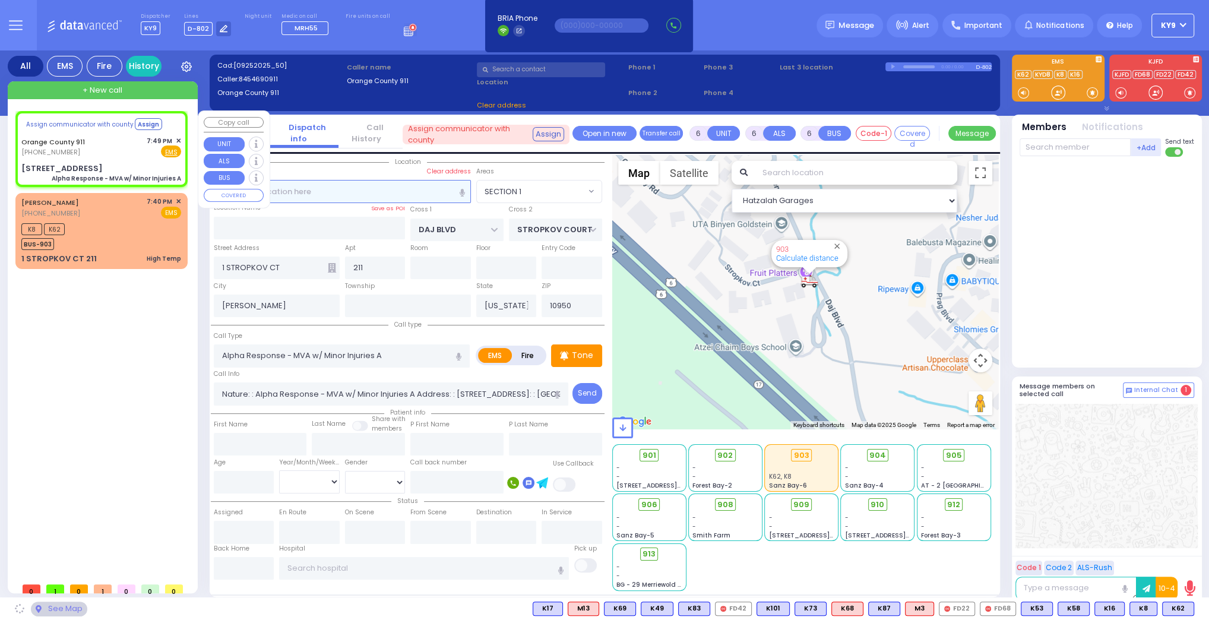
select select
radio input "true"
select select
select select "Hatzalah Garages"
type input "[STREET_ADDRESS]"
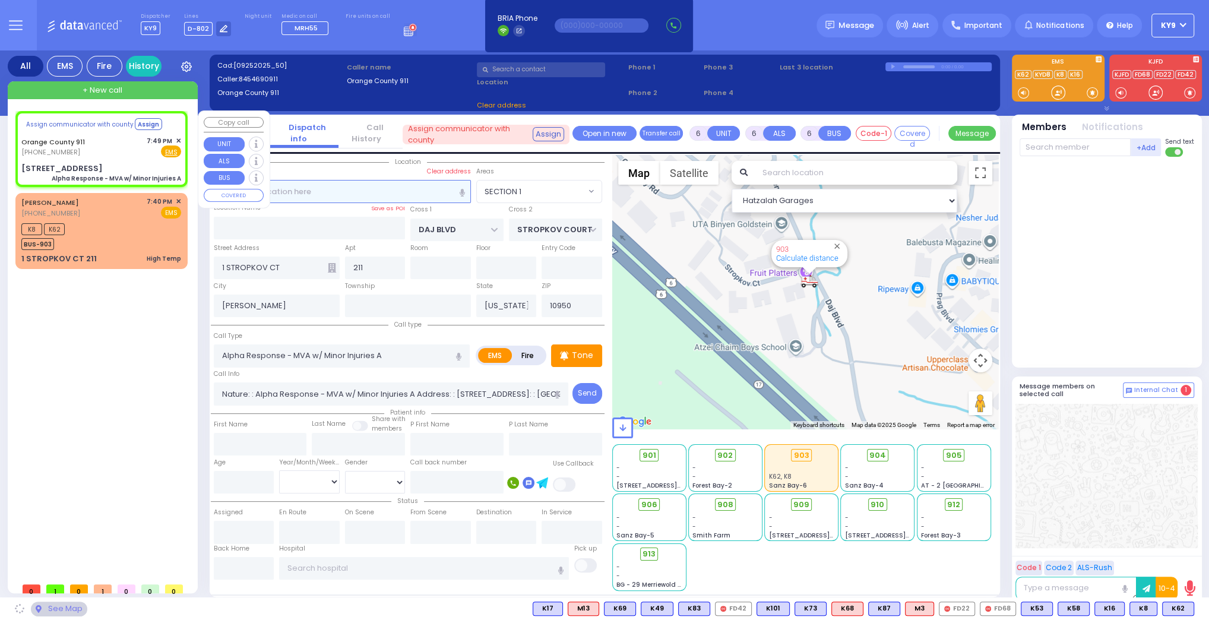
type input "Monroe"
type input "10926"
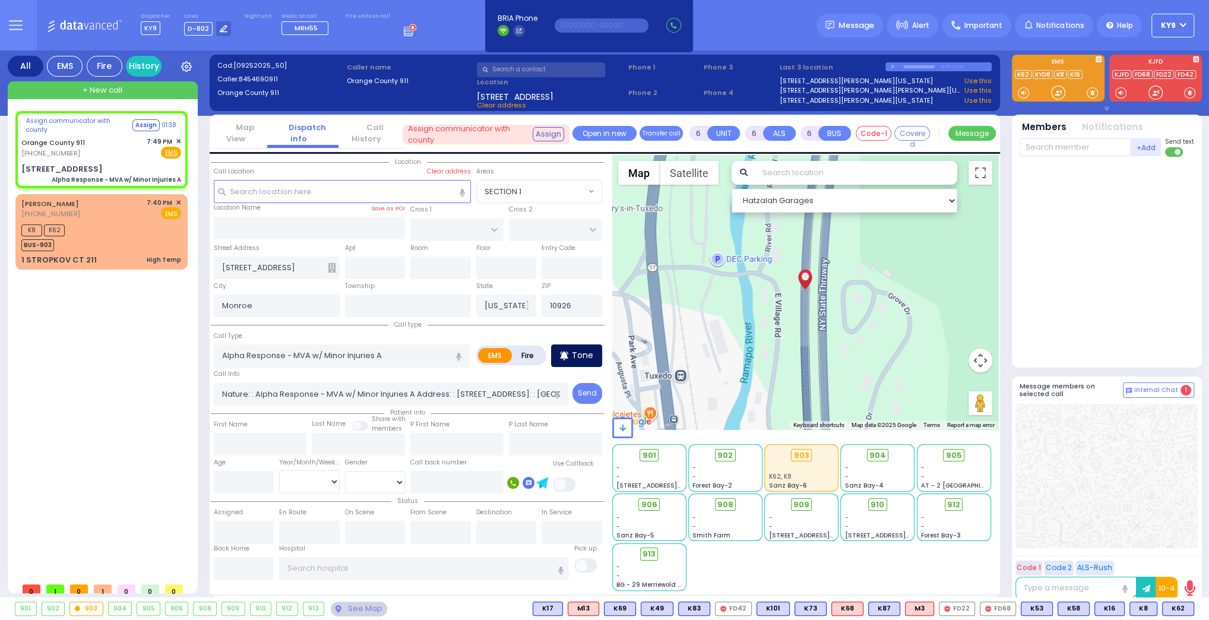
click at [576, 350] on p "Tone" at bounding box center [582, 355] width 21 height 12
drag, startPoint x: 1057, startPoint y: 93, endPoint x: 1050, endPoint y: 90, distance: 7.4
click at [1053, 90] on div at bounding box center [1059, 93] width 12 height 12
click at [577, 354] on p "Tone" at bounding box center [582, 355] width 21 height 12
click at [1059, 89] on div at bounding box center [1059, 93] width 12 height 12
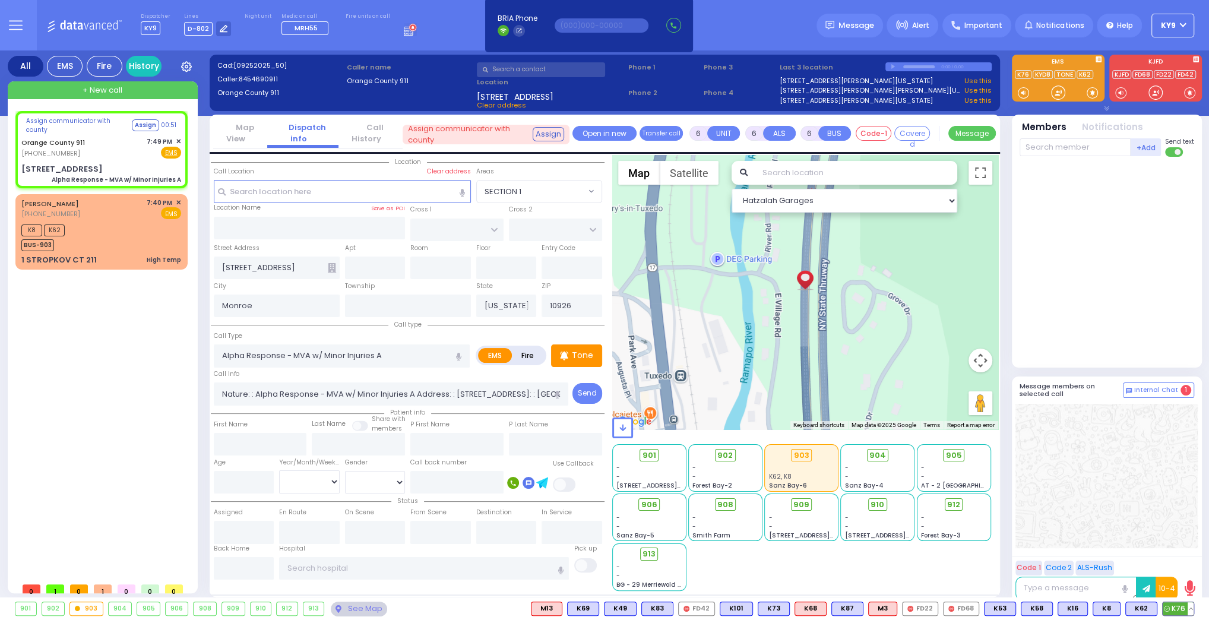
click at [1189, 607] on button at bounding box center [1191, 608] width 6 height 13
click at [1185, 555] on icon at bounding box center [1182, 556] width 12 height 12
click at [1058, 95] on div at bounding box center [1059, 93] width 12 height 12
click at [1179, 609] on span "K76" at bounding box center [1178, 608] width 31 height 13
click at [877, 506] on span "910" at bounding box center [883, 505] width 14 height 12
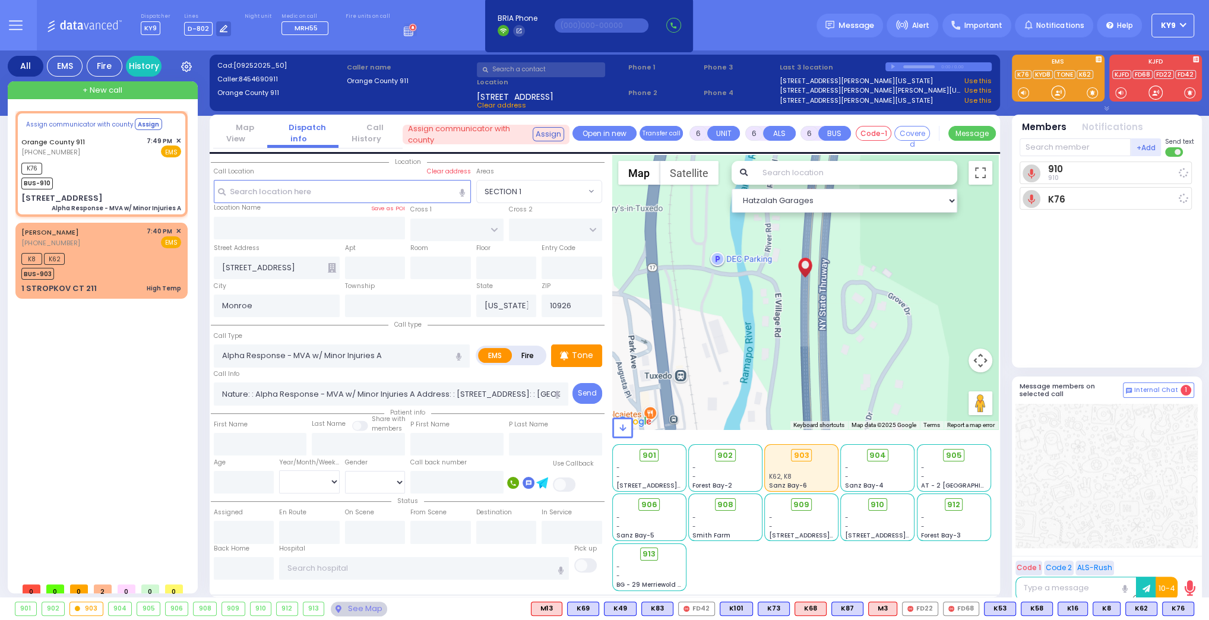
select select
radio input "true"
select select
type input "19:51"
select select "Hatzalah Garages"
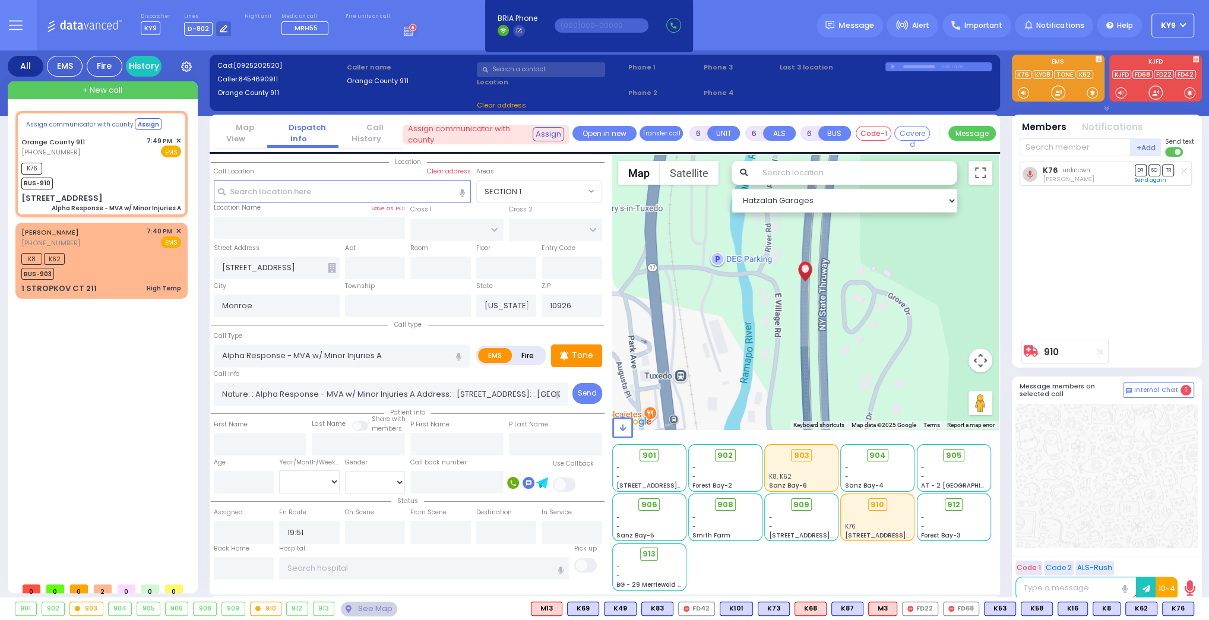
select select
radio input "true"
select select
select select "Hatzalah Garages"
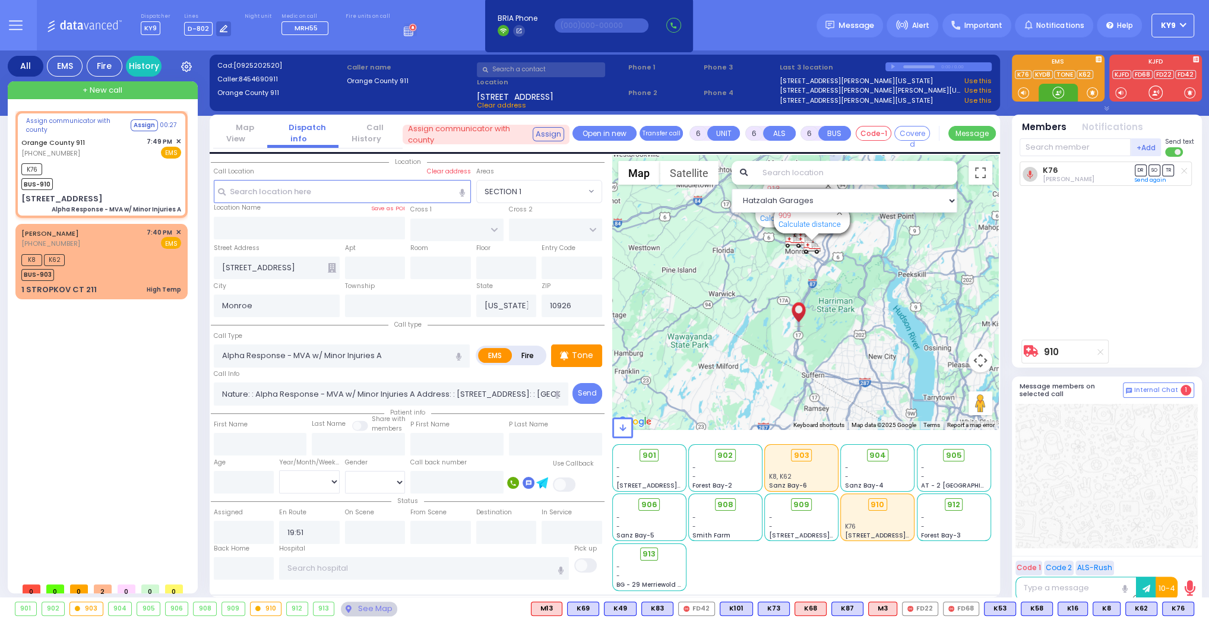
click at [1059, 87] on div at bounding box center [1059, 93] width 12 height 12
click at [585, 354] on p "Tone" at bounding box center [582, 355] width 21 height 12
click at [1056, 90] on div at bounding box center [1059, 93] width 12 height 12
click at [1060, 93] on div at bounding box center [1059, 93] width 12 height 12
click at [1057, 88] on div at bounding box center [1059, 93] width 12 height 12
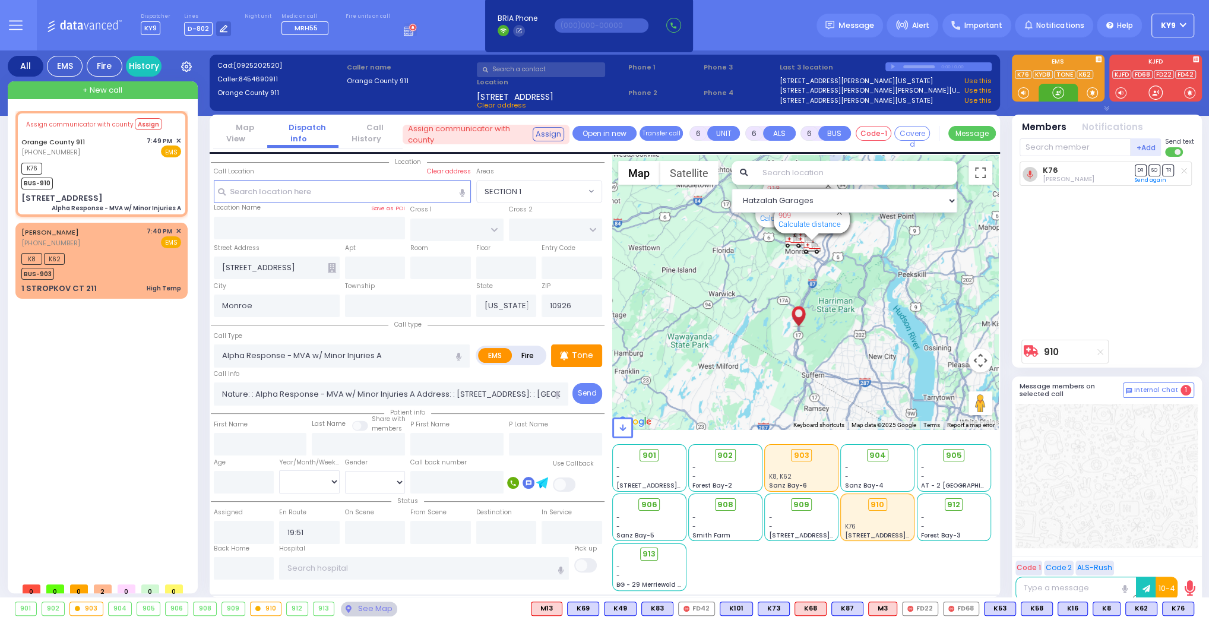
click at [1053, 93] on div at bounding box center [1059, 93] width 12 height 12
drag, startPoint x: 1039, startPoint y: 276, endPoint x: 1063, endPoint y: 247, distance: 38.4
click at [1063, 247] on div "K76 [PERSON_NAME] DR SO TR" at bounding box center [1108, 248] width 177 height 172
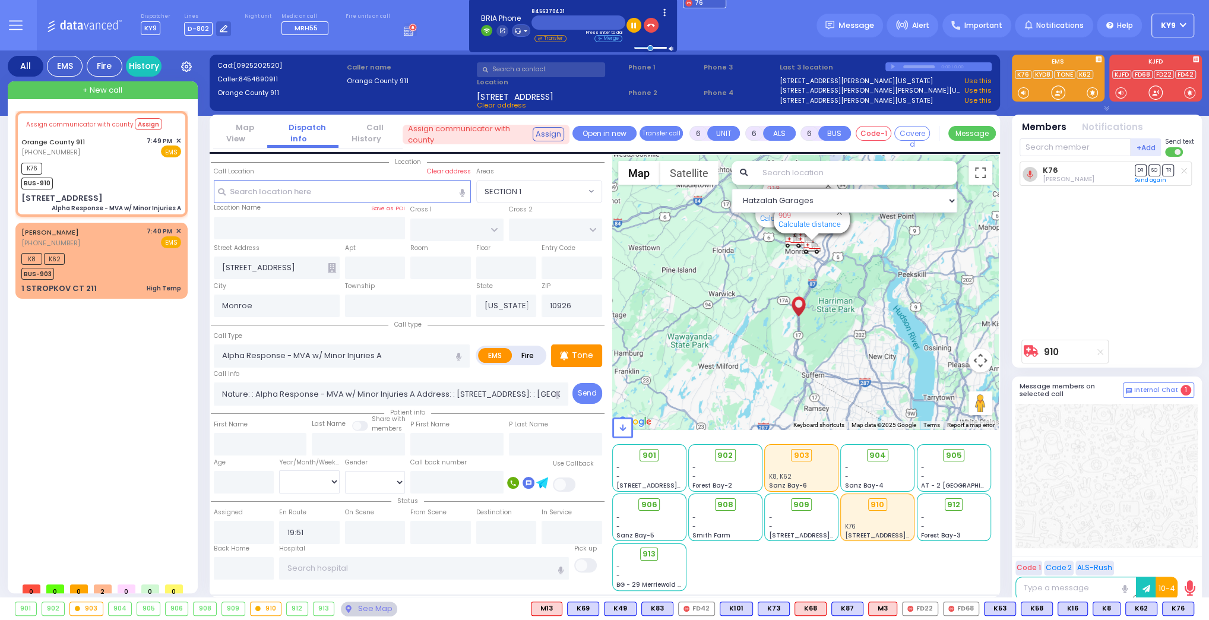
click at [1100, 353] on icon at bounding box center [1101, 352] width 6 height 7
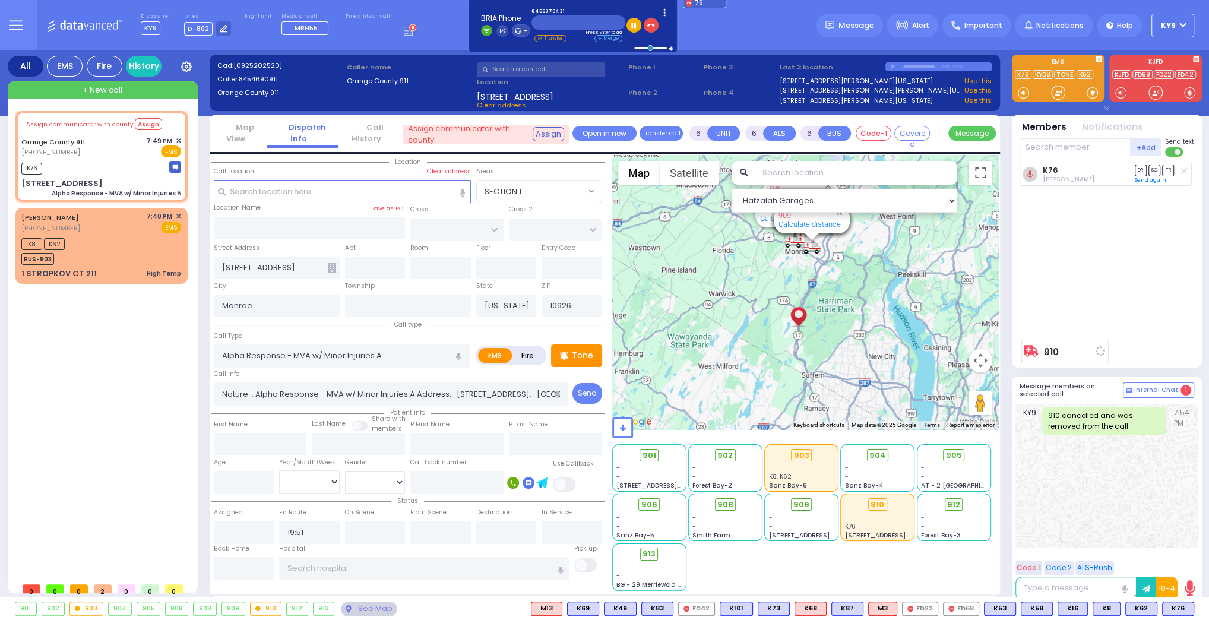
select select
radio input "true"
select select
select select "Hatzalah Garages"
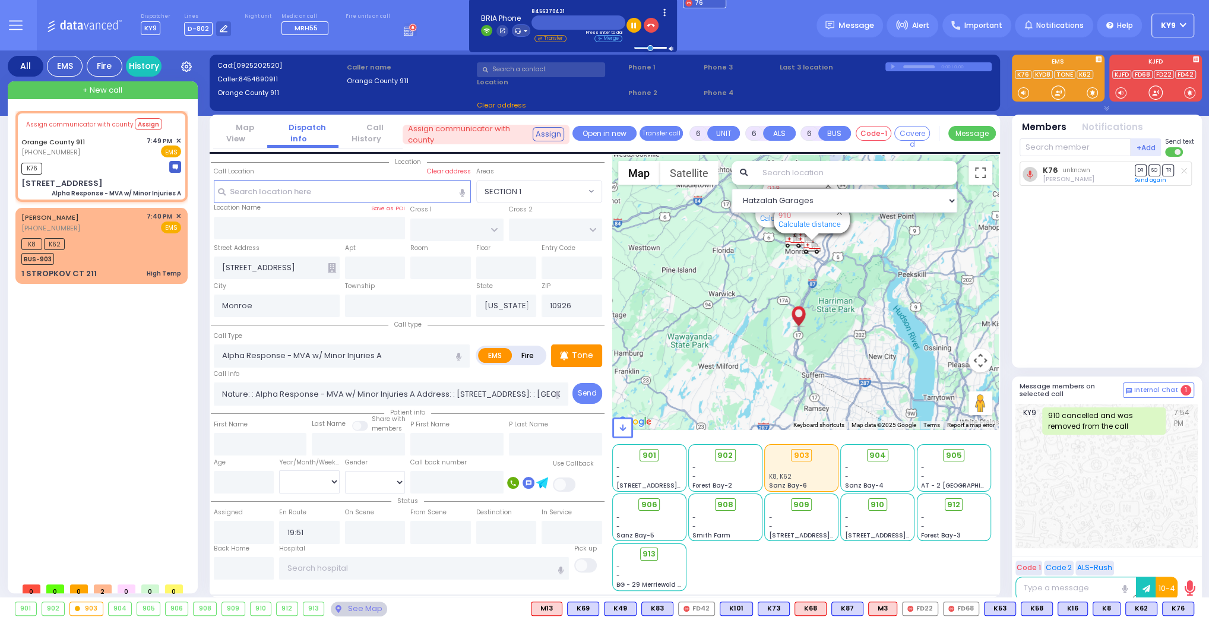
click at [1183, 170] on icon at bounding box center [1185, 171] width 6 height 7
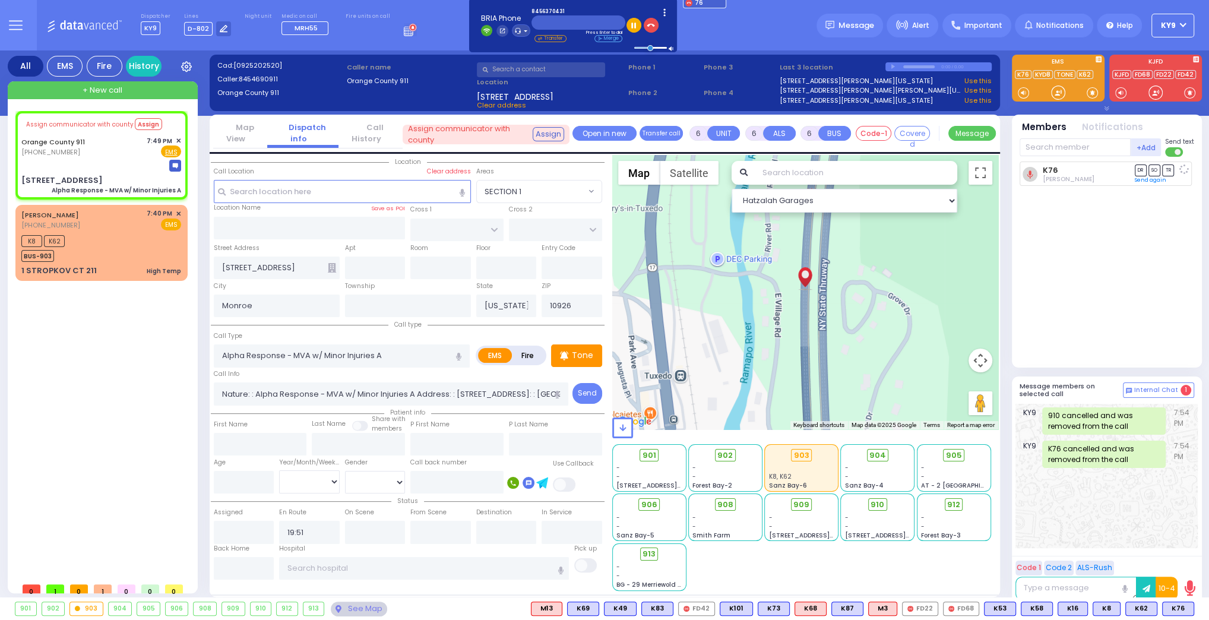
select select
radio input "true"
select select
select select "Hatzalah Garages"
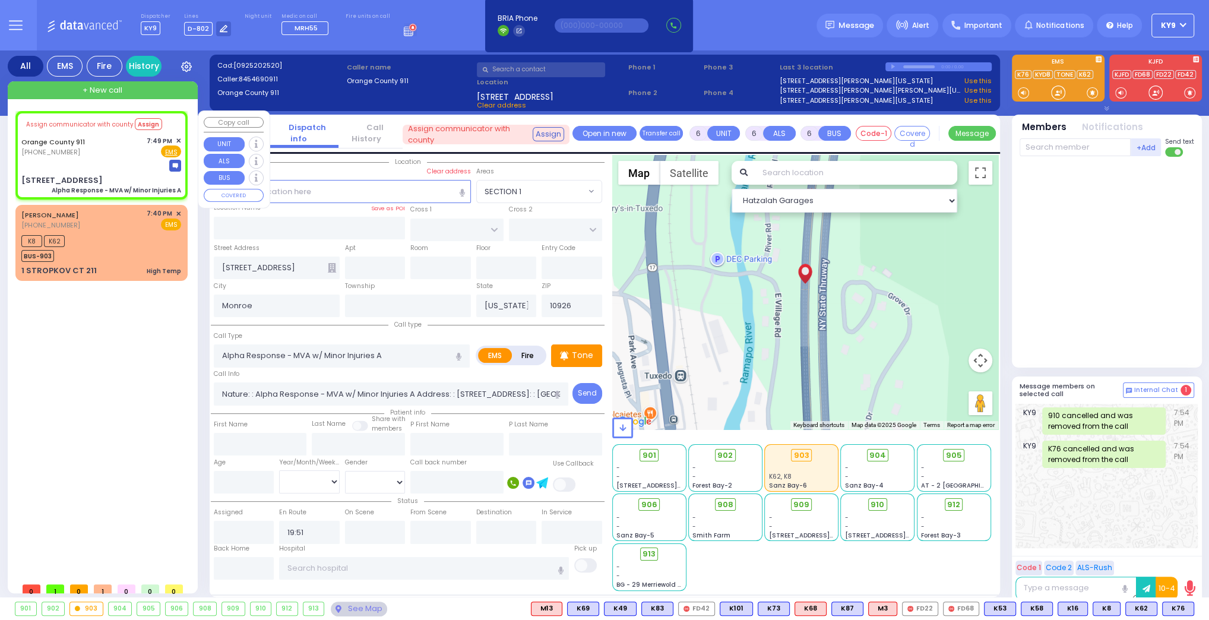
click at [175, 138] on div "7:49 PM ✕" at bounding box center [164, 141] width 35 height 10
select select
radio input "true"
select select
select select "Hatzalah Garages"
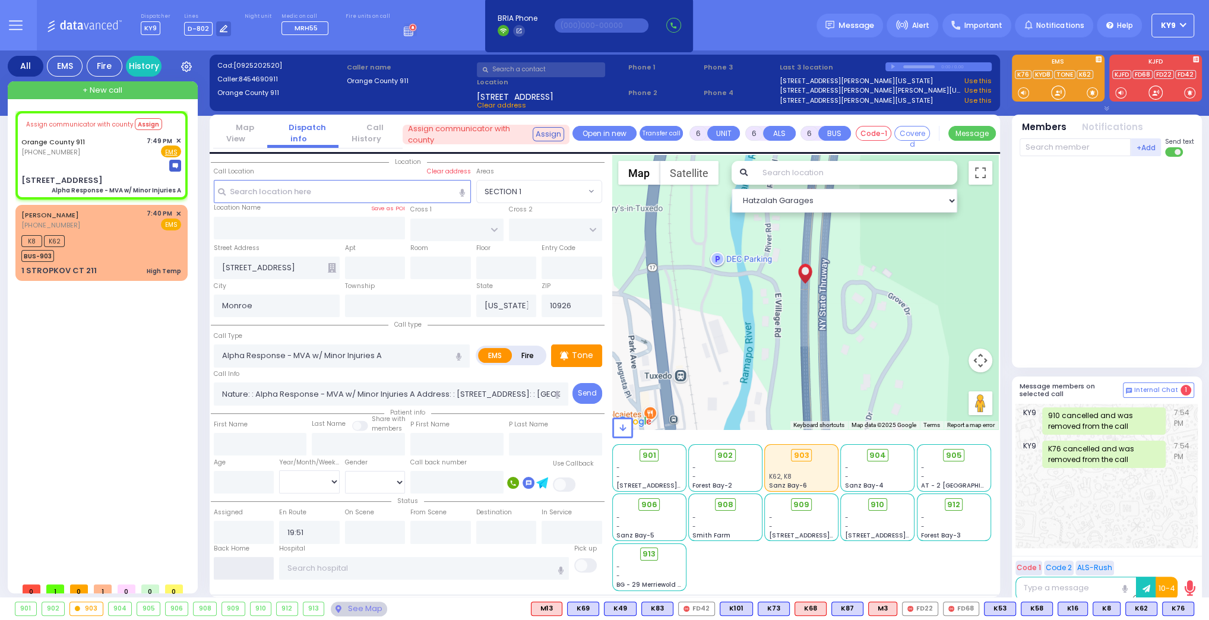
click at [250, 569] on input "text" at bounding box center [244, 568] width 61 height 23
click at [251, 568] on input "text" at bounding box center [244, 568] width 61 height 23
click at [250, 568] on input "text" at bounding box center [244, 568] width 61 height 23
type input "19:55"
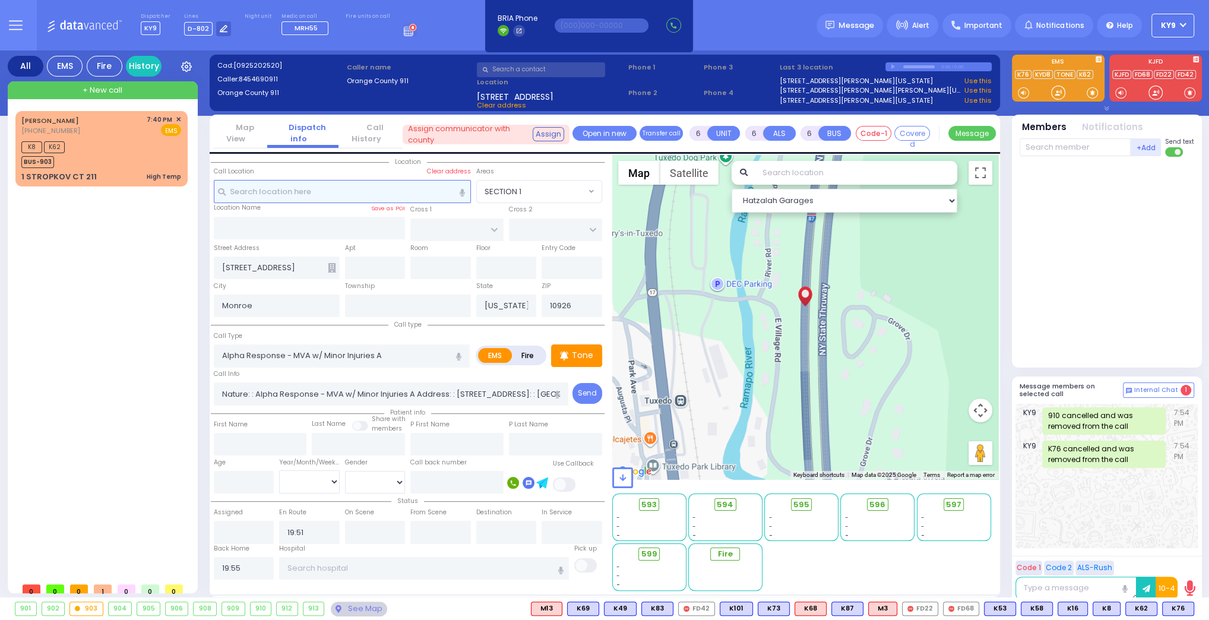
select select
radio input "true"
select select
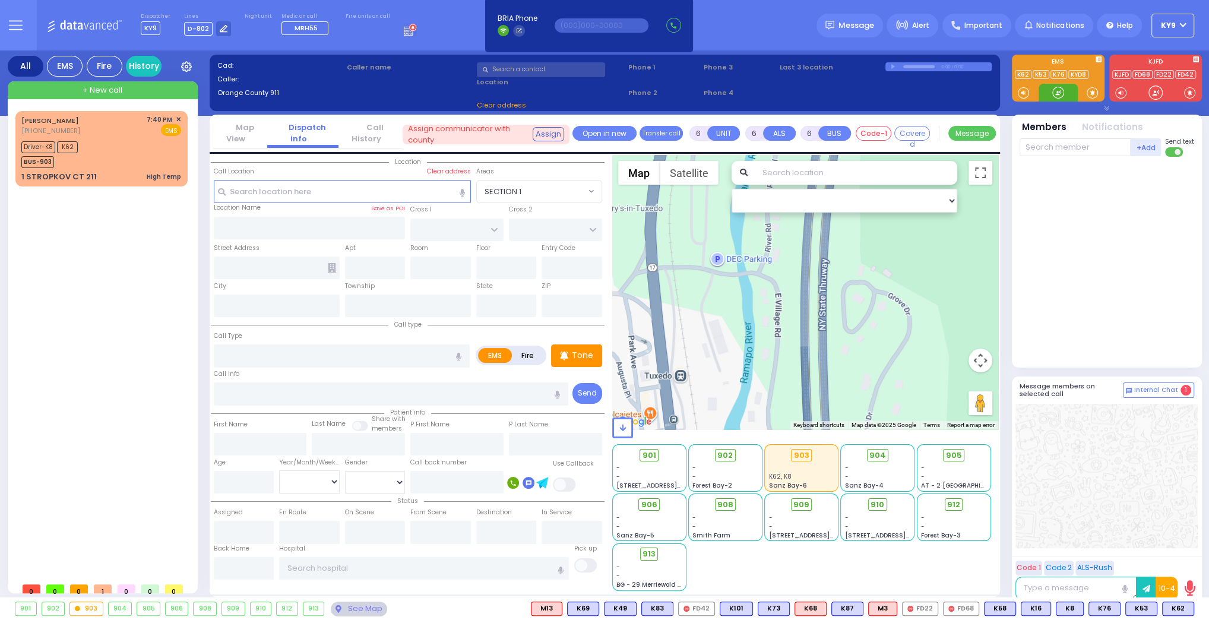
click at [1054, 95] on div at bounding box center [1059, 93] width 12 height 12
click at [112, 151] on div "Driver-K8 K62 BUS-903" at bounding box center [101, 153] width 160 height 30
select select
type input "High Temp"
radio input "true"
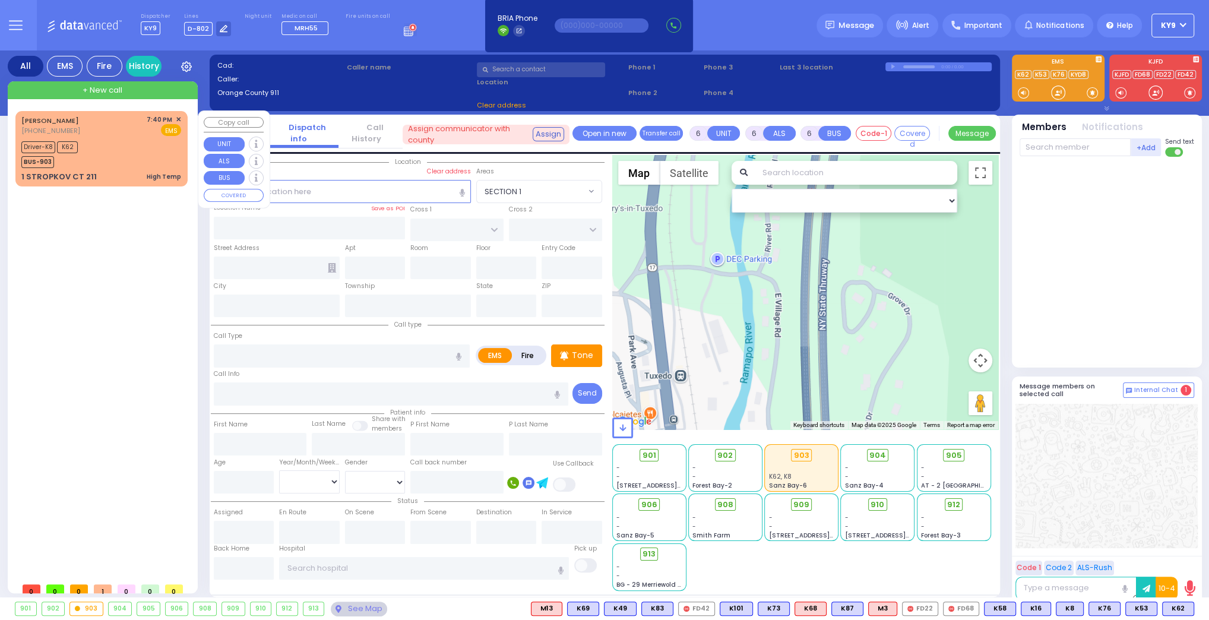
type input "[PERSON_NAME]"
type input "Yehuda"
type input "Scharz"
type input "5"
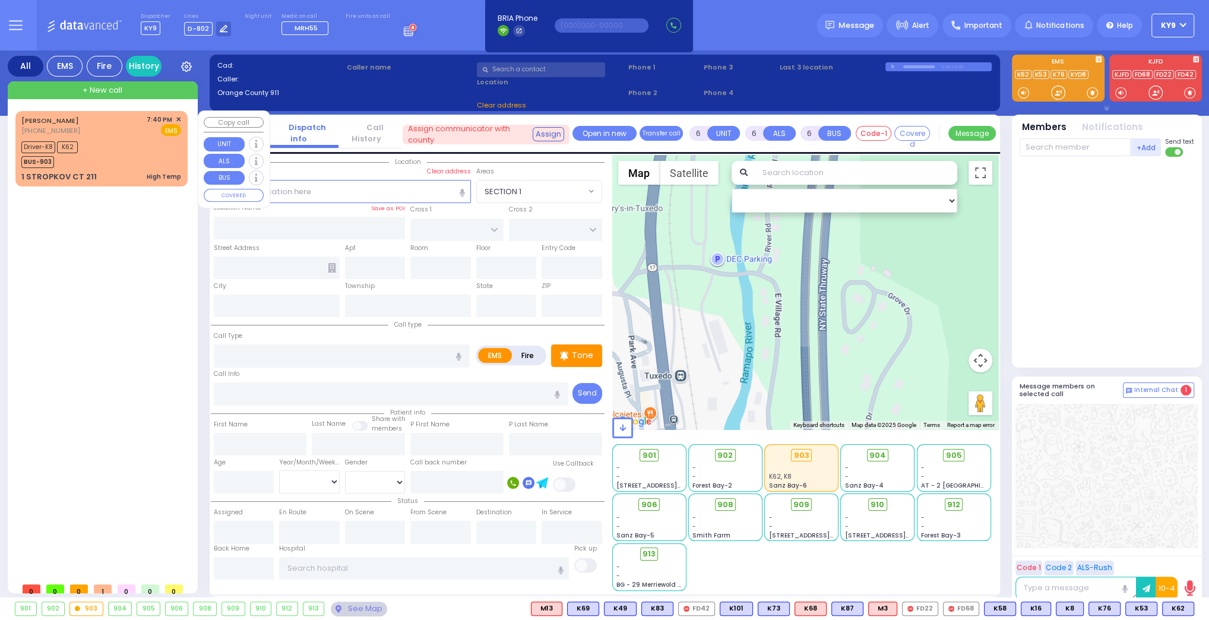
select select "Month"
select select "[DEMOGRAPHIC_DATA]"
type input "19:40"
type input "19:42"
select select "Hatzalah Garages"
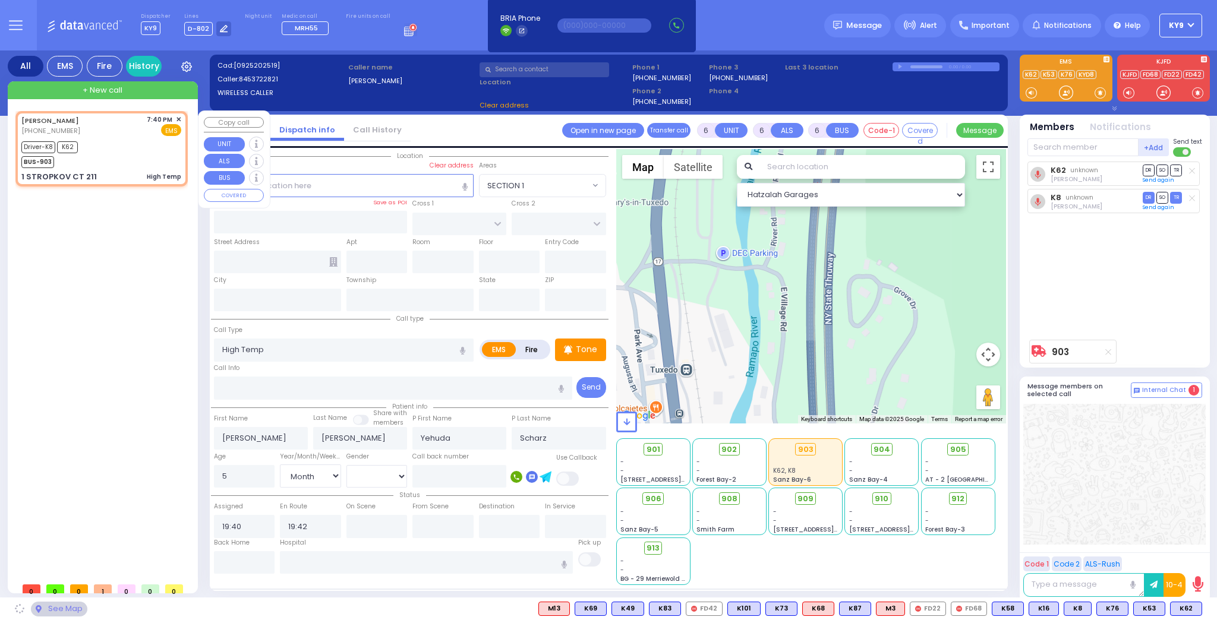
type input "DAJ BLVD"
type input "STROPKOV COURT"
type input "1 STROPKOV CT"
type input "211"
type input "[PERSON_NAME]"
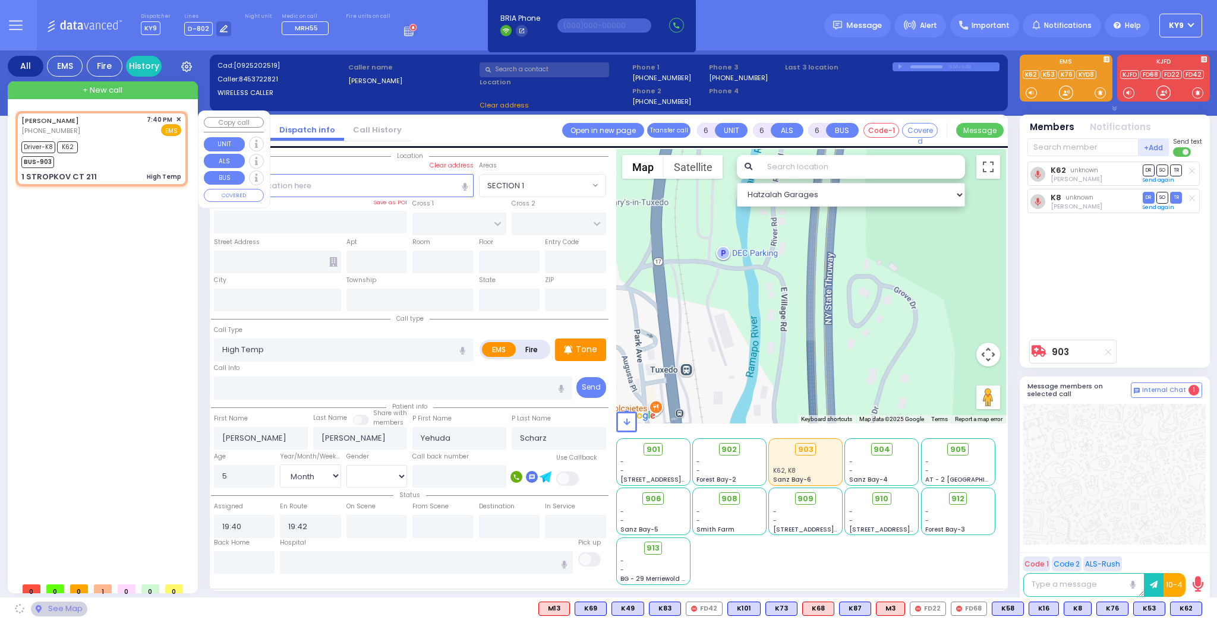
type input "[US_STATE]"
type input "10950"
select select "SECTION 1"
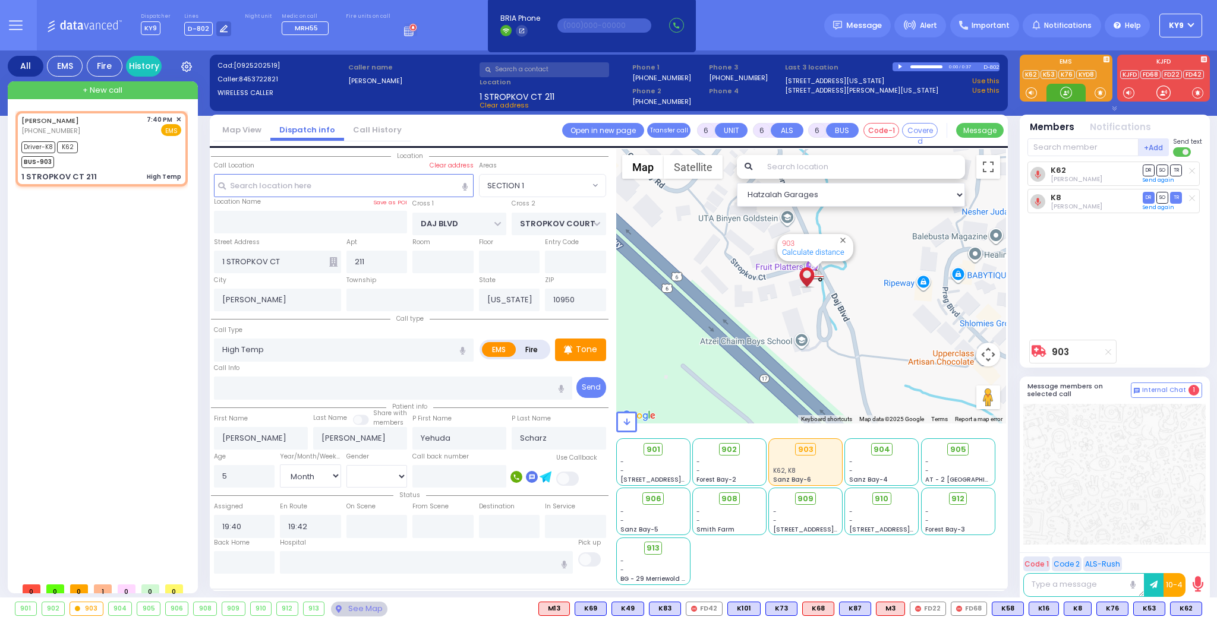
click at [1067, 95] on div at bounding box center [1066, 93] width 12 height 12
click at [248, 561] on input "text" at bounding box center [244, 562] width 61 height 23
type input "20:03"
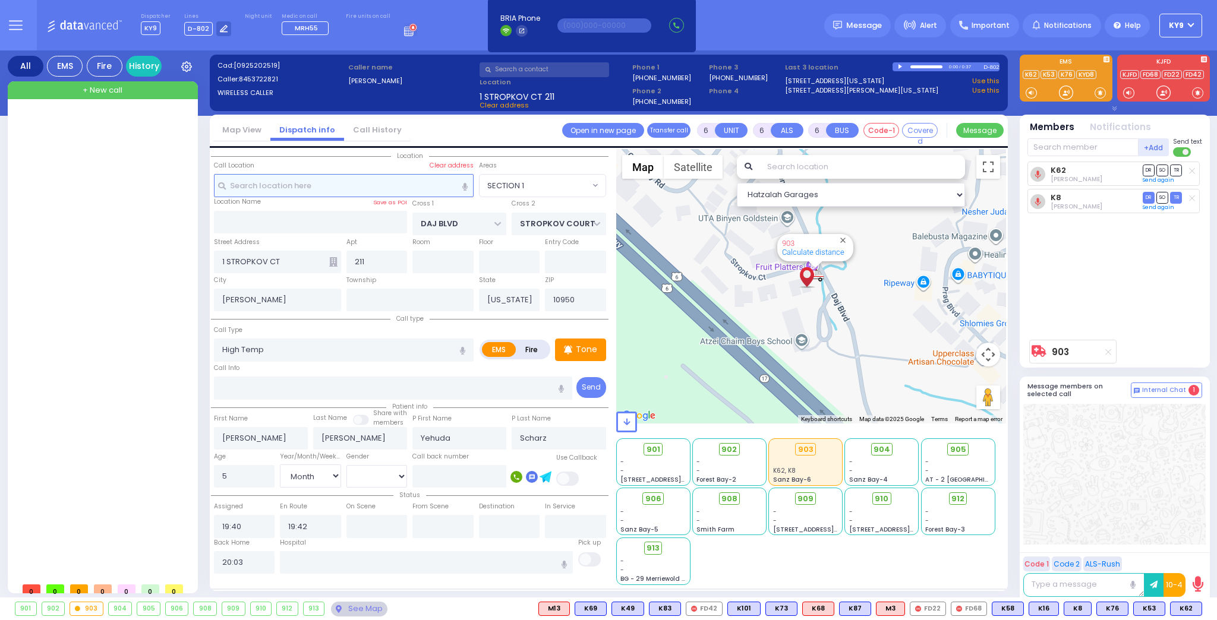
select select
radio input "true"
select select
